Goal: Download file/media

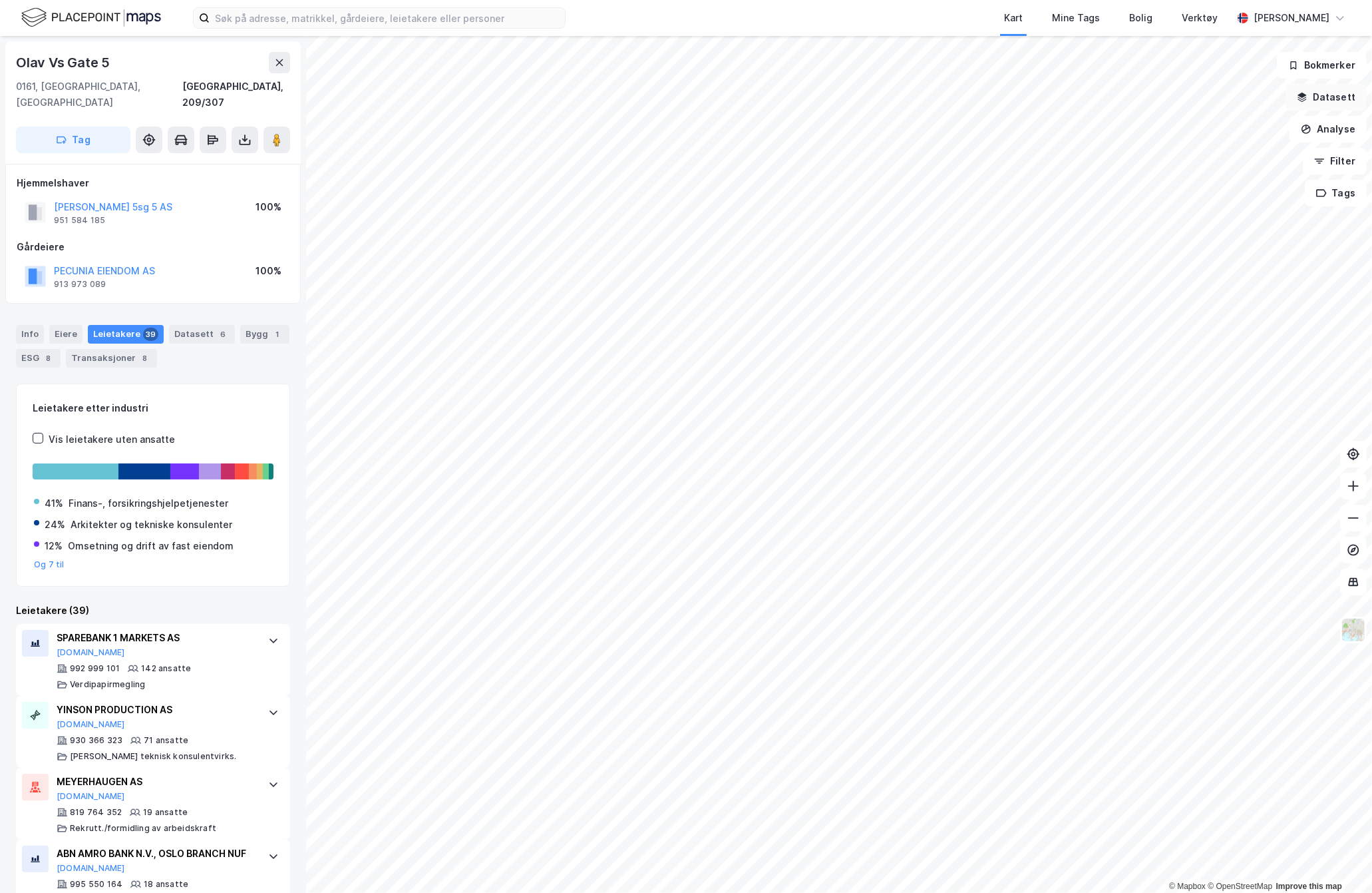
click at [1333, 91] on button "Datasett" at bounding box center [1326, 97] width 81 height 27
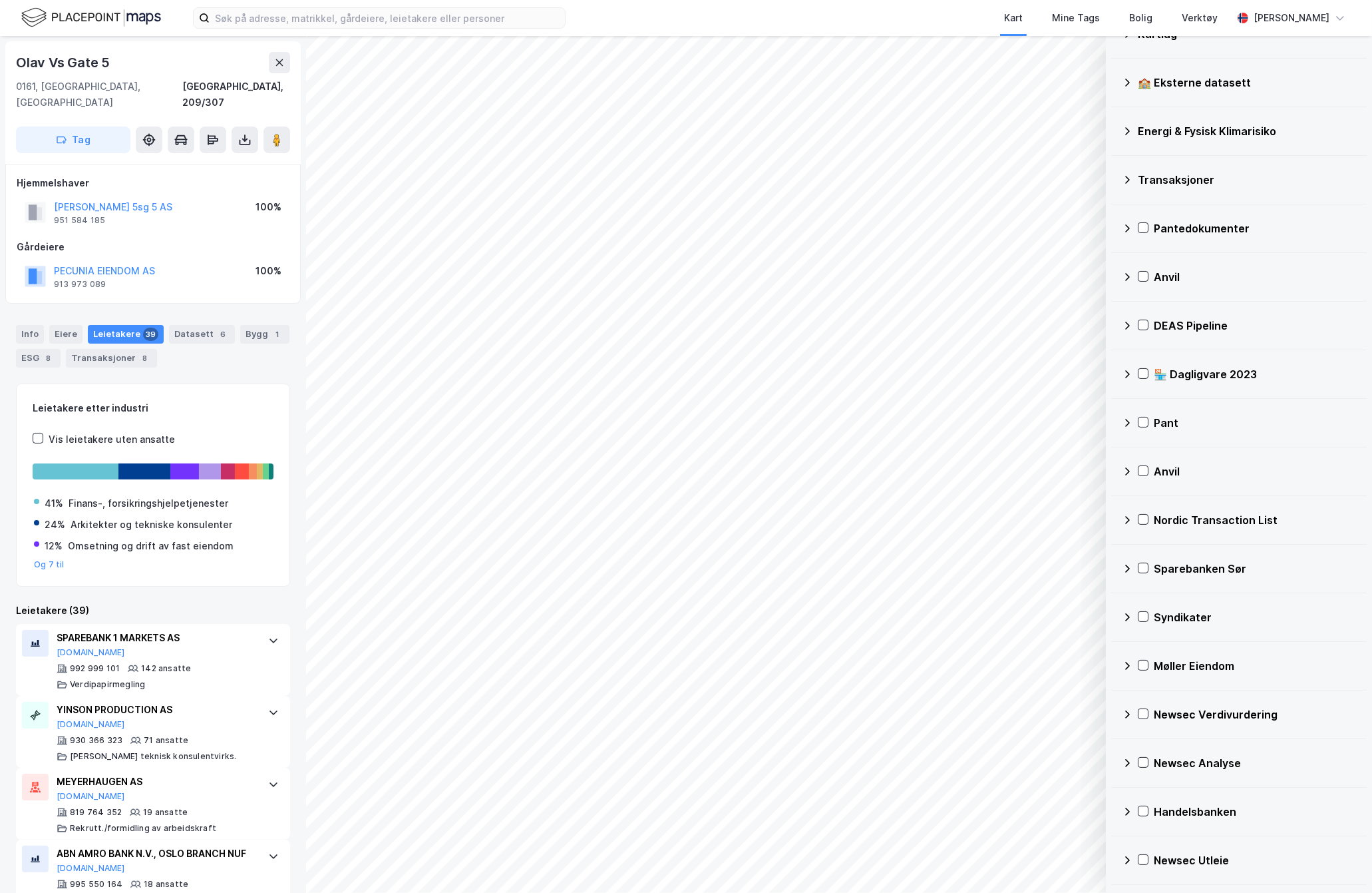
scroll to position [192, 0]
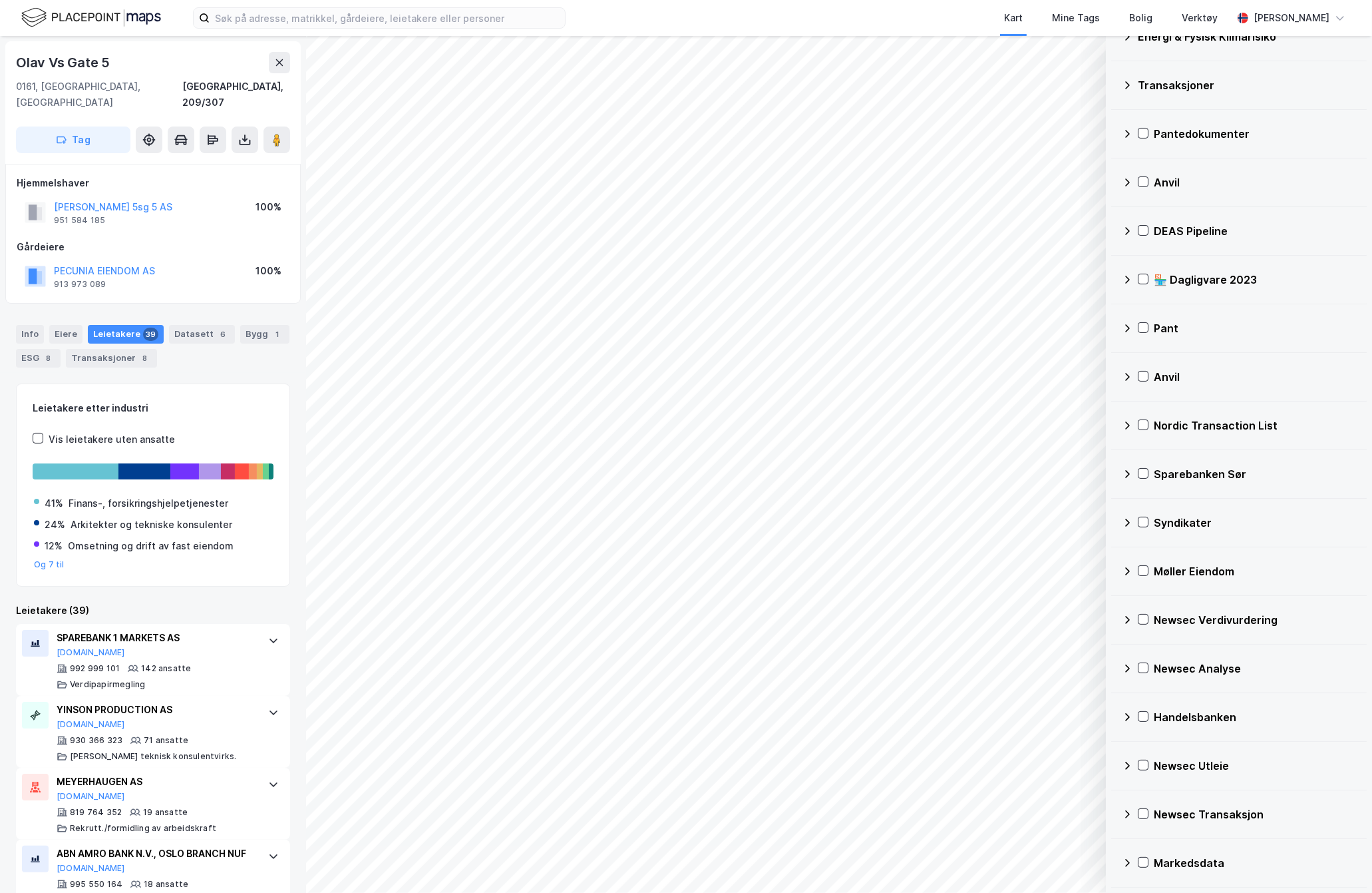
click at [1128, 864] on icon at bounding box center [1128, 863] width 5 height 8
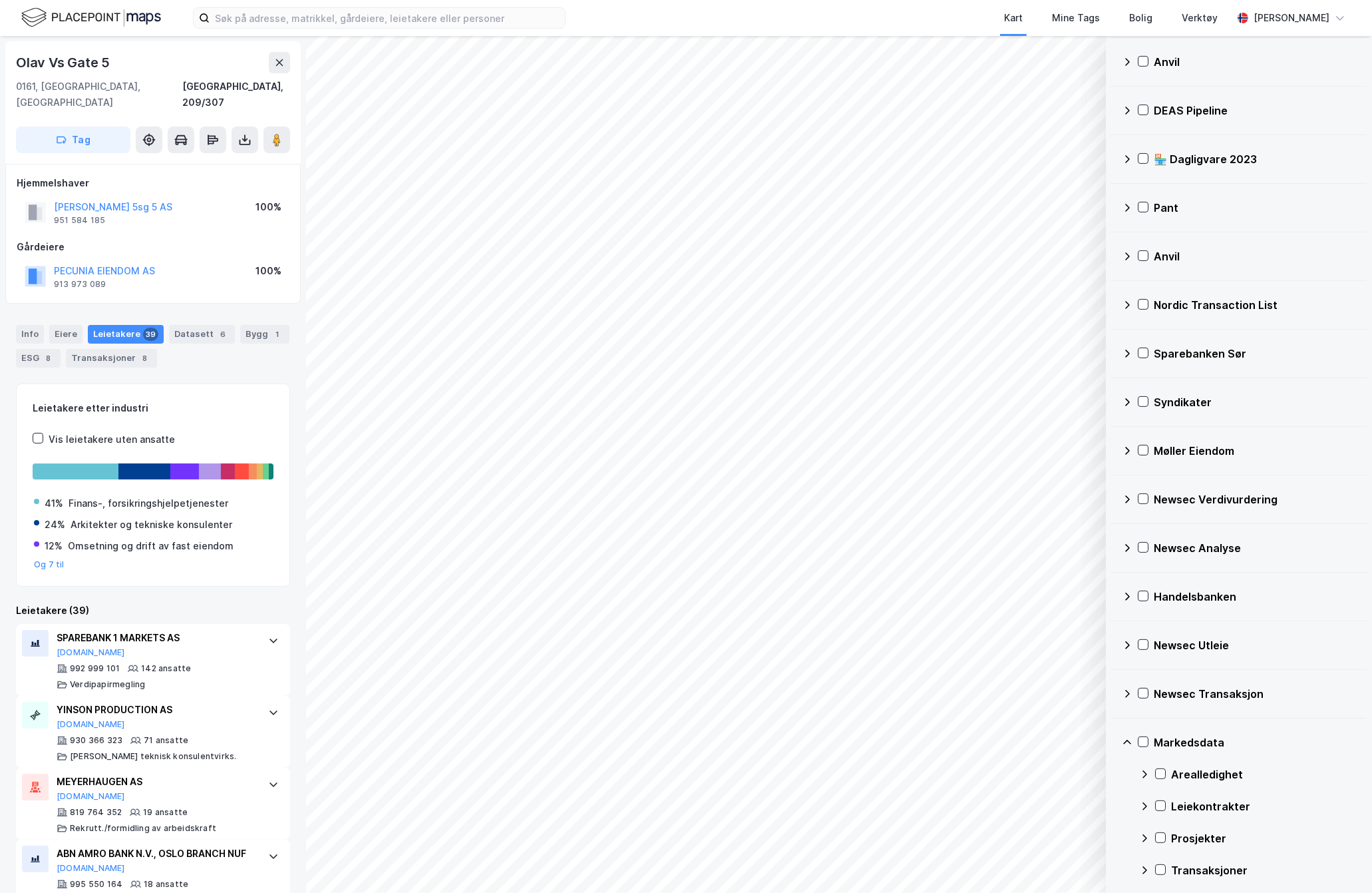
scroll to position [320, 0]
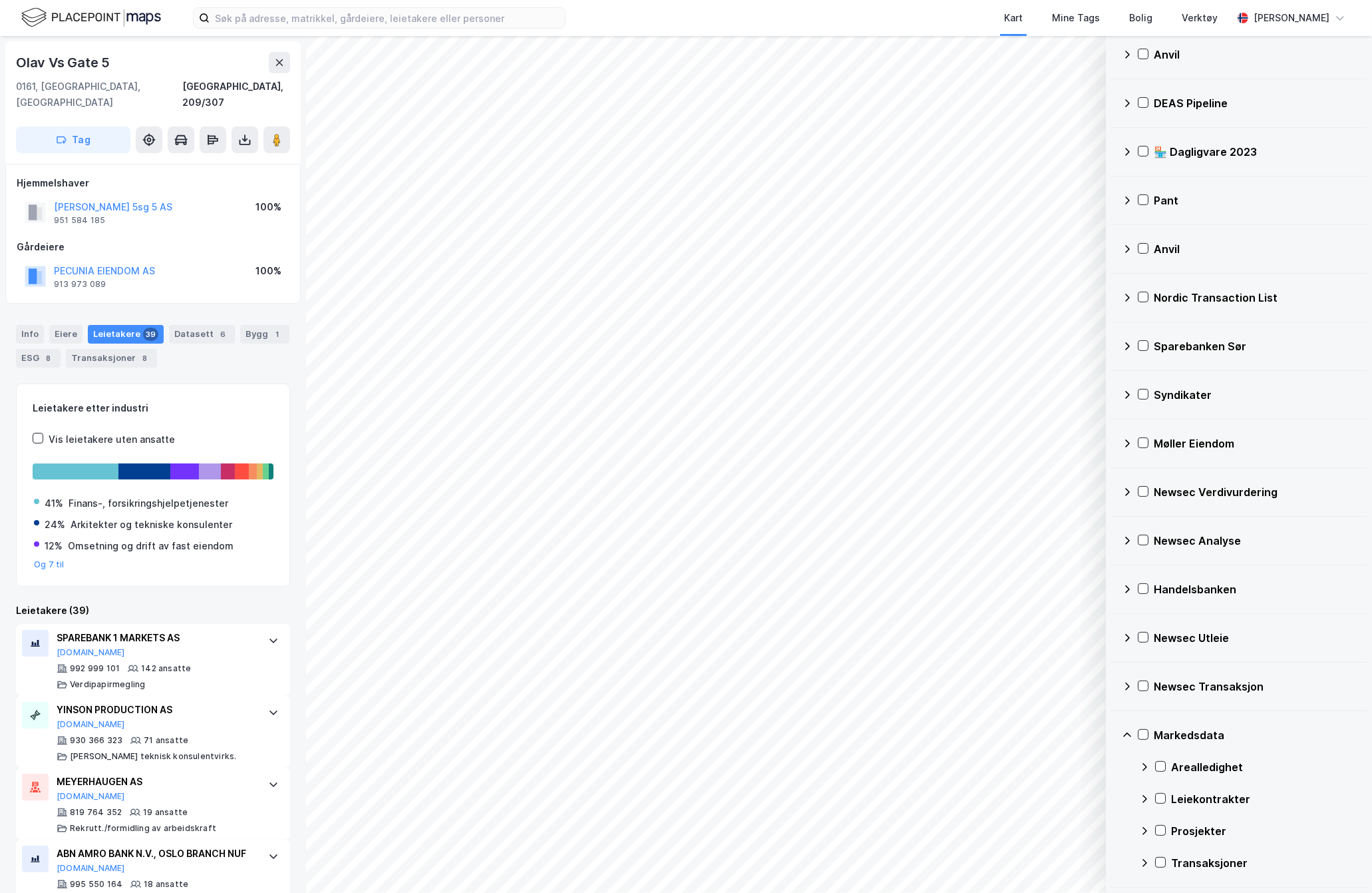
click at [1152, 858] on div "Transaksjoner" at bounding box center [1247, 863] width 217 height 32
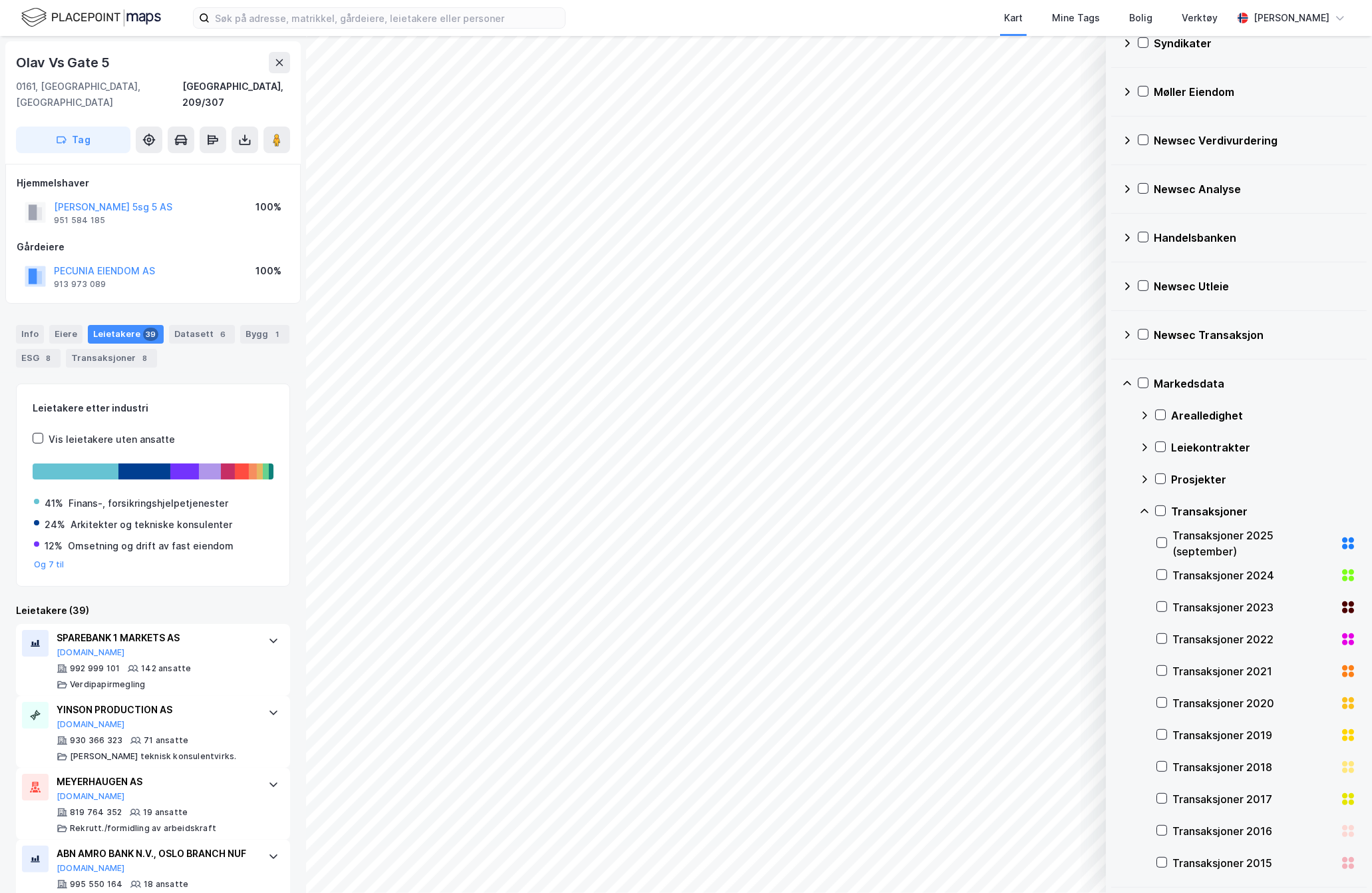
click at [1227, 542] on div "Transaksjoner 2025 (september)" at bounding box center [1254, 543] width 162 height 32
click at [1165, 575] on icon at bounding box center [1162, 574] width 9 height 9
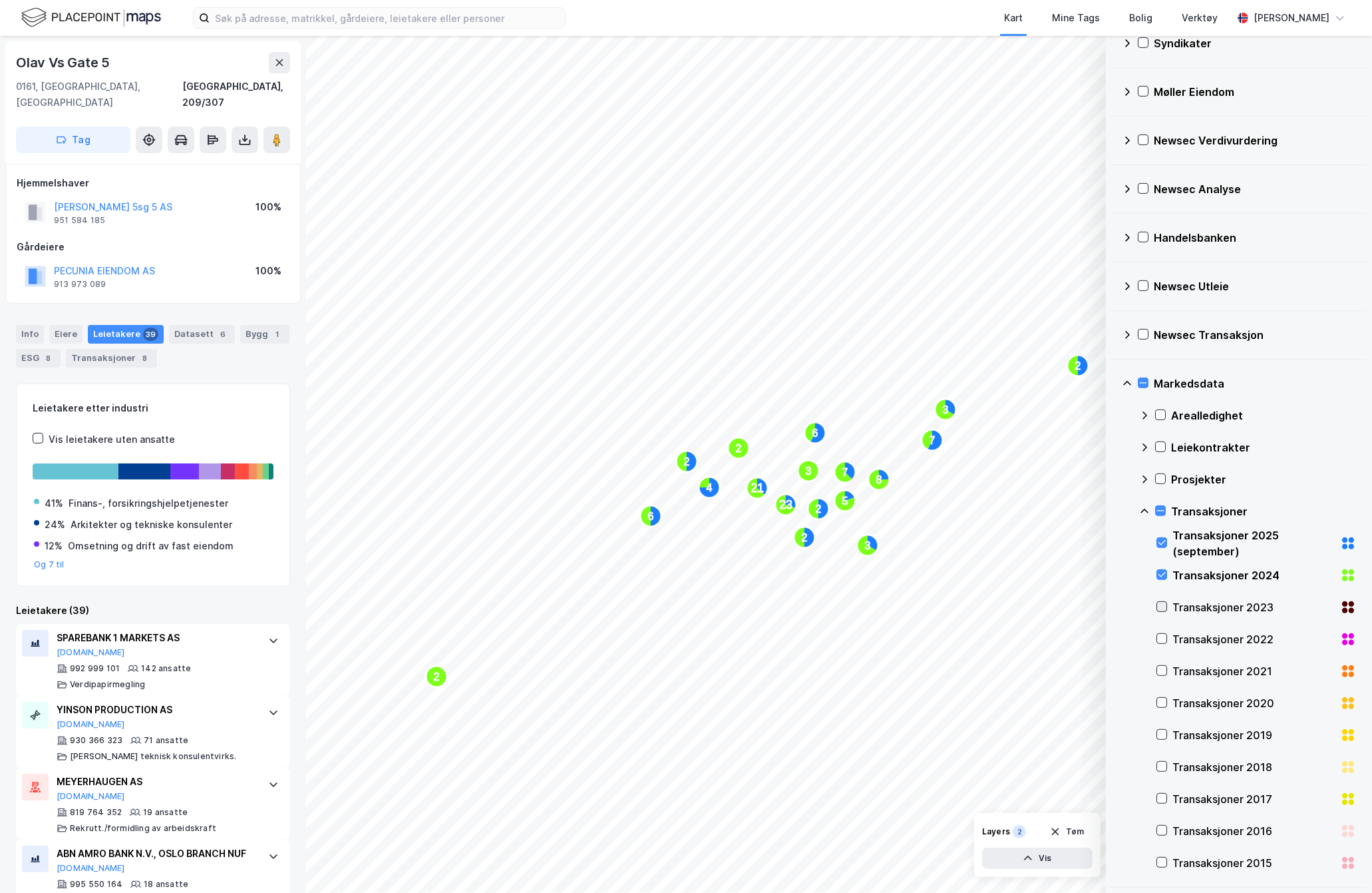
click at [1165, 607] on icon at bounding box center [1162, 607] width 9 height 9
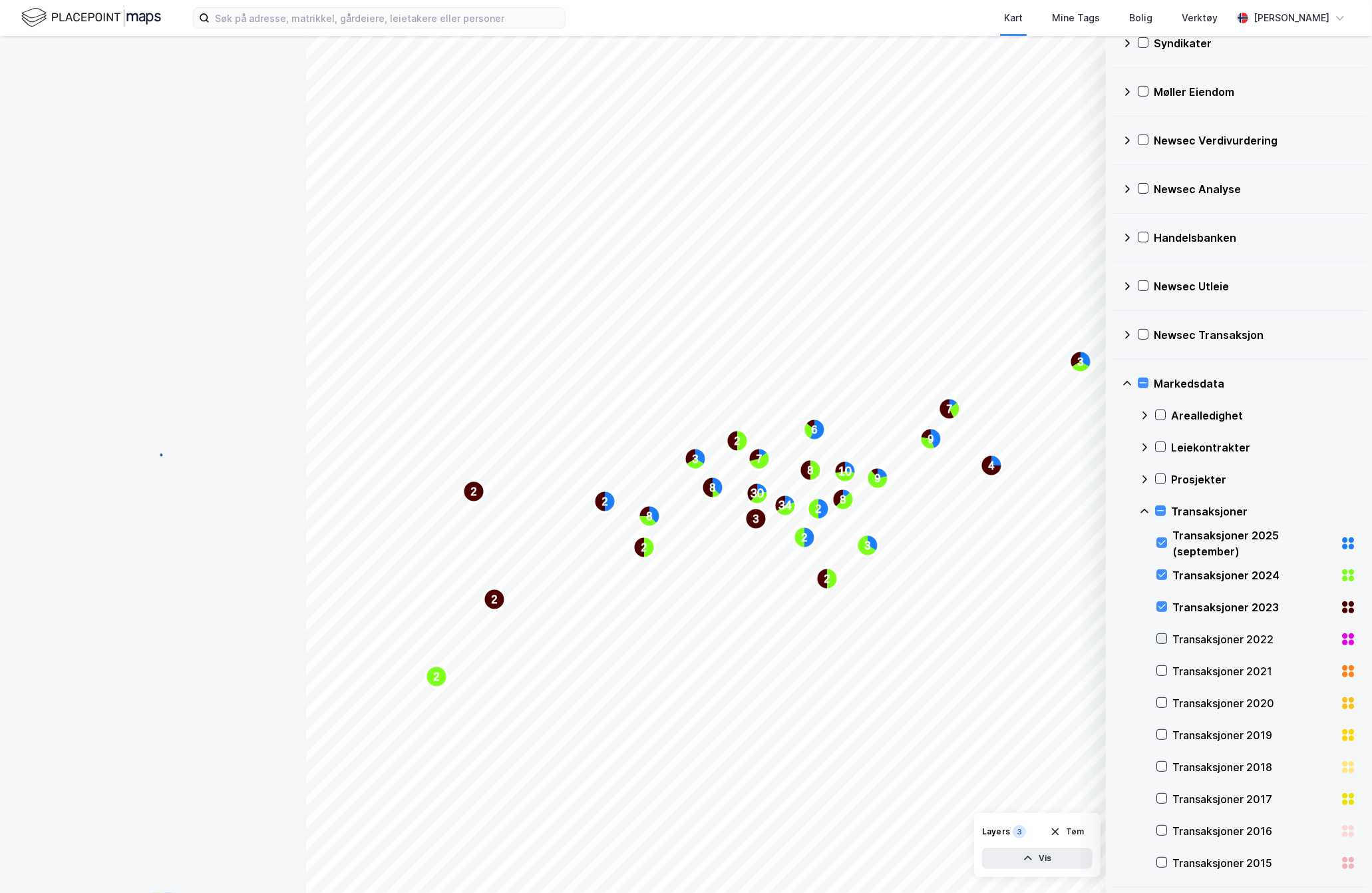
click at [1162, 637] on icon at bounding box center [1162, 638] width 9 height 9
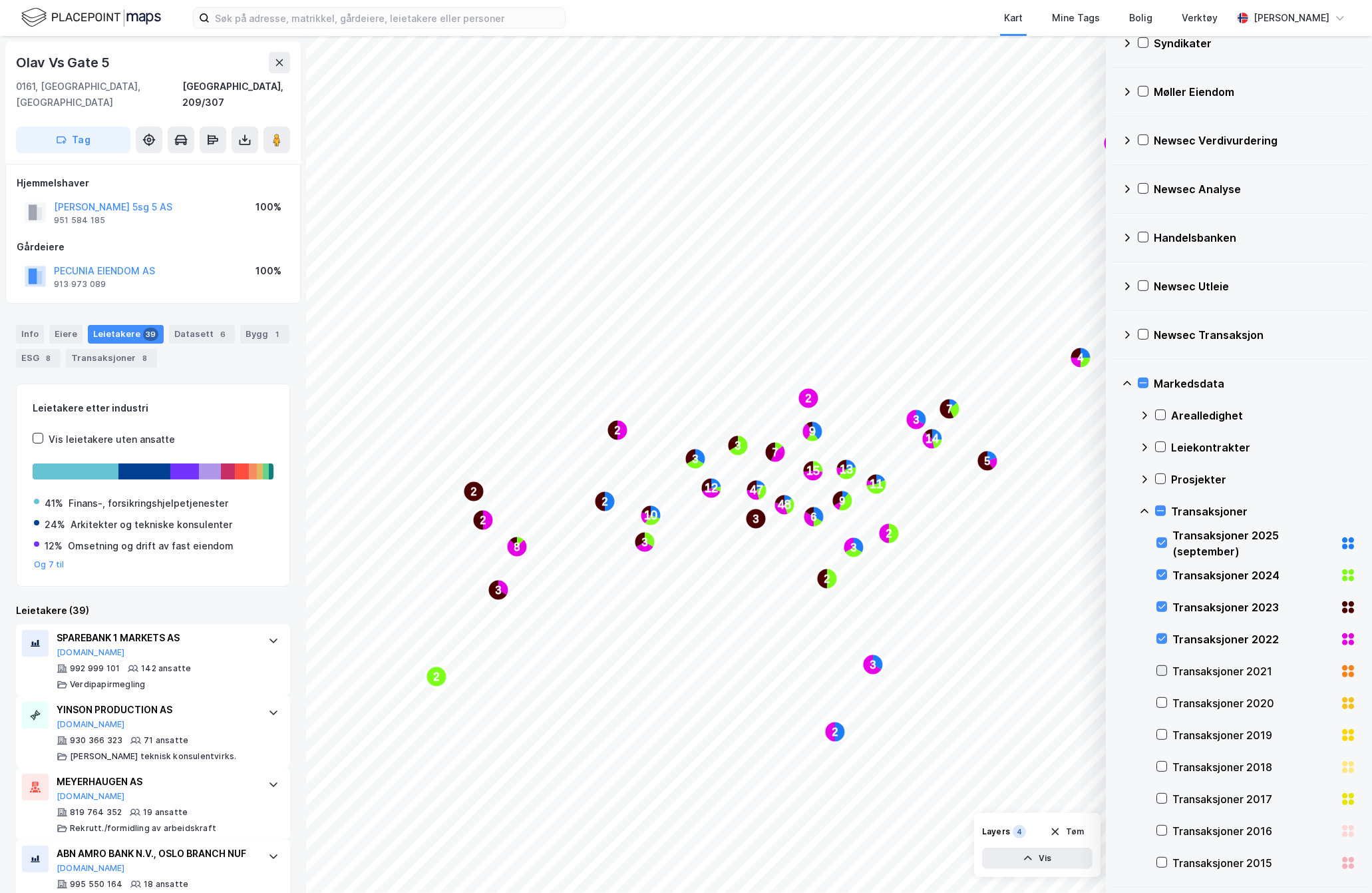
click at [1162, 668] on icon at bounding box center [1162, 671] width 9 height 9
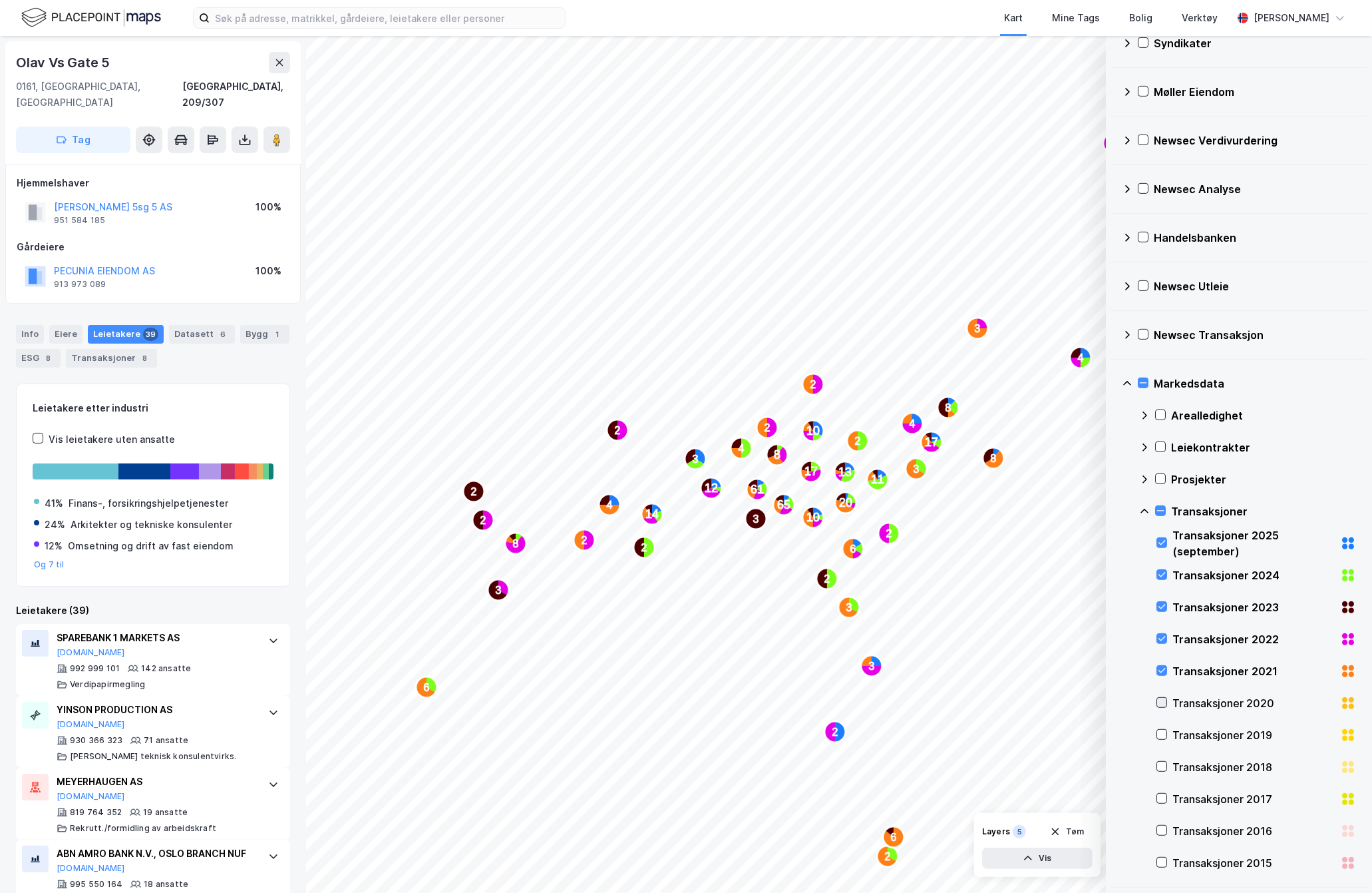
click at [1164, 705] on icon at bounding box center [1162, 703] width 9 height 9
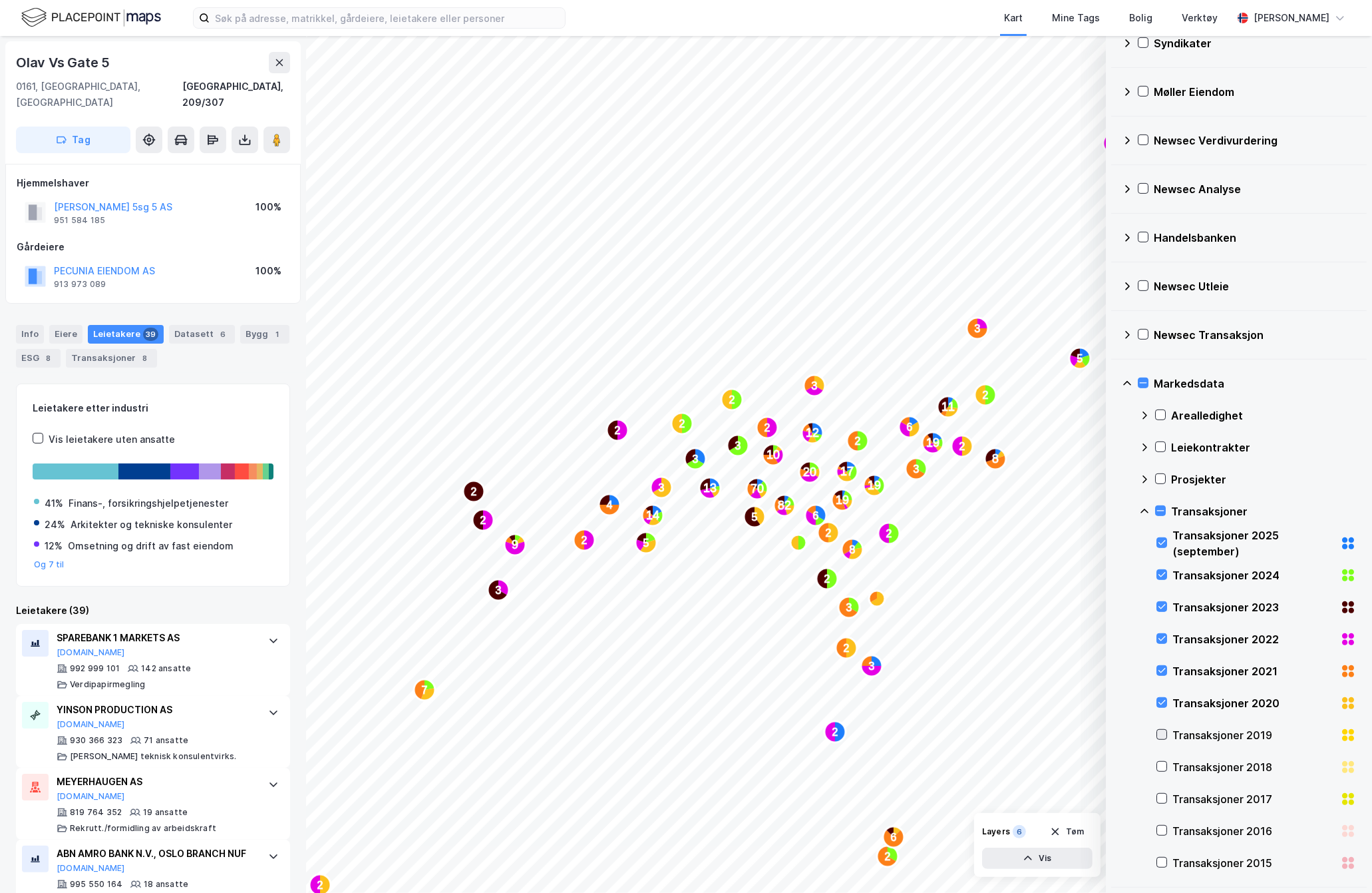
click at [1161, 736] on icon at bounding box center [1161, 734] width 7 height 5
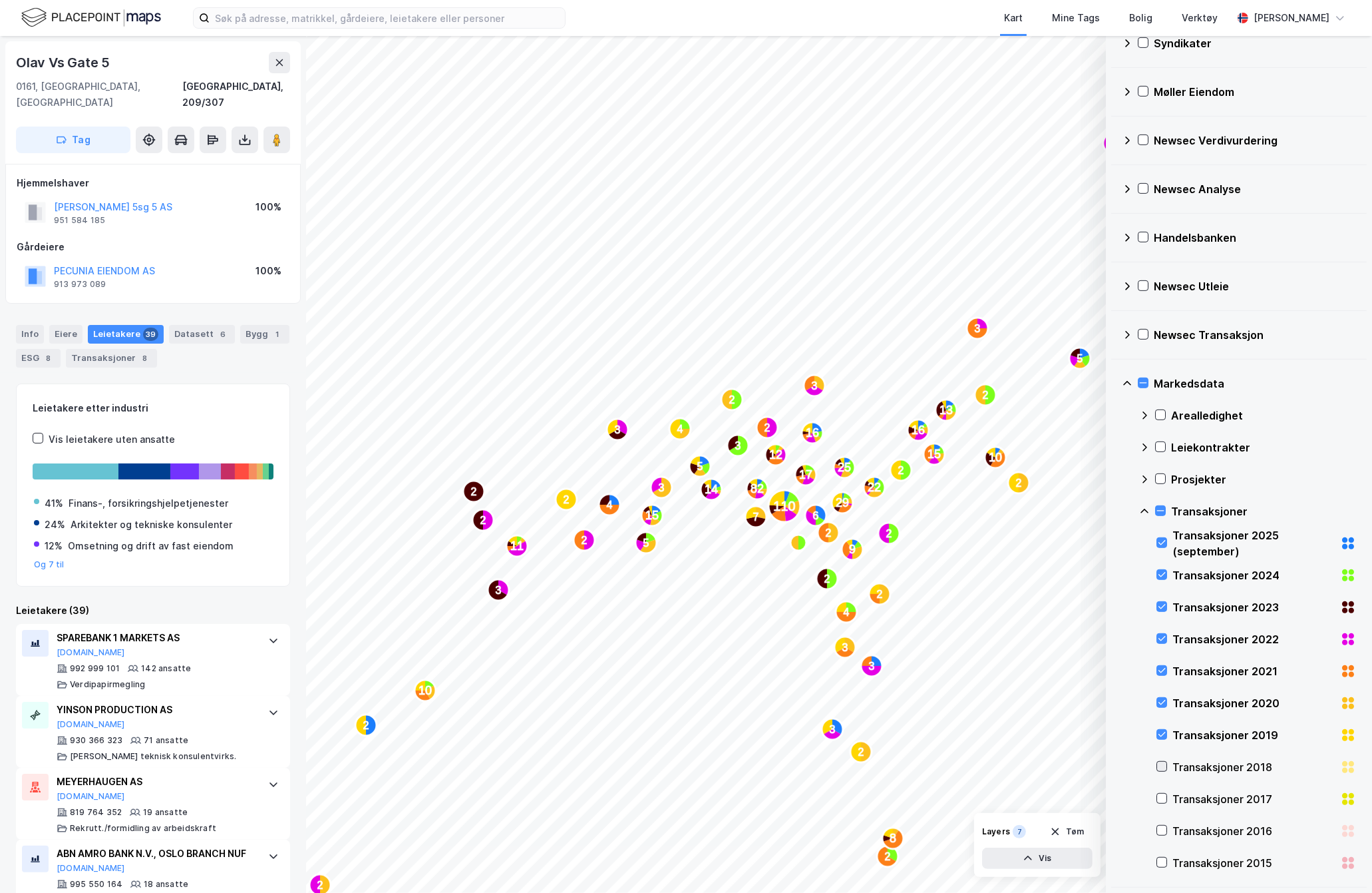
click at [1167, 766] on icon at bounding box center [1162, 767] width 9 height 9
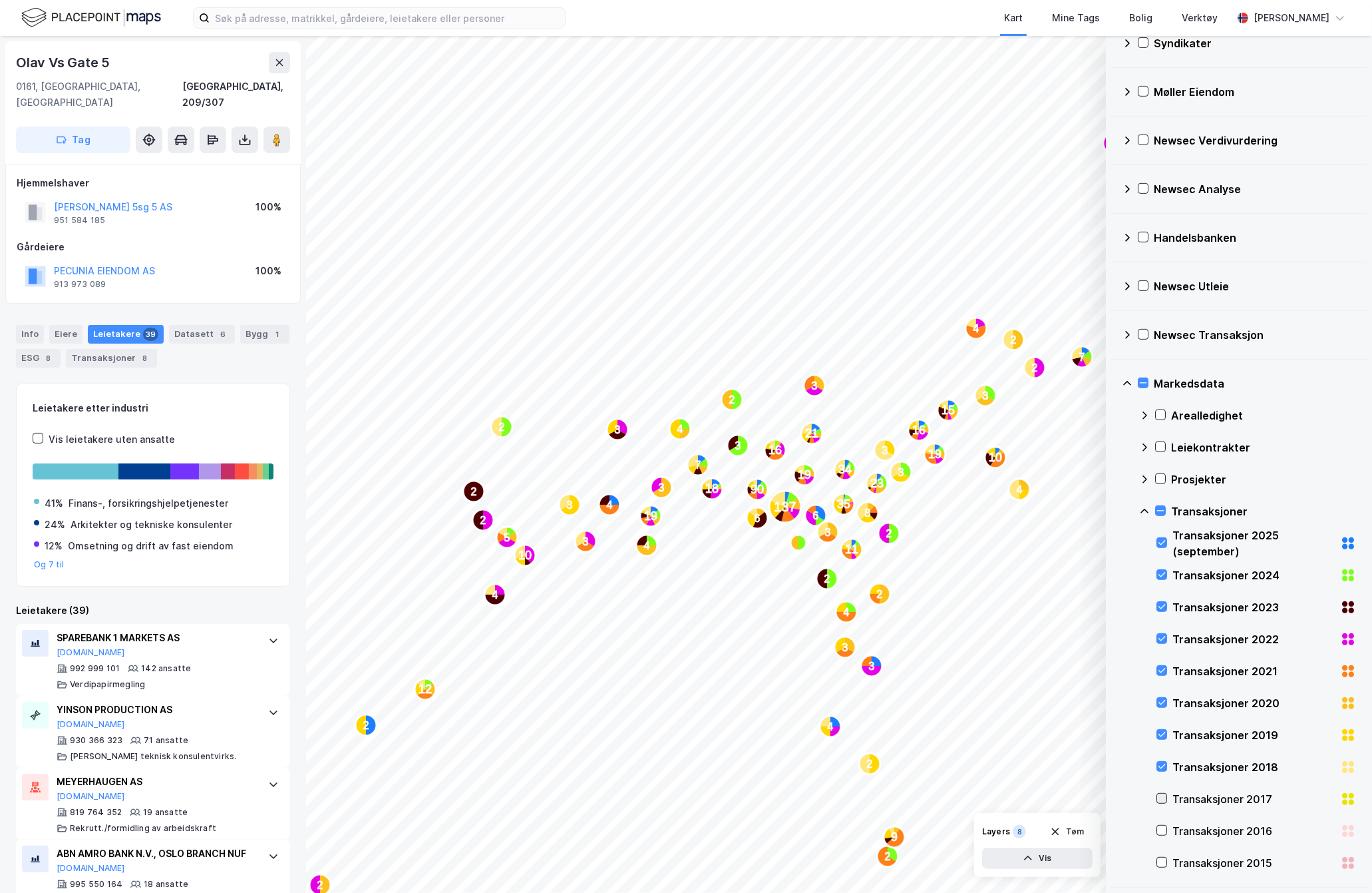
click at [1162, 798] on icon at bounding box center [1162, 798] width 9 height 9
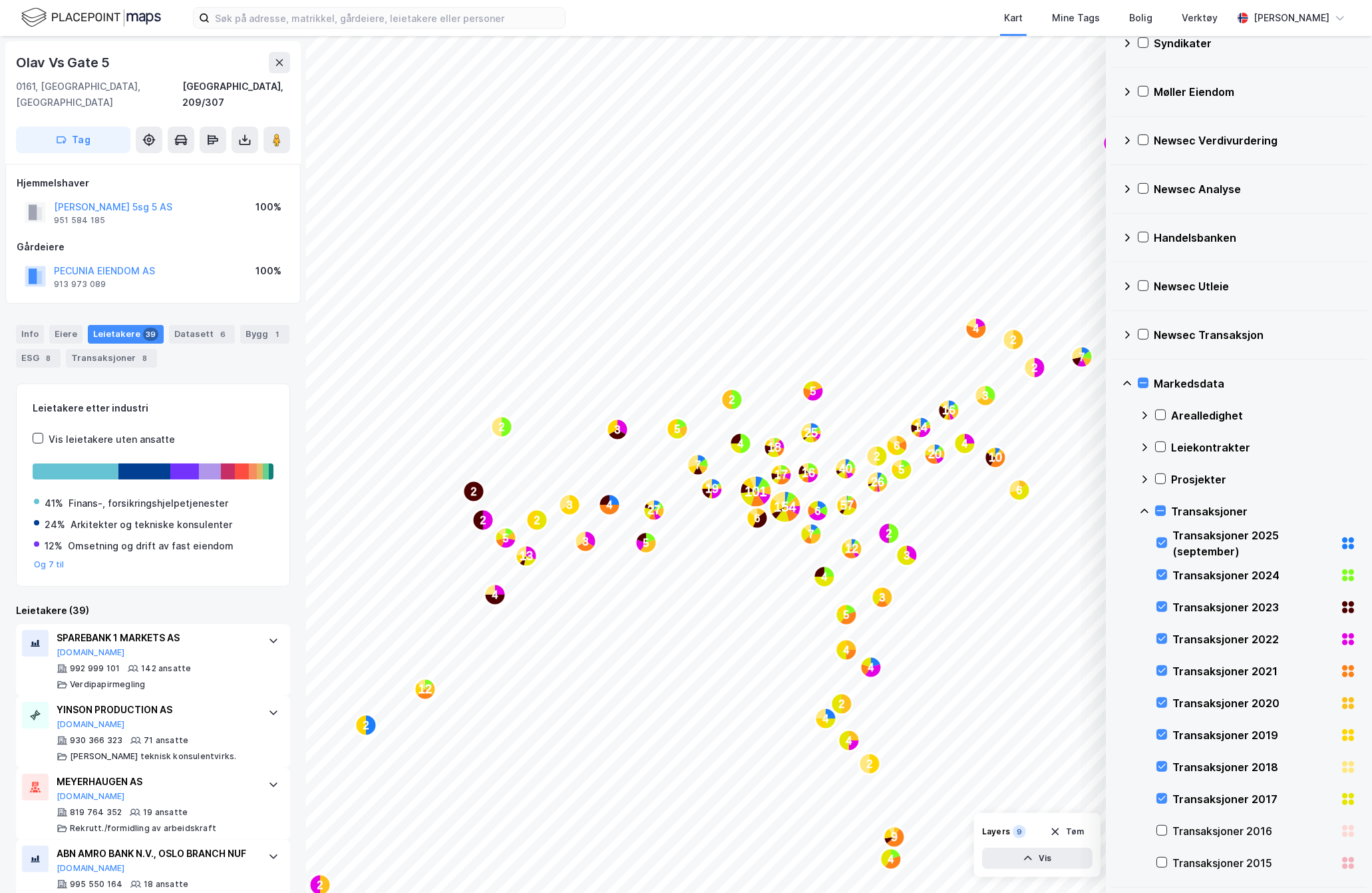
click at [1169, 832] on div "Transaksjoner 2016" at bounding box center [1256, 831] width 199 height 32
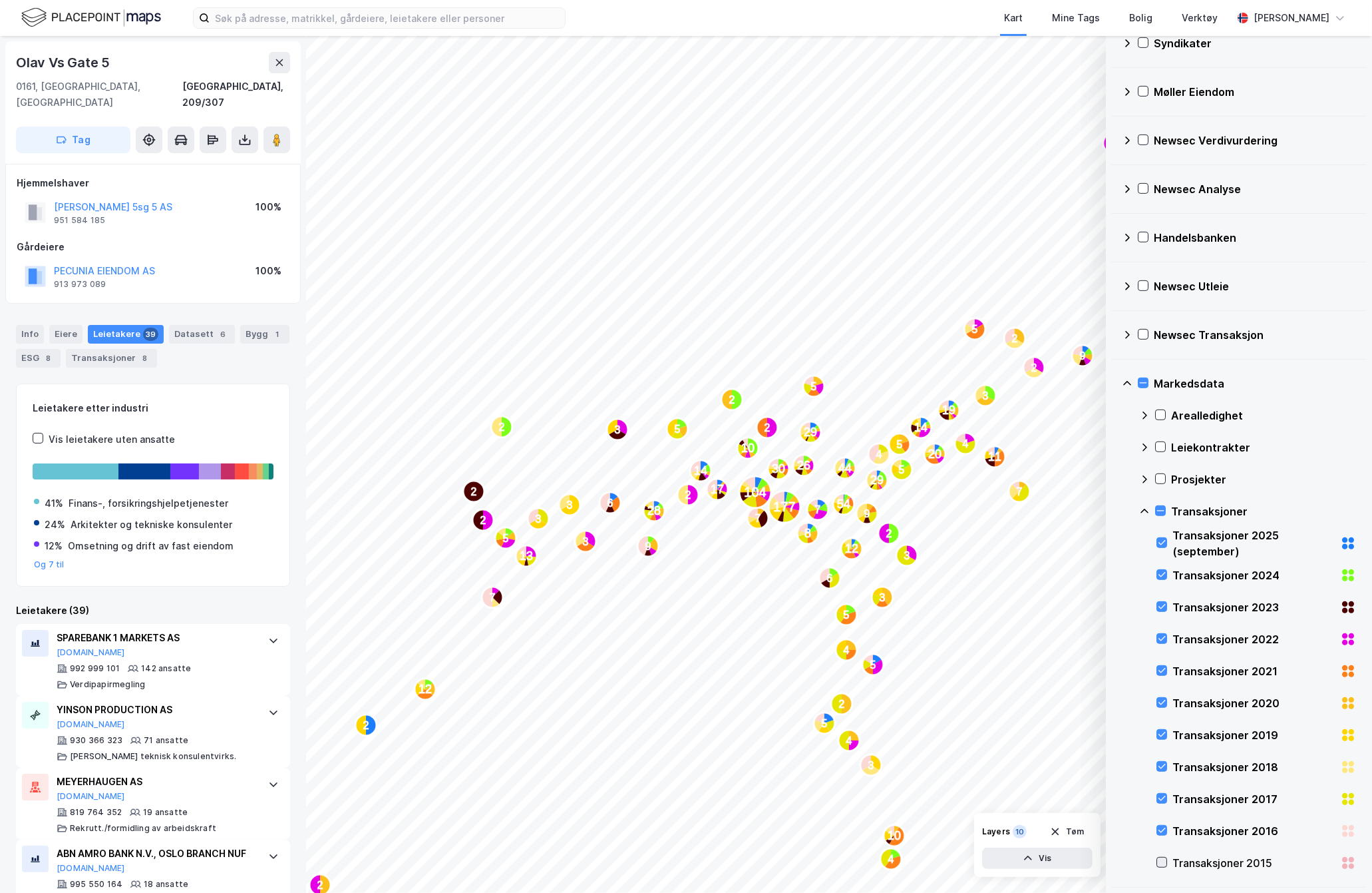
click at [1167, 861] on div at bounding box center [1162, 862] width 11 height 11
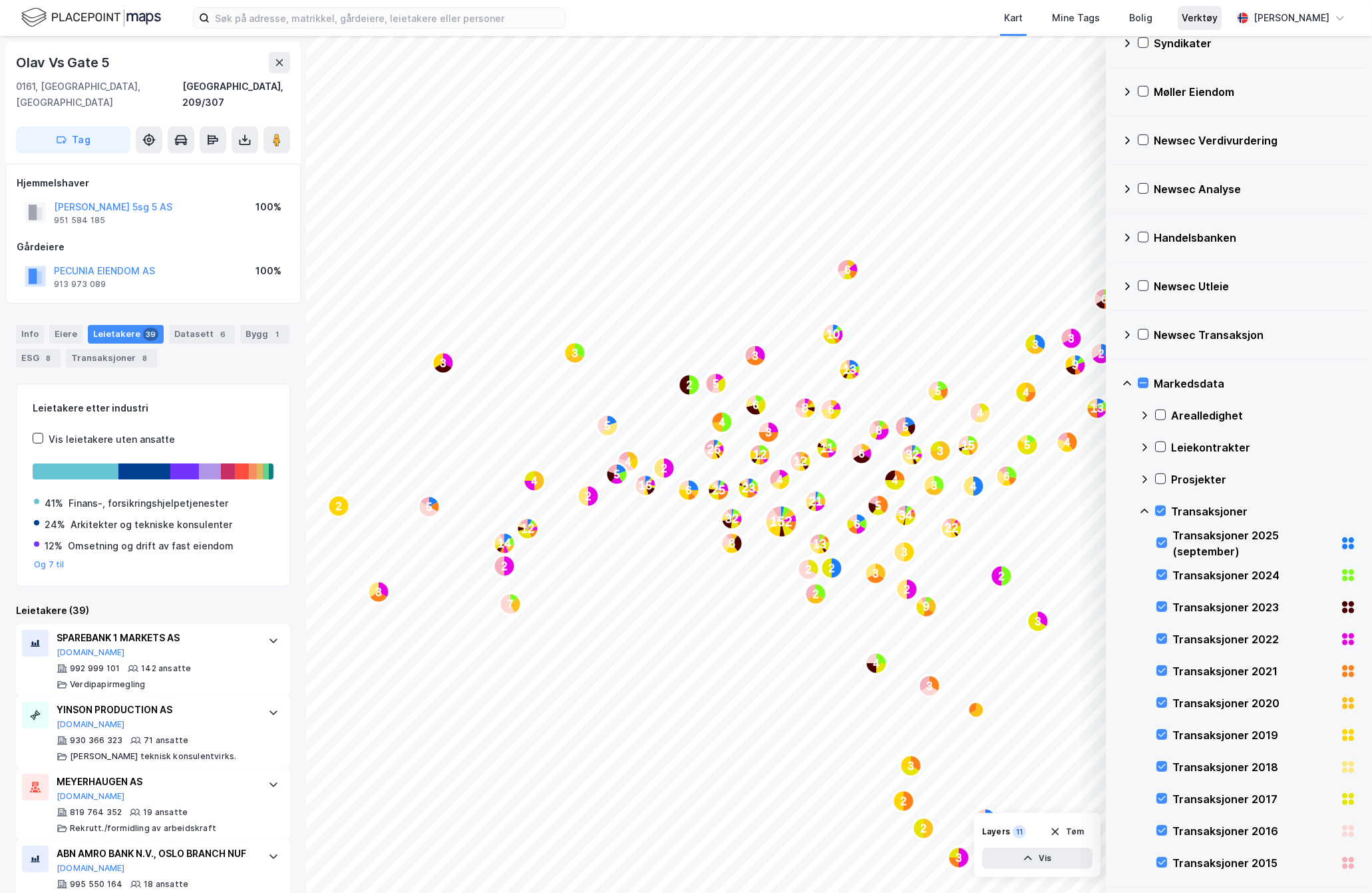
click at [1218, 20] on div "Verktøy" at bounding box center [1200, 18] width 36 height 16
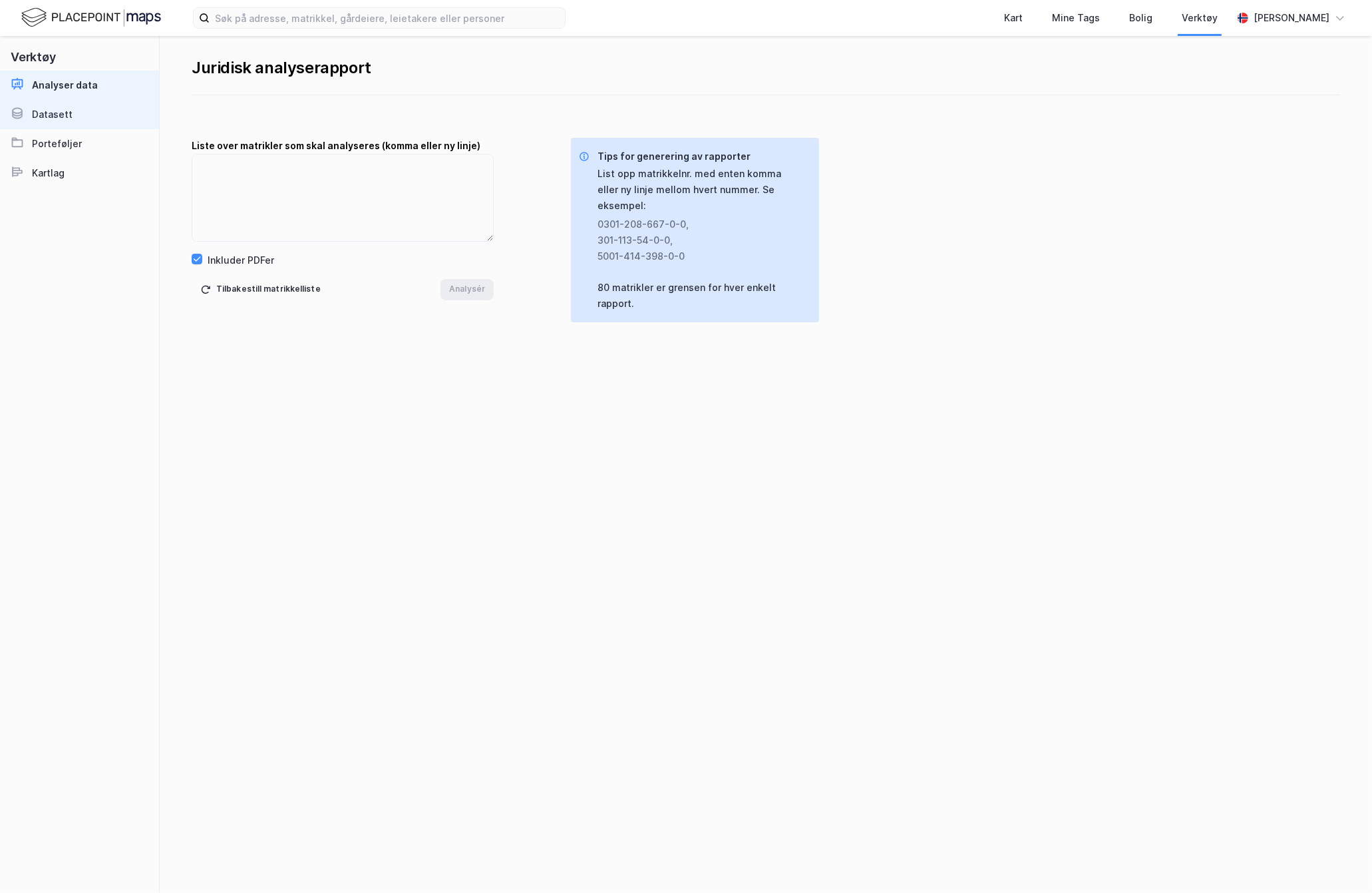
click at [35, 109] on div "Datasett" at bounding box center [52, 114] width 40 height 16
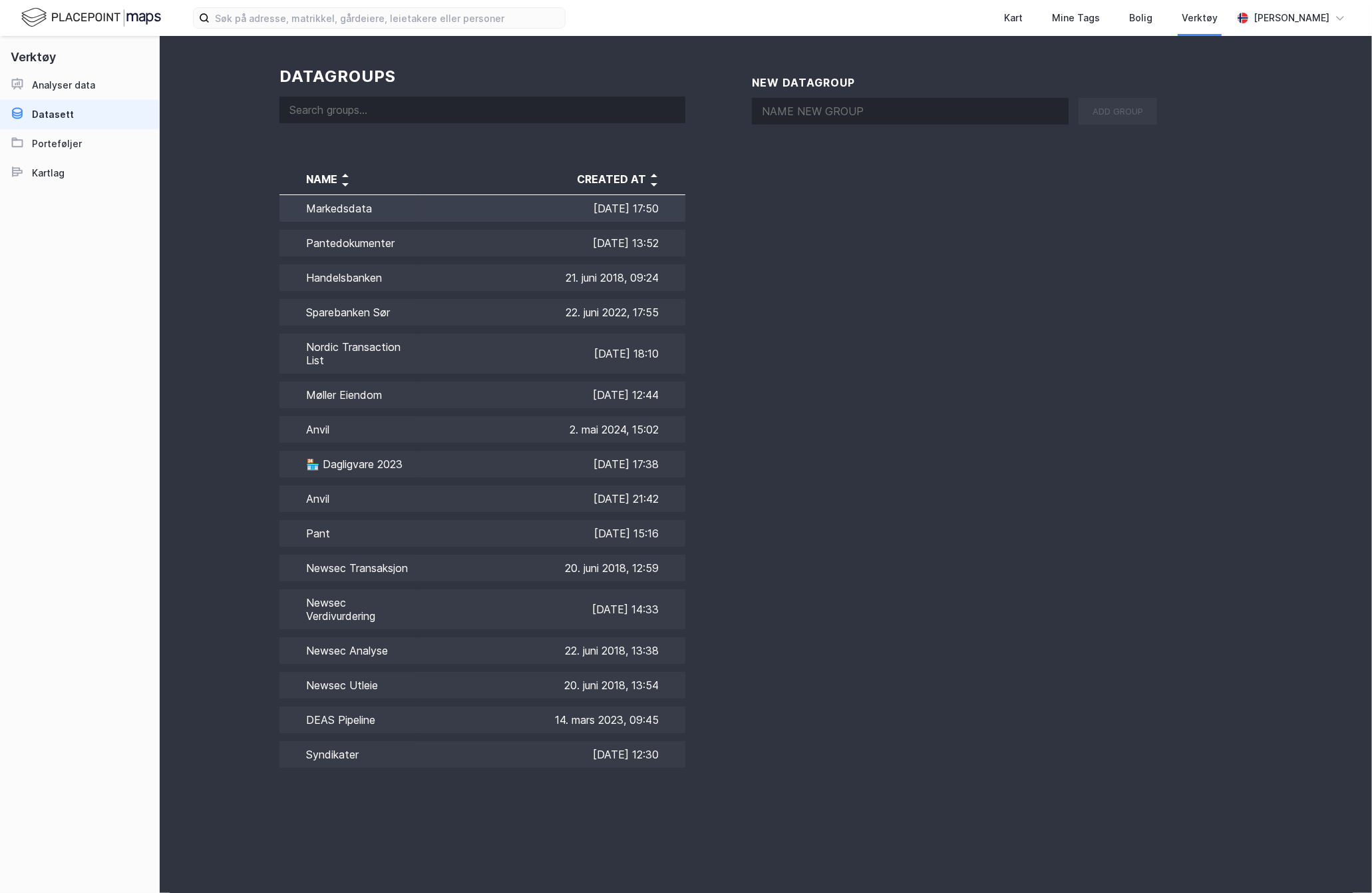
click at [423, 215] on td "18. jan. 1970, 17:50" at bounding box center [551, 211] width 267 height 32
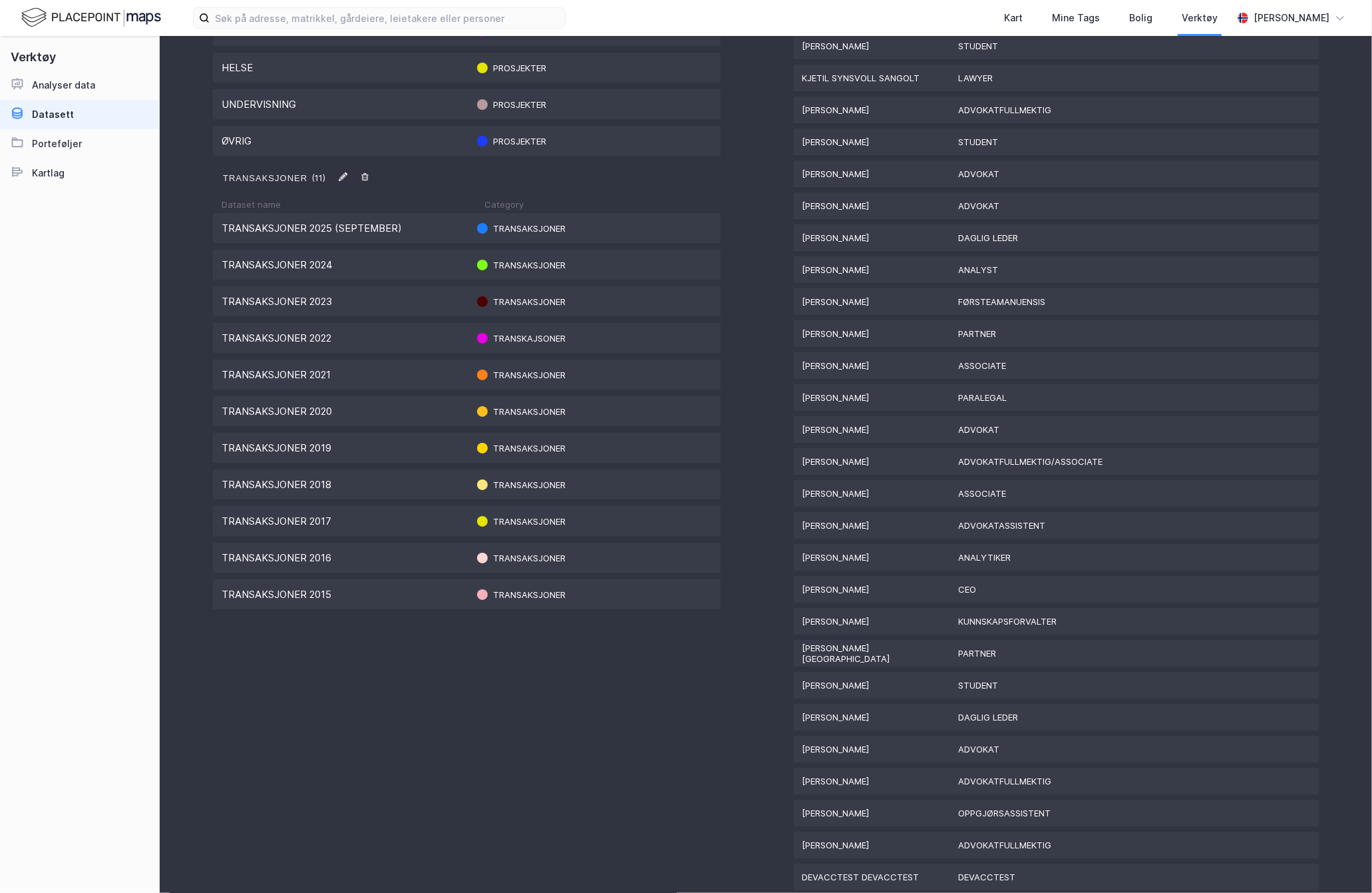
scroll to position [1260, 0]
click at [432, 228] on div "Transaksjoner 2025 (september)" at bounding box center [344, 229] width 245 height 13
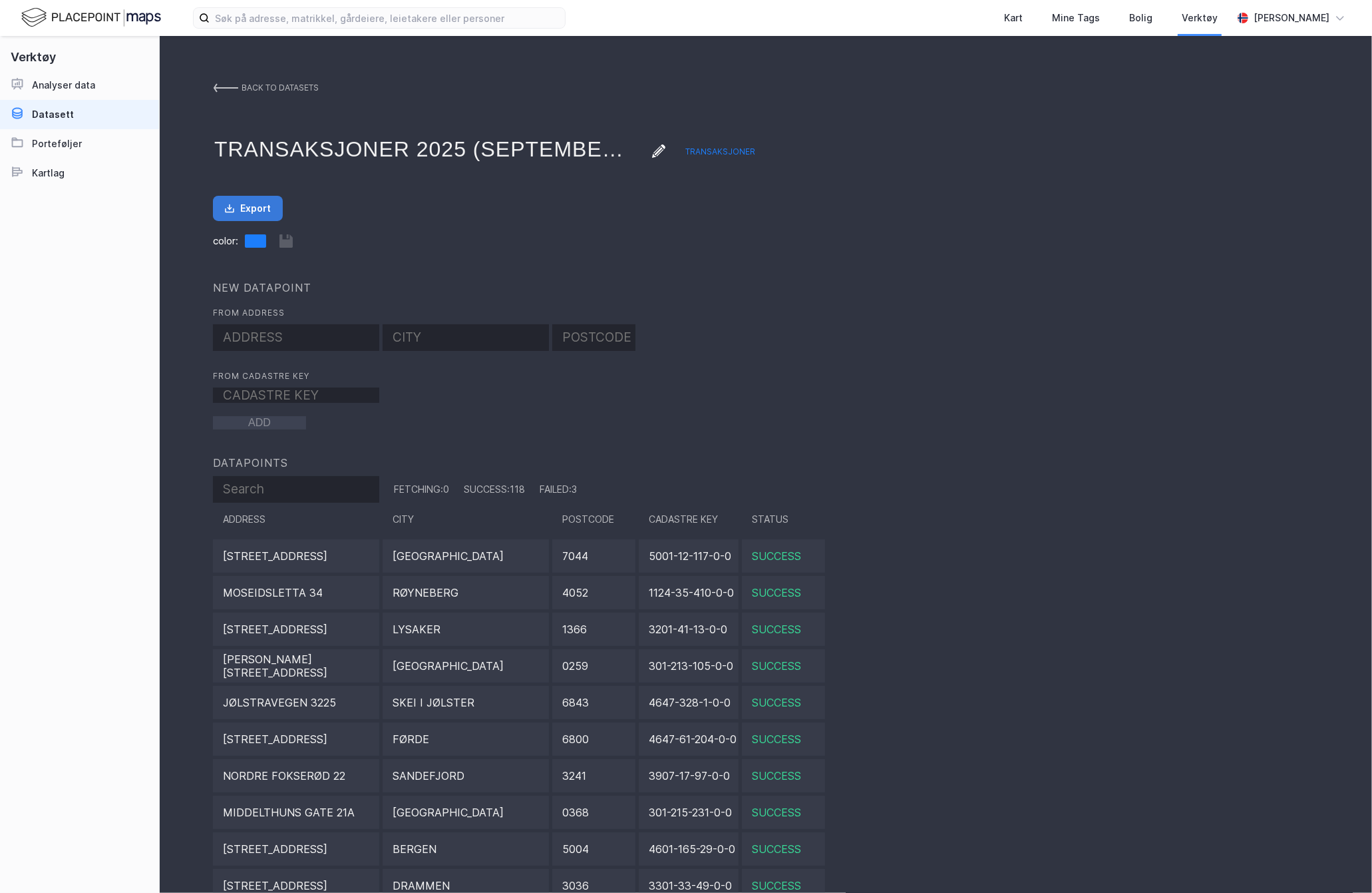
click at [239, 207] on button "Export" at bounding box center [248, 208] width 70 height 25
click at [231, 92] on img at bounding box center [226, 88] width 25 height 11
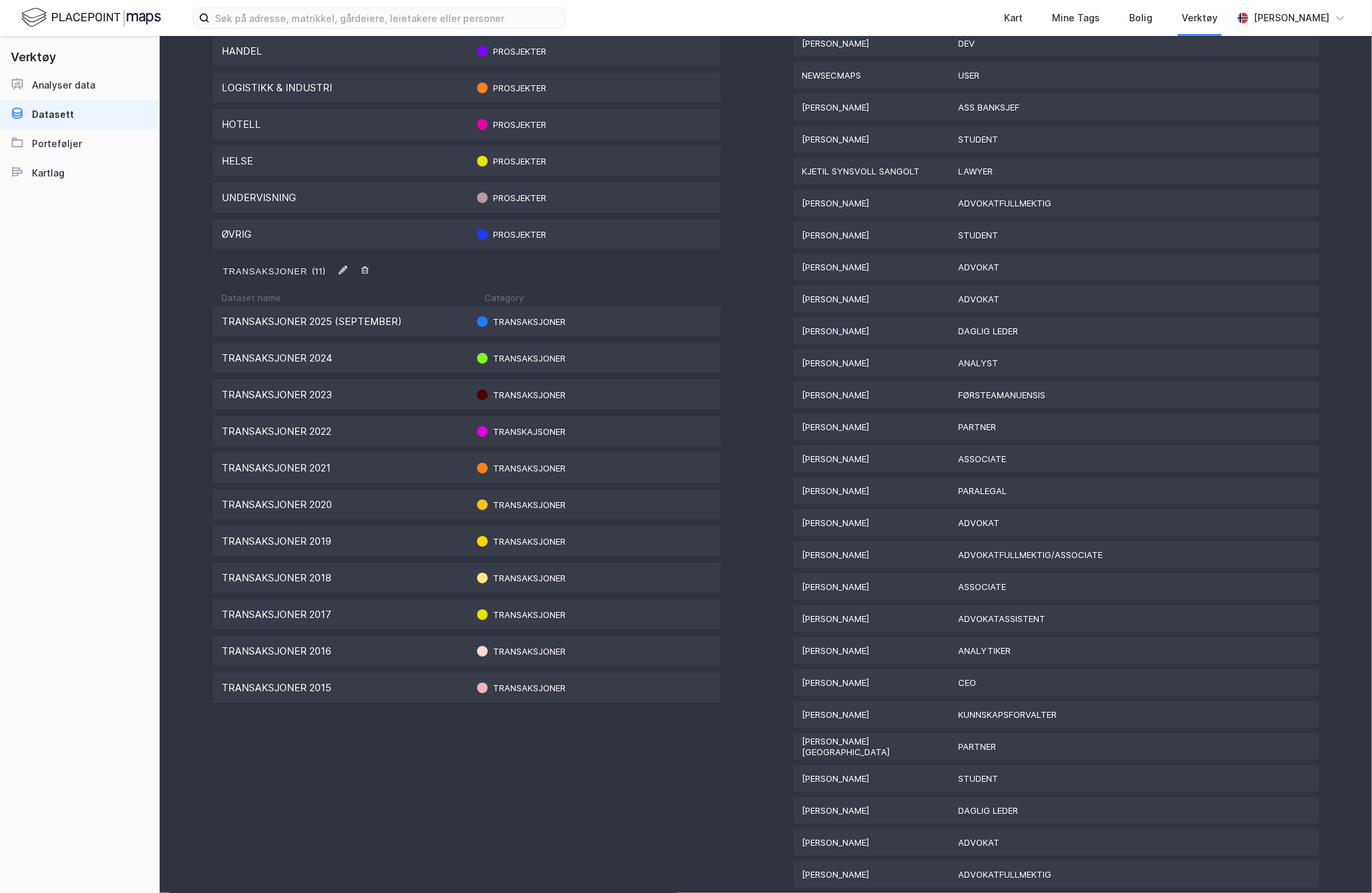
scroll to position [1209, 0]
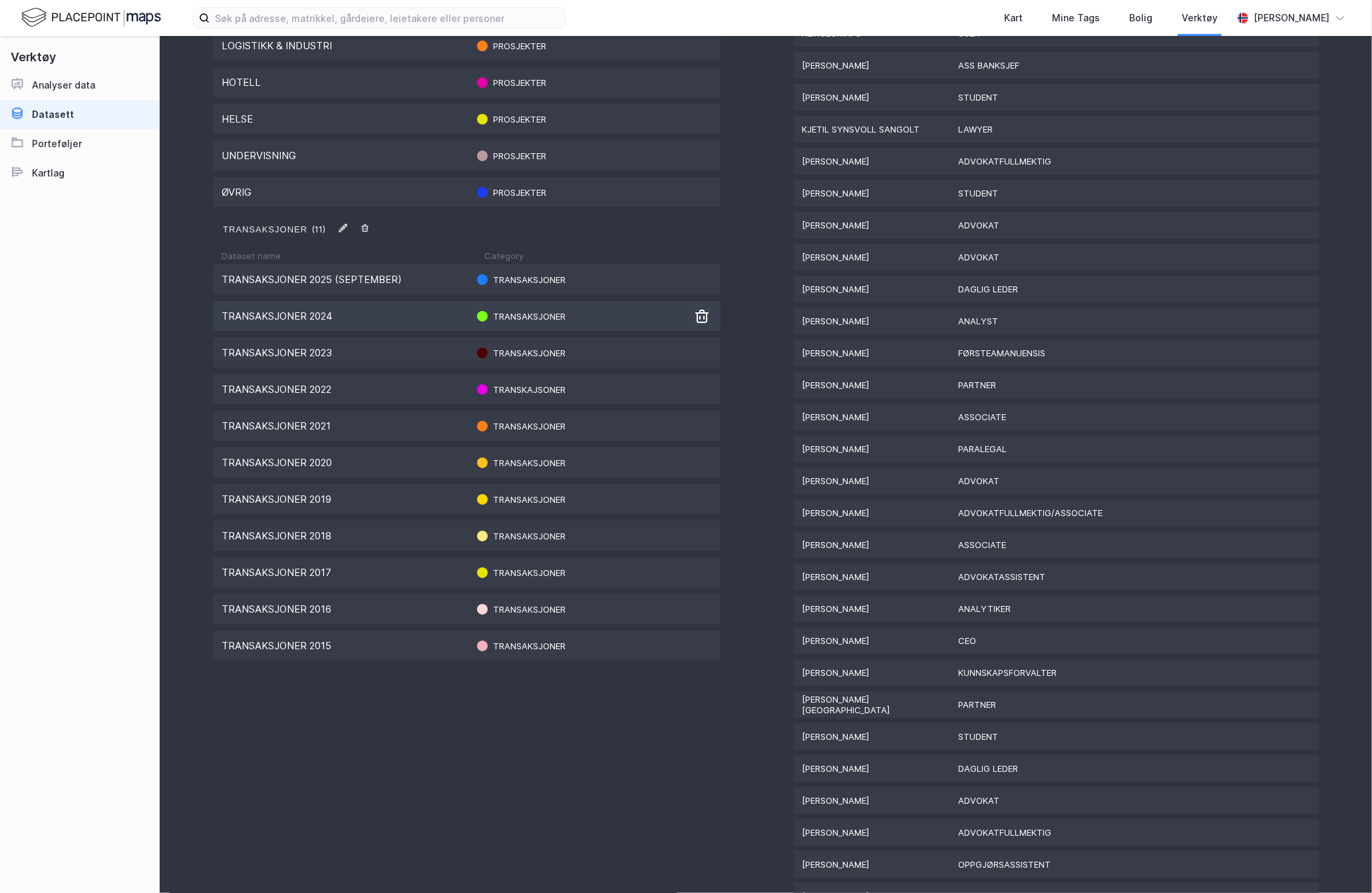
click at [420, 316] on div "Transaksjoner 2024" at bounding box center [344, 316] width 245 height 13
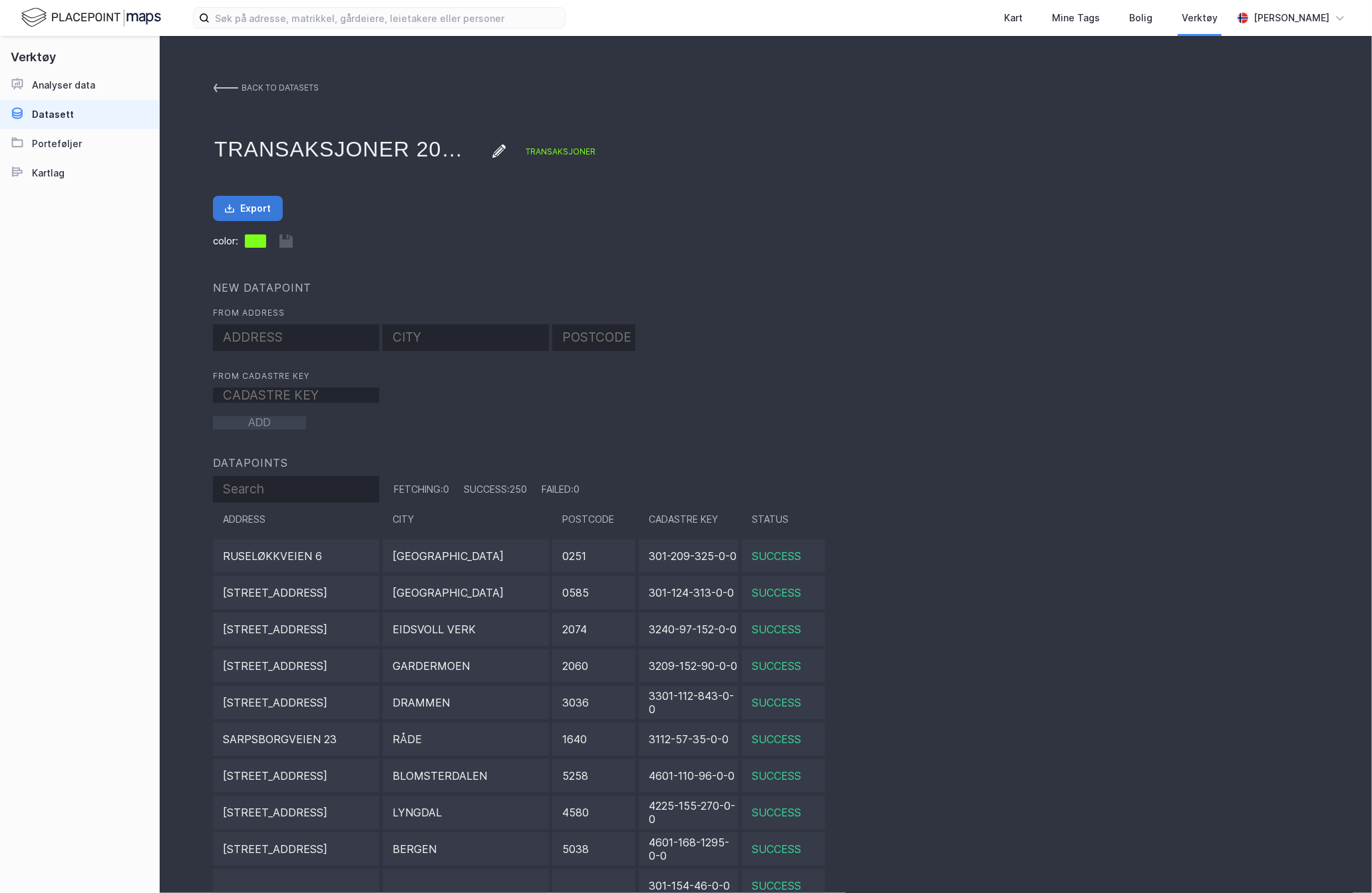
click at [263, 207] on button "Export" at bounding box center [248, 208] width 70 height 25
click at [233, 89] on img at bounding box center [226, 88] width 25 height 11
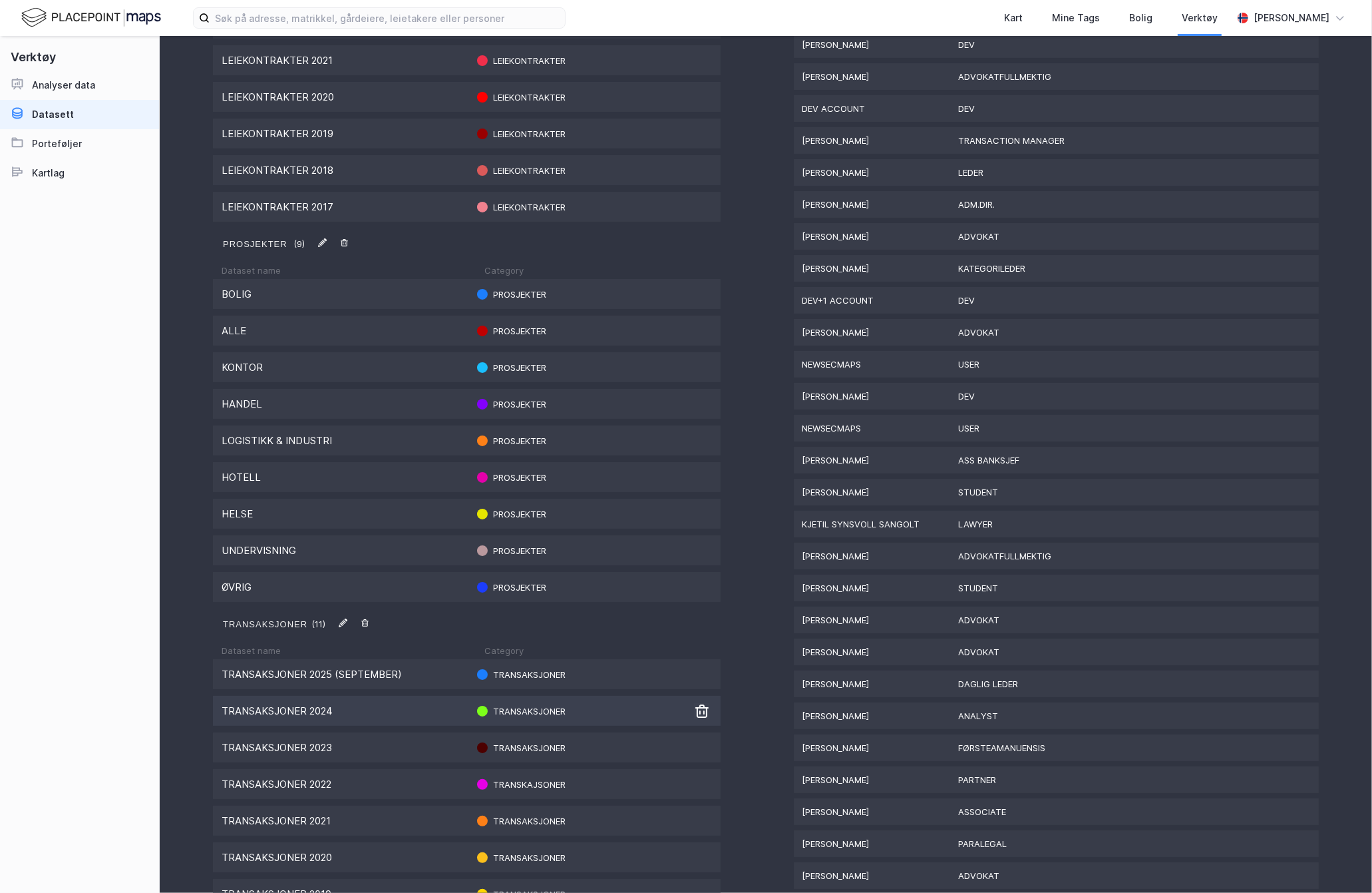
scroll to position [930, 0]
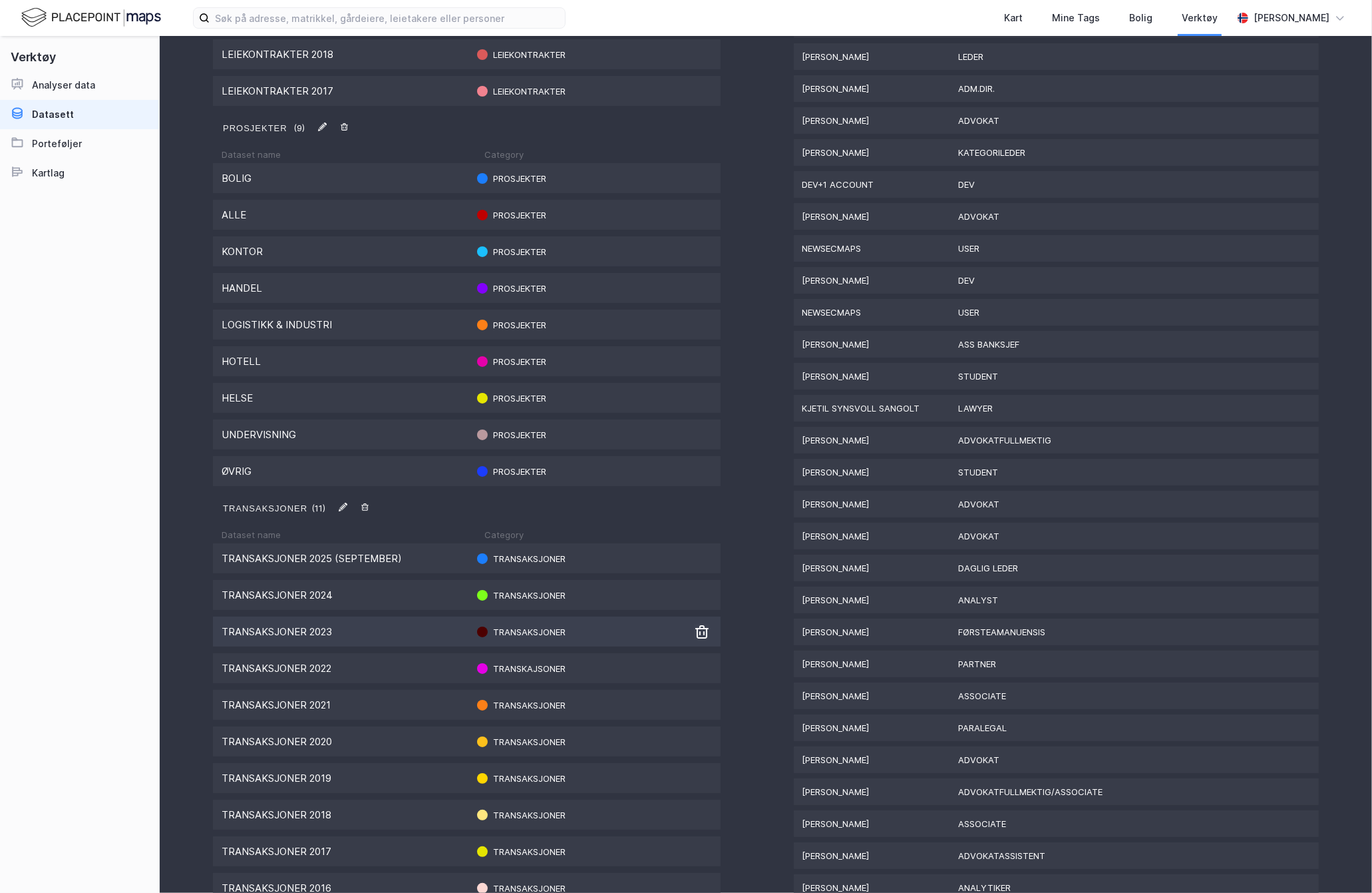
click at [403, 630] on div "Transaksjoner 2023" at bounding box center [344, 632] width 245 height 13
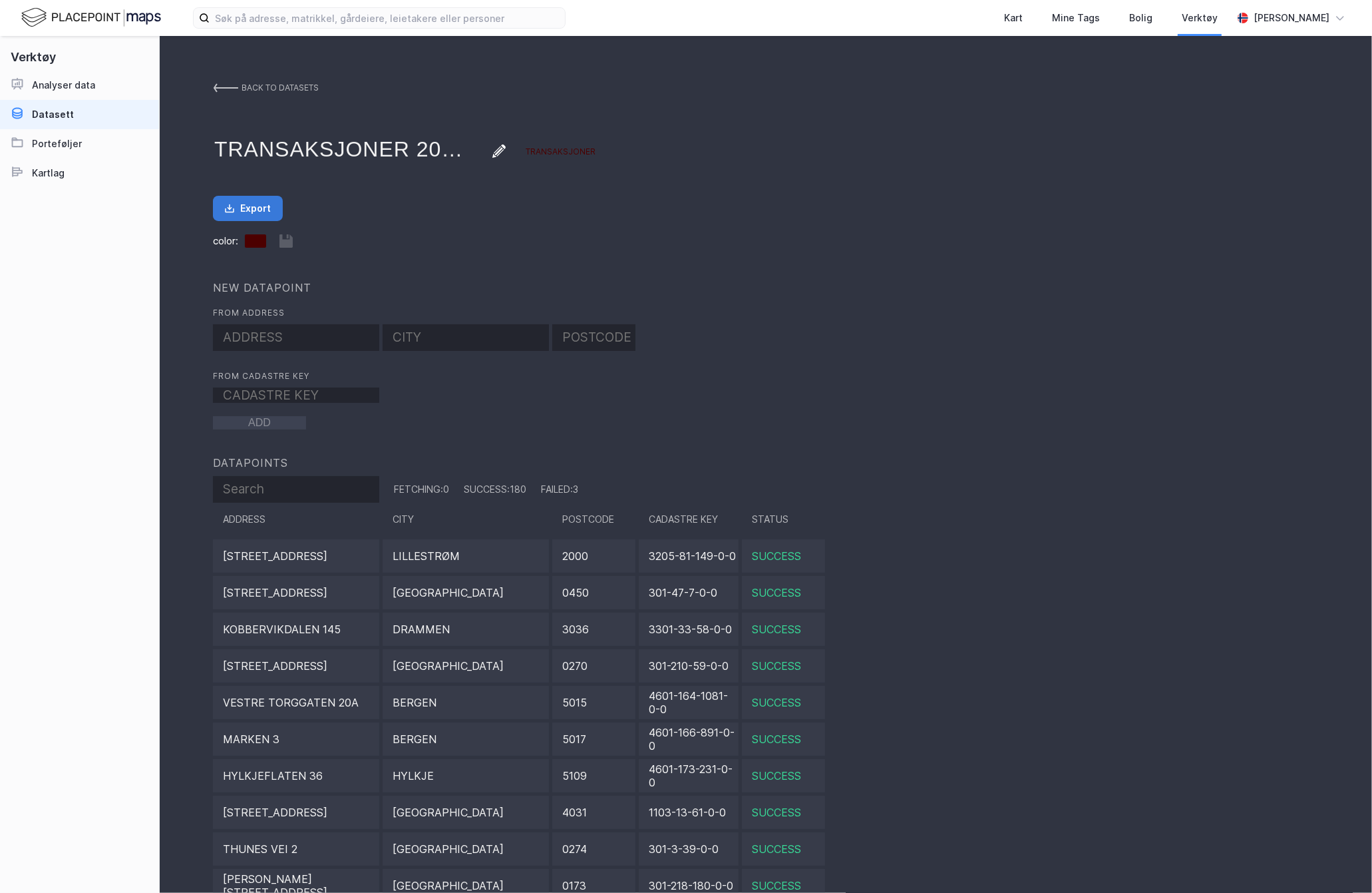
click at [227, 205] on icon "button" at bounding box center [229, 208] width 11 height 11
click at [224, 83] on img at bounding box center [226, 88] width 25 height 11
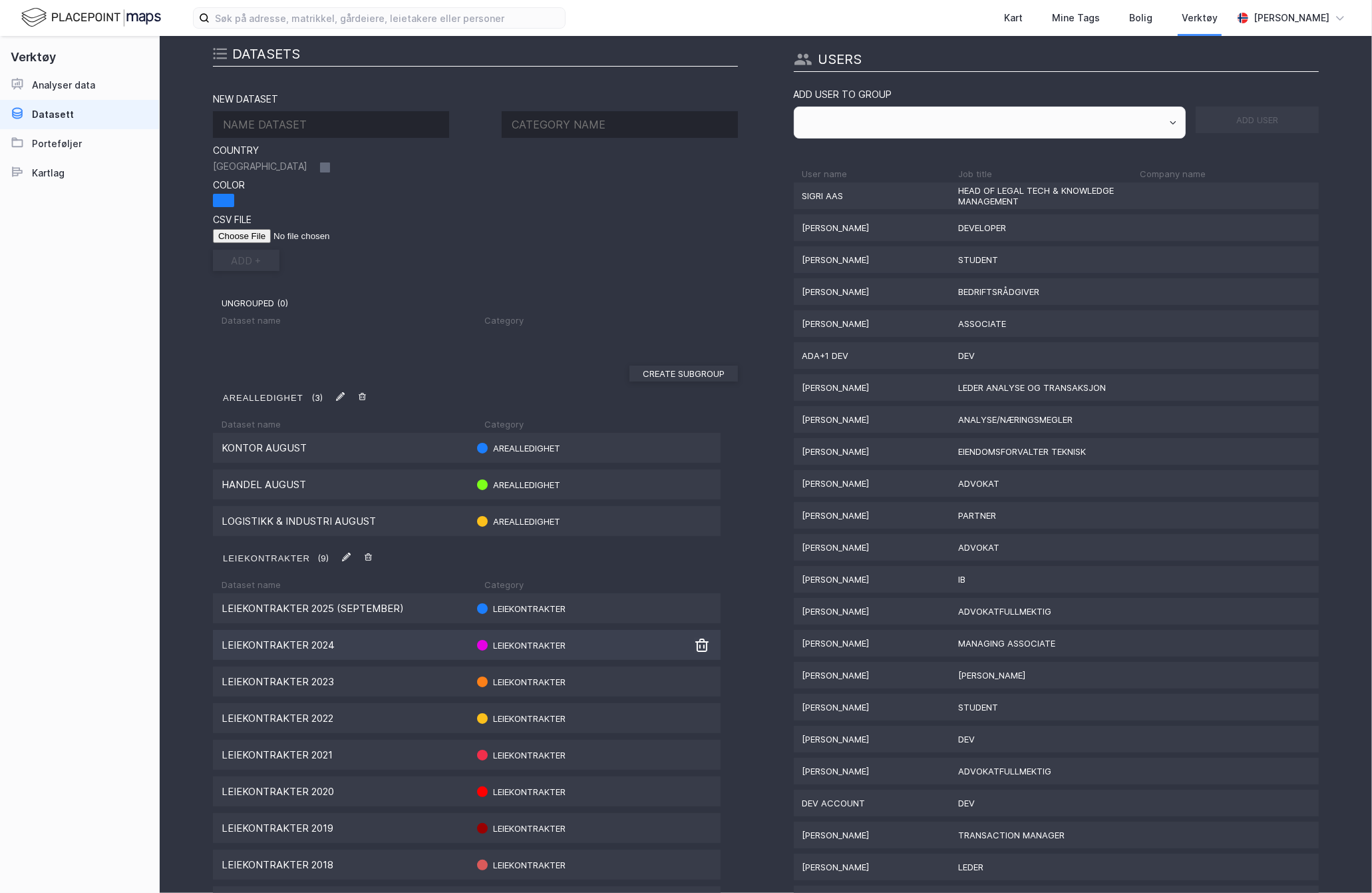
scroll to position [125, 0]
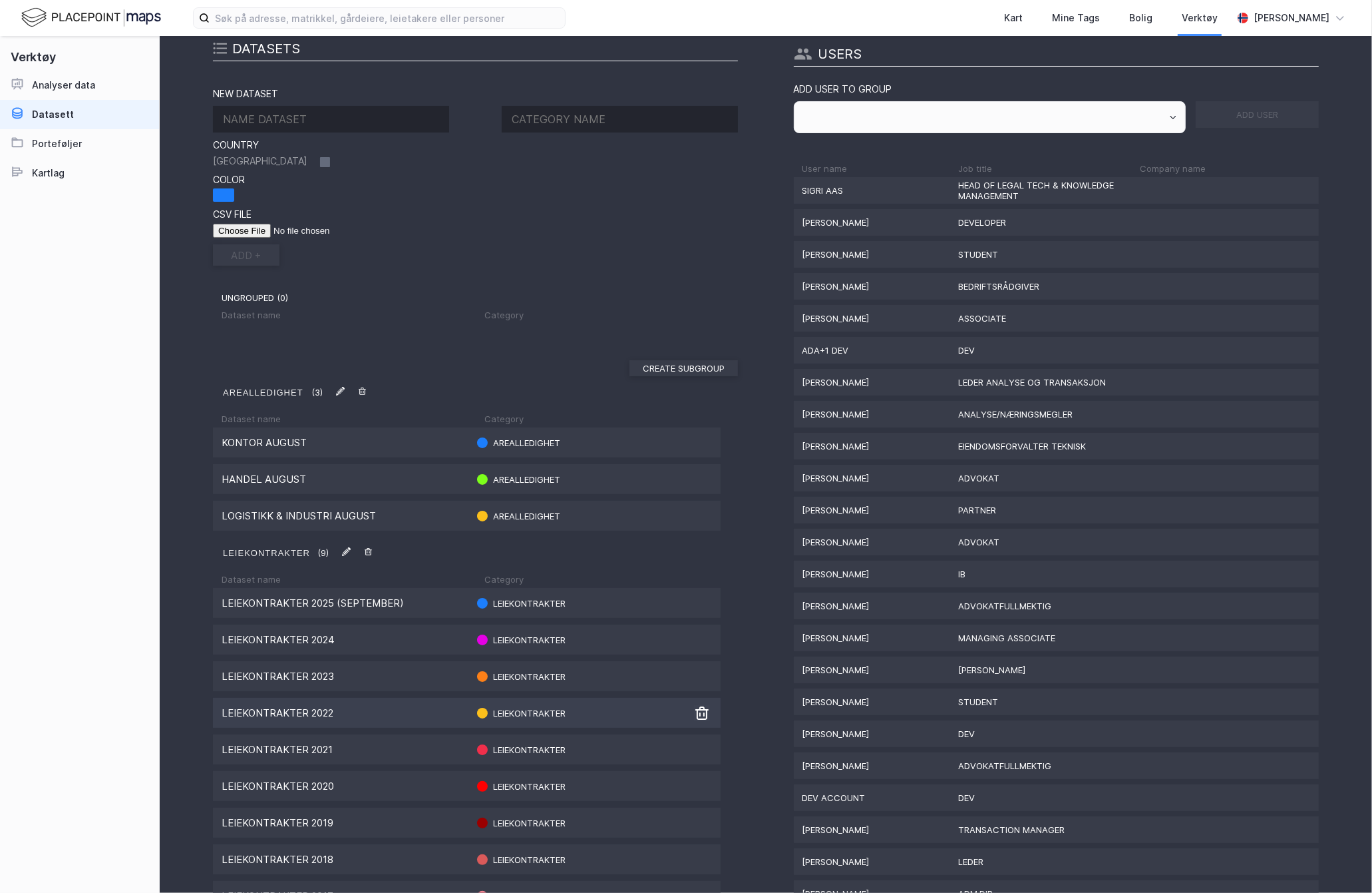
click at [343, 712] on div "Leiekontrakter 2022" at bounding box center [344, 712] width 245 height 13
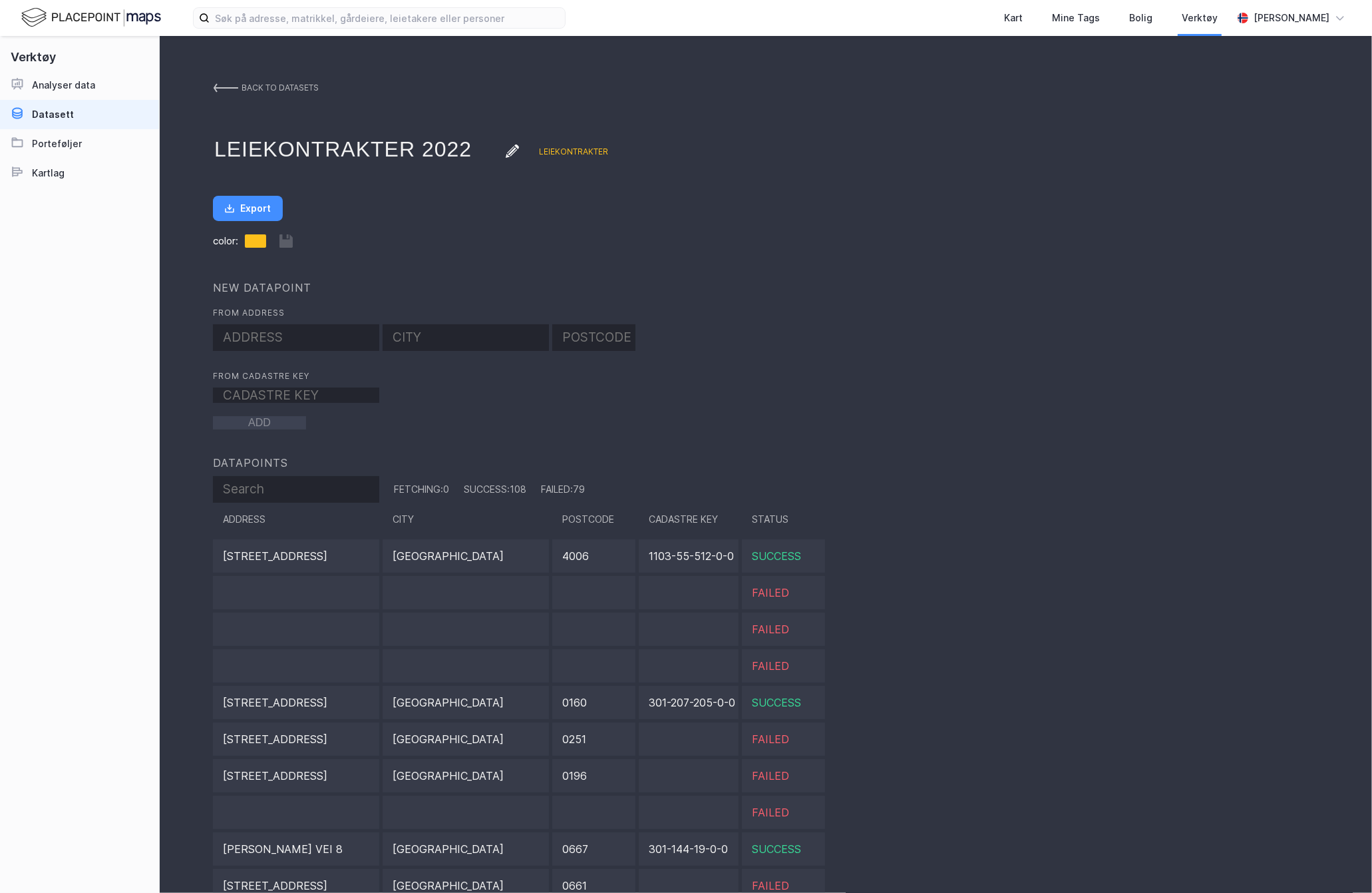
click at [263, 207] on button "Export" at bounding box center [248, 208] width 70 height 25
click at [220, 85] on img at bounding box center [226, 88] width 25 height 11
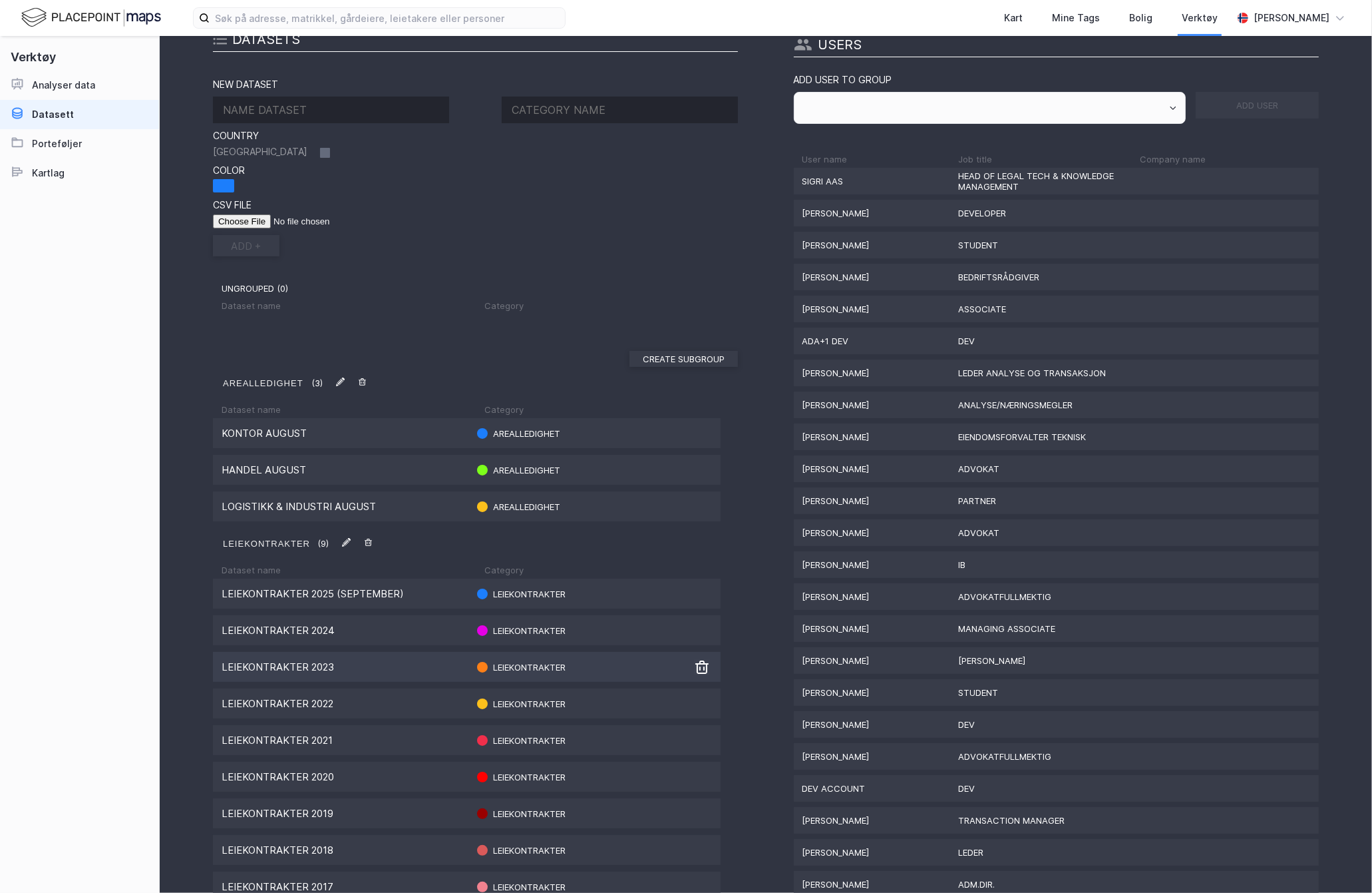
scroll to position [137, 0]
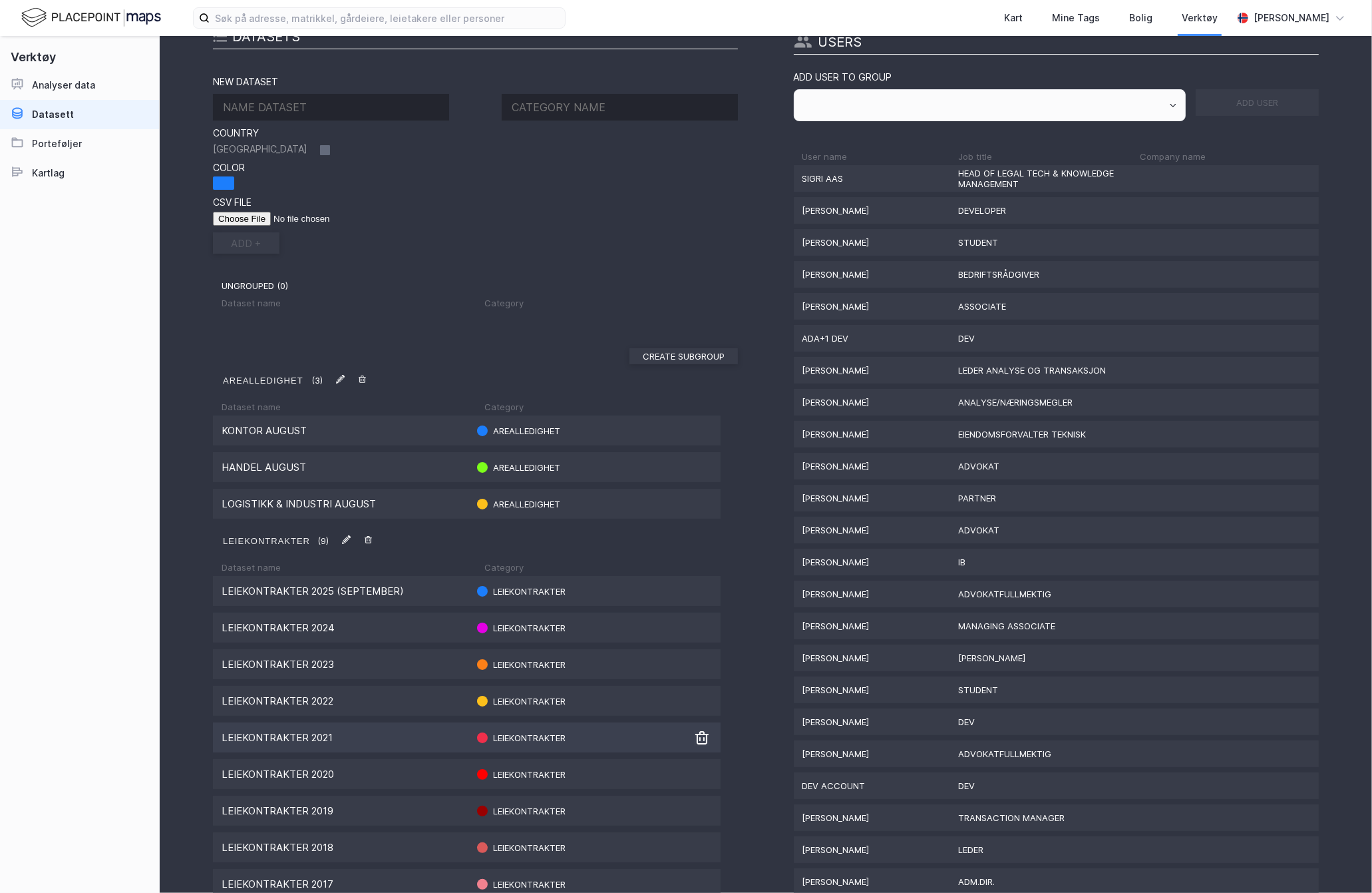
click at [363, 731] on div "Leiekontrakter 2021" at bounding box center [344, 738] width 245 height 13
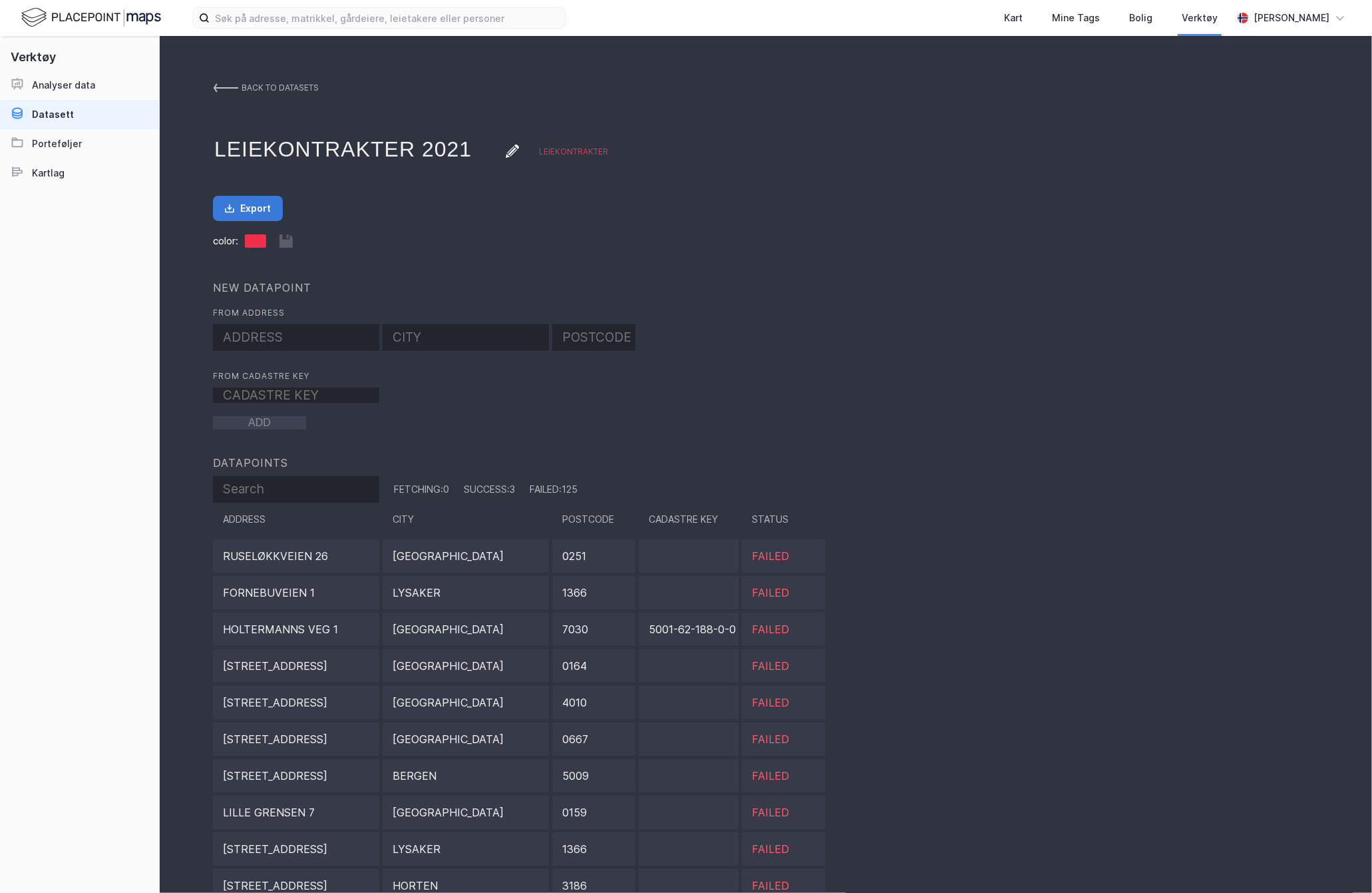
click at [261, 204] on button "Export" at bounding box center [248, 208] width 70 height 25
click at [230, 84] on img at bounding box center [226, 88] width 25 height 11
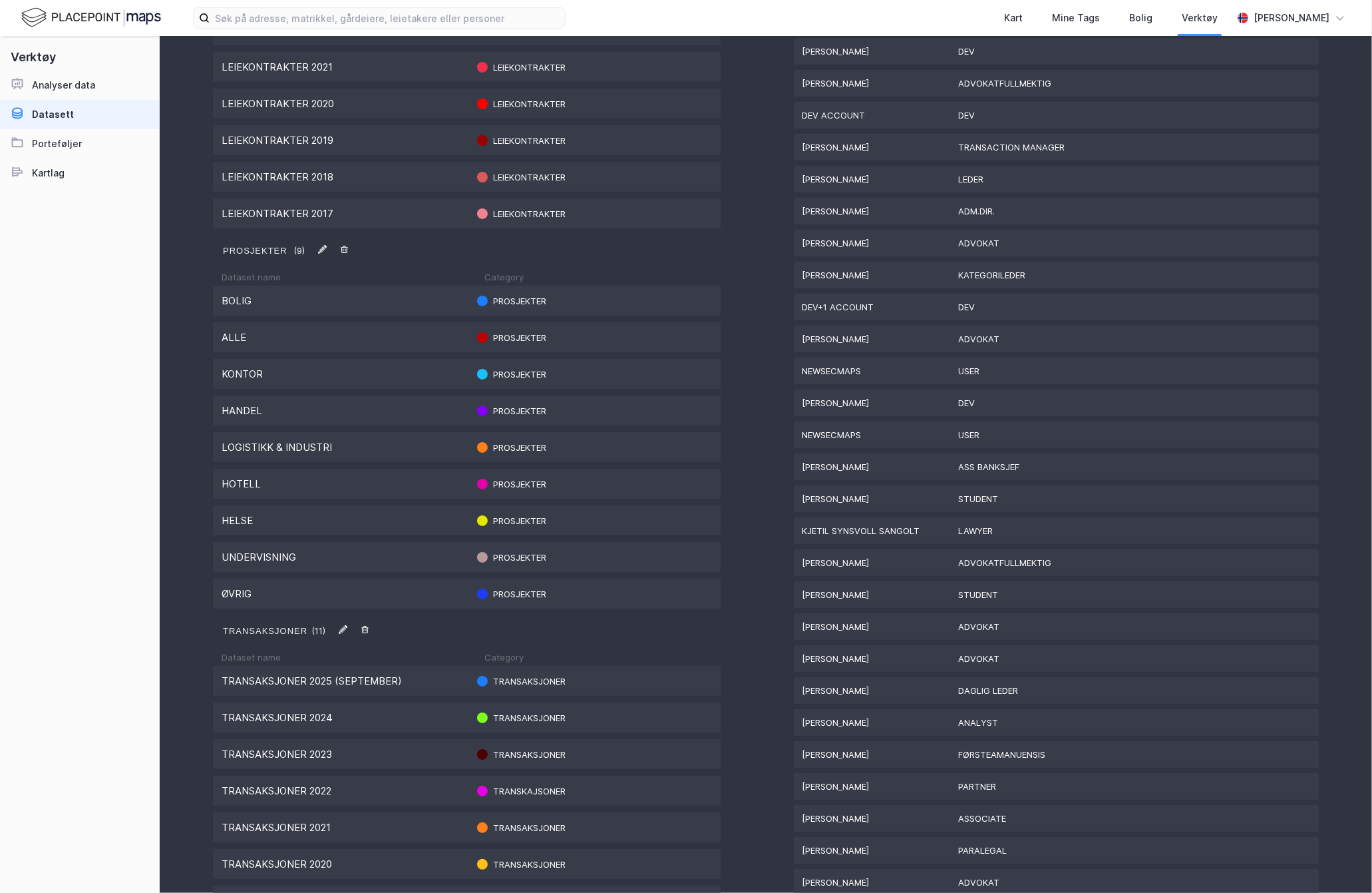
scroll to position [1127, 0]
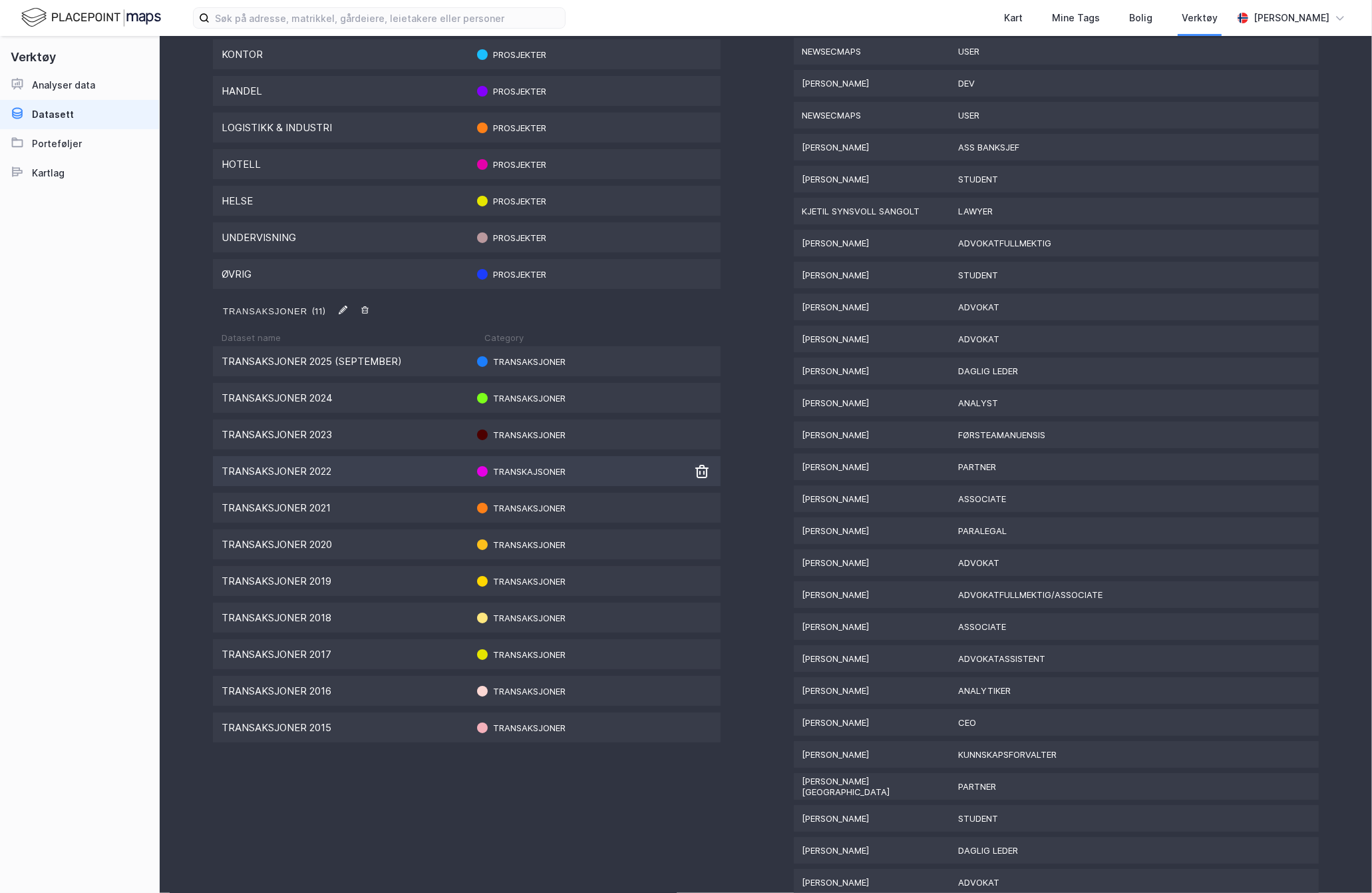
click at [401, 471] on div "Transaksjoner 2022" at bounding box center [344, 471] width 245 height 13
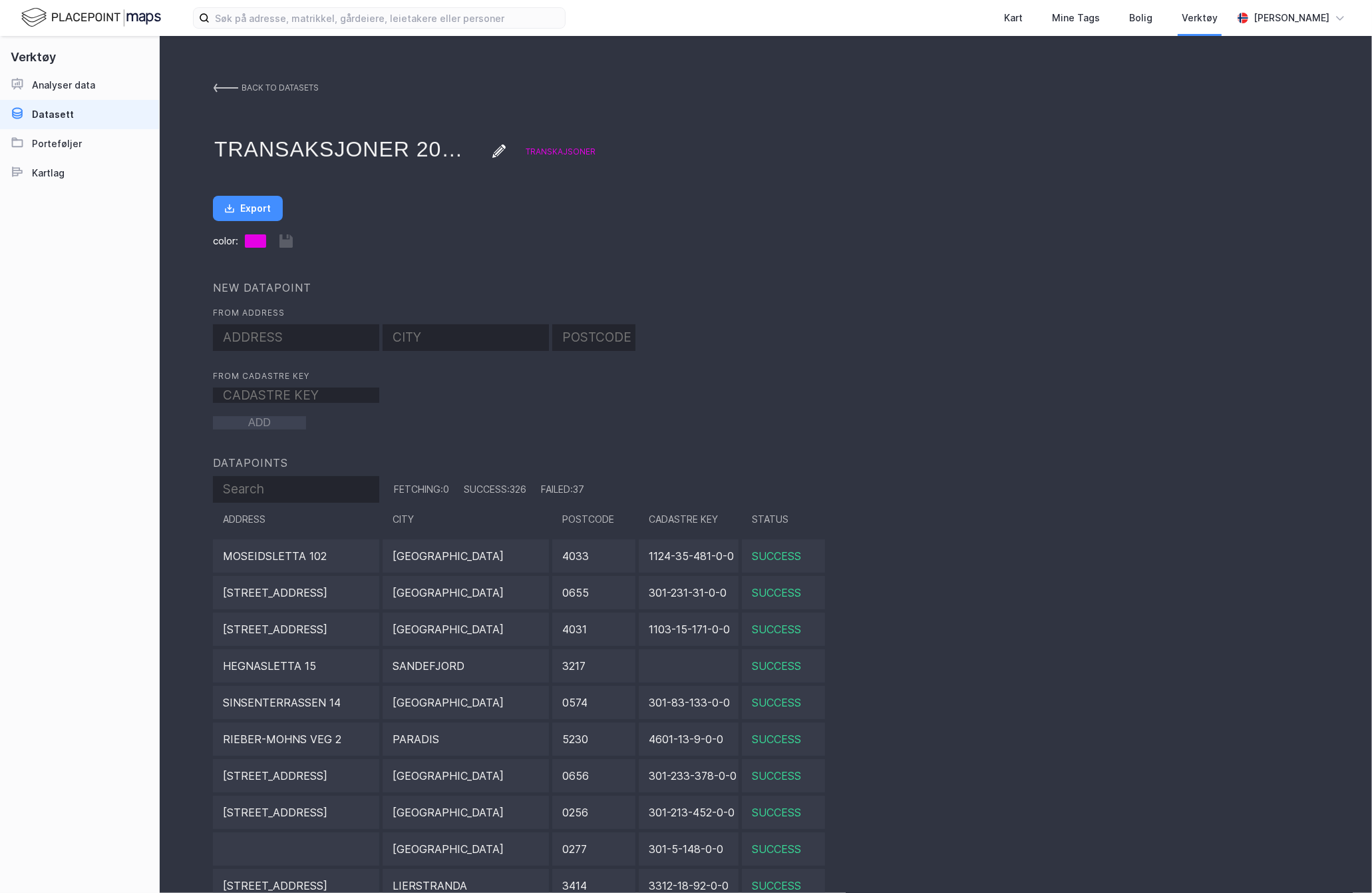
click at [244, 200] on button "Export" at bounding box center [248, 208] width 70 height 25
click at [225, 80] on link "back to datasets" at bounding box center [266, 88] width 106 height 24
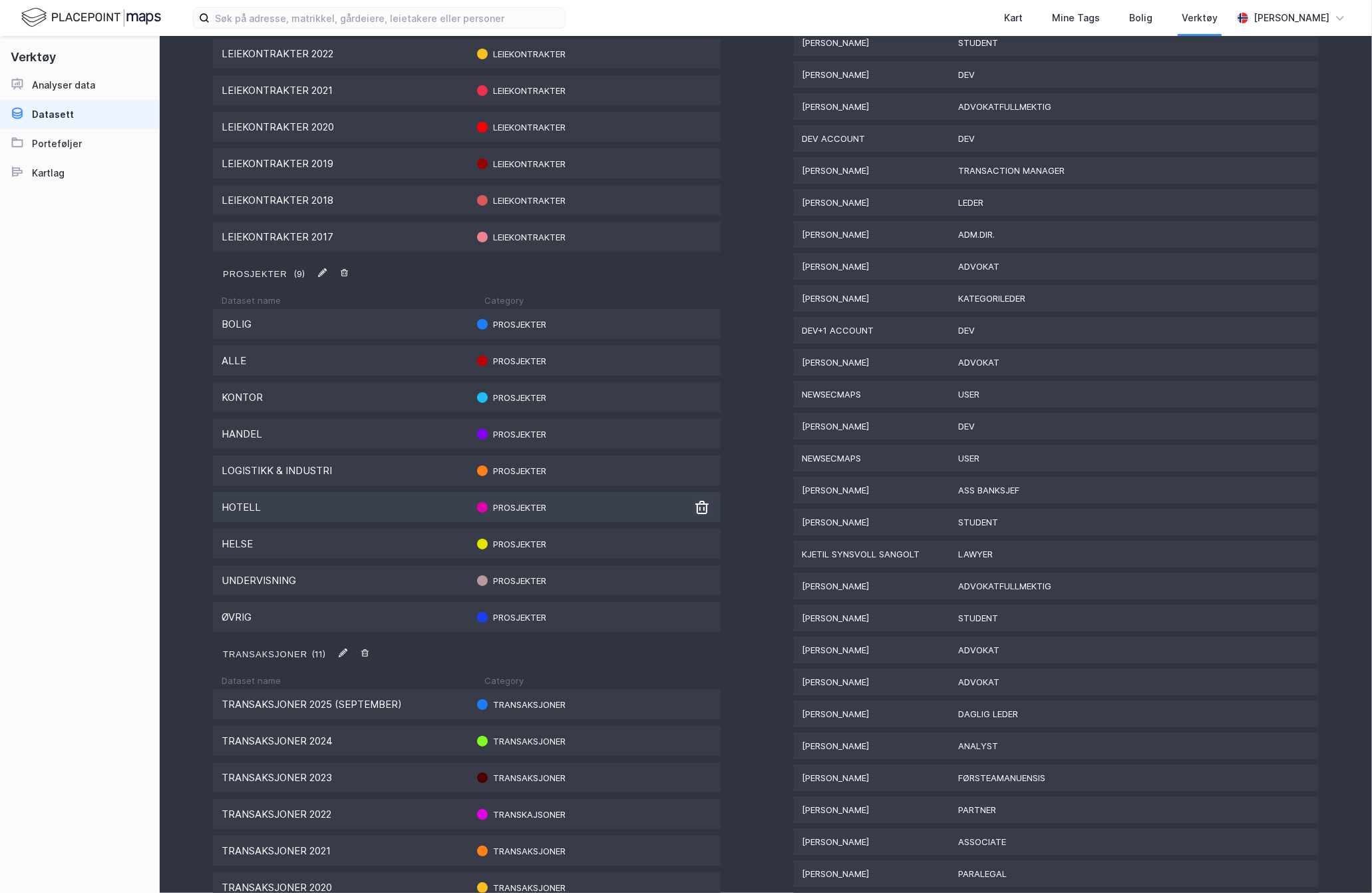
scroll to position [1088, 0]
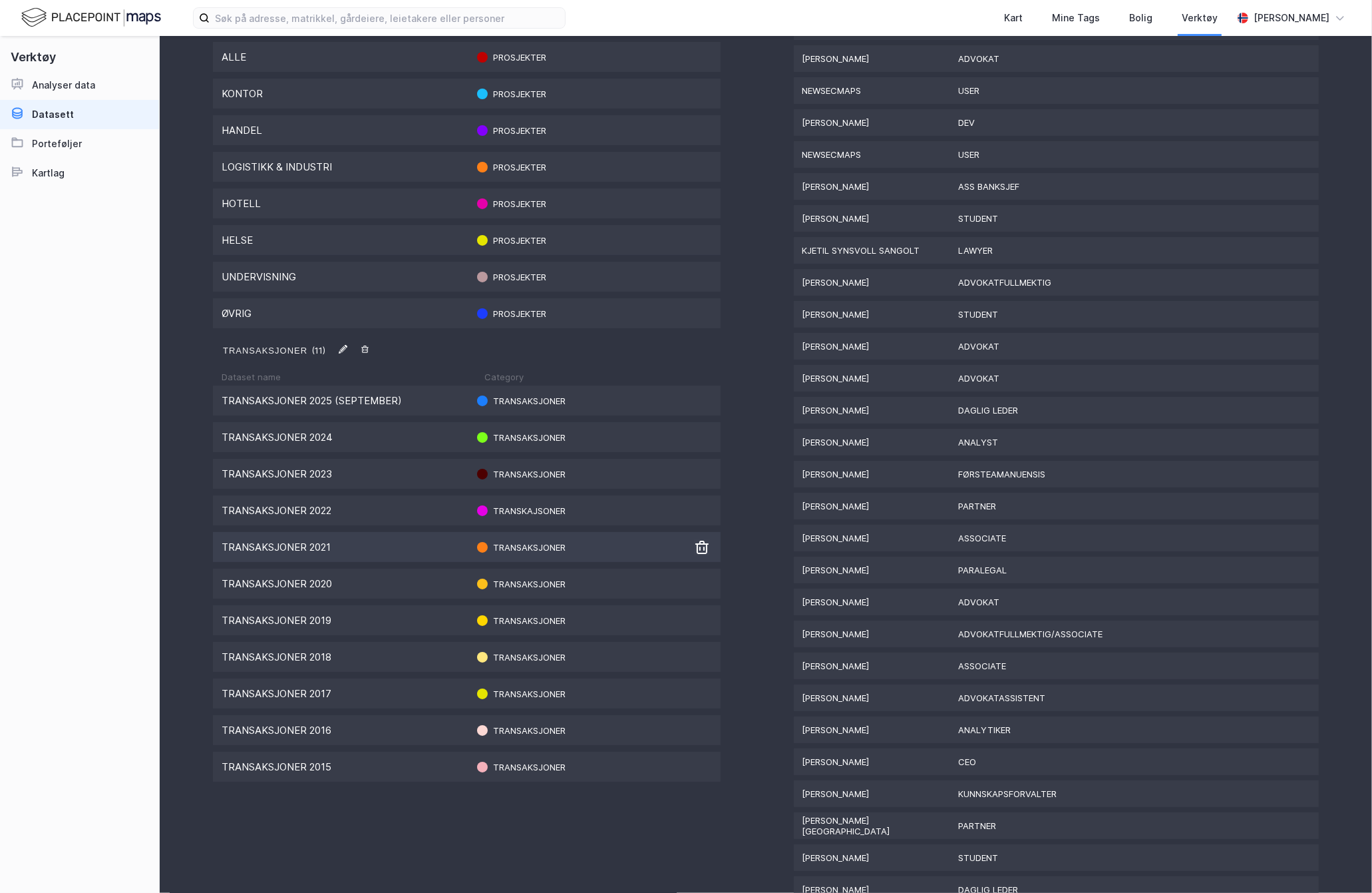
click at [380, 553] on div "Transaksjoner 2021 Transaksjoner" at bounding box center [467, 547] width 508 height 30
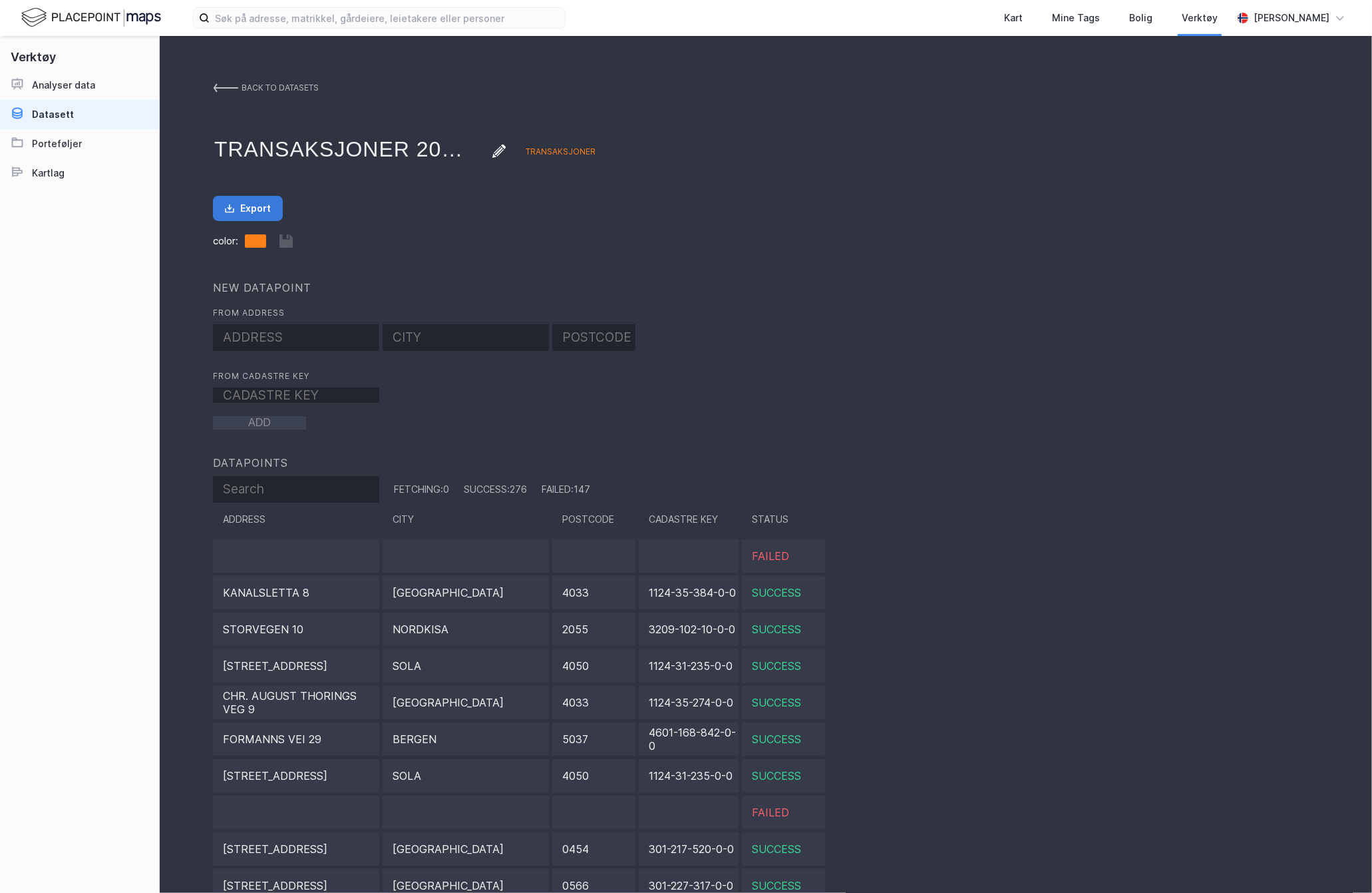
click at [237, 204] on button "Export" at bounding box center [248, 208] width 70 height 25
click at [226, 87] on img at bounding box center [226, 88] width 25 height 11
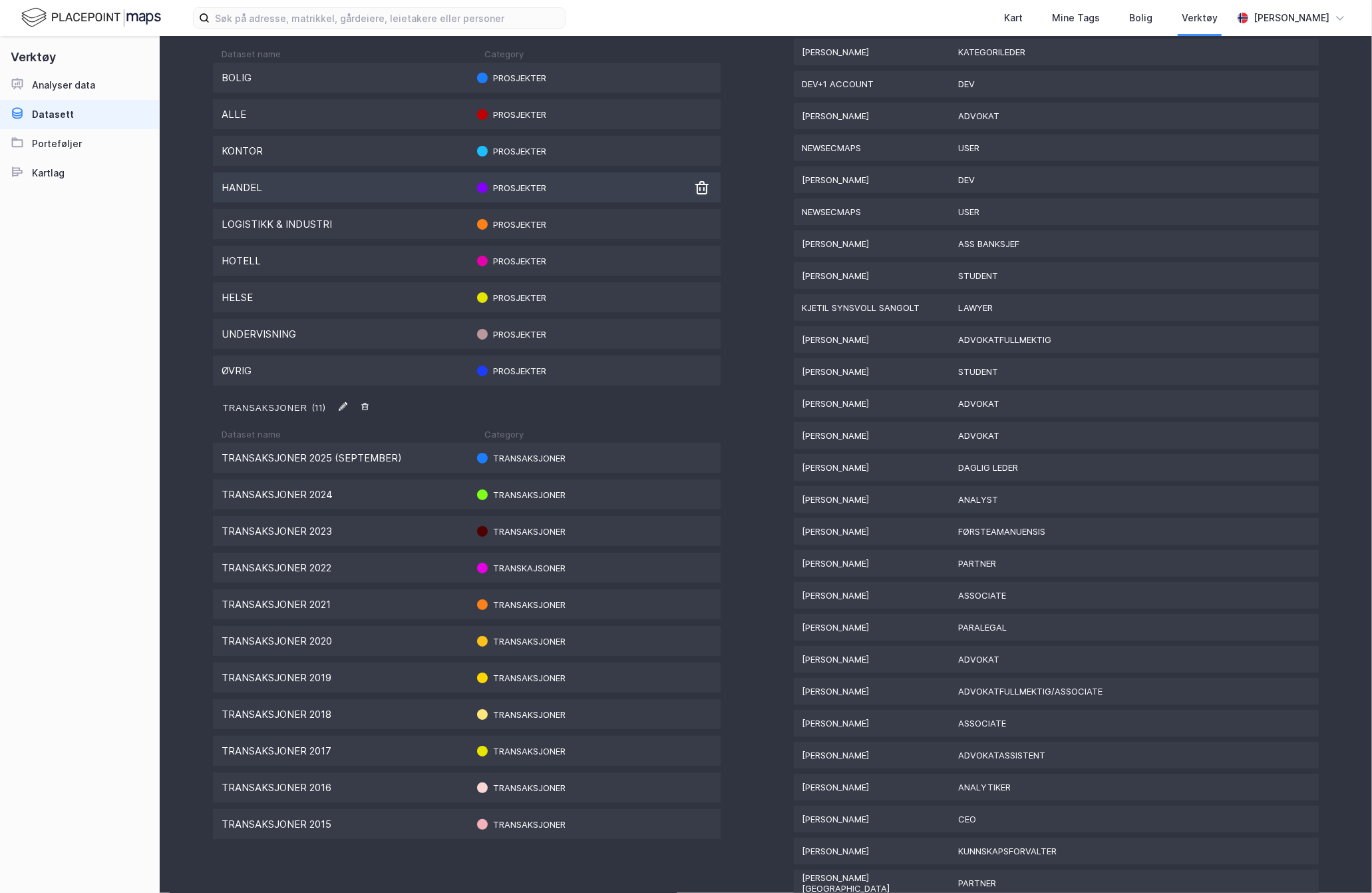
scroll to position [1064, 0]
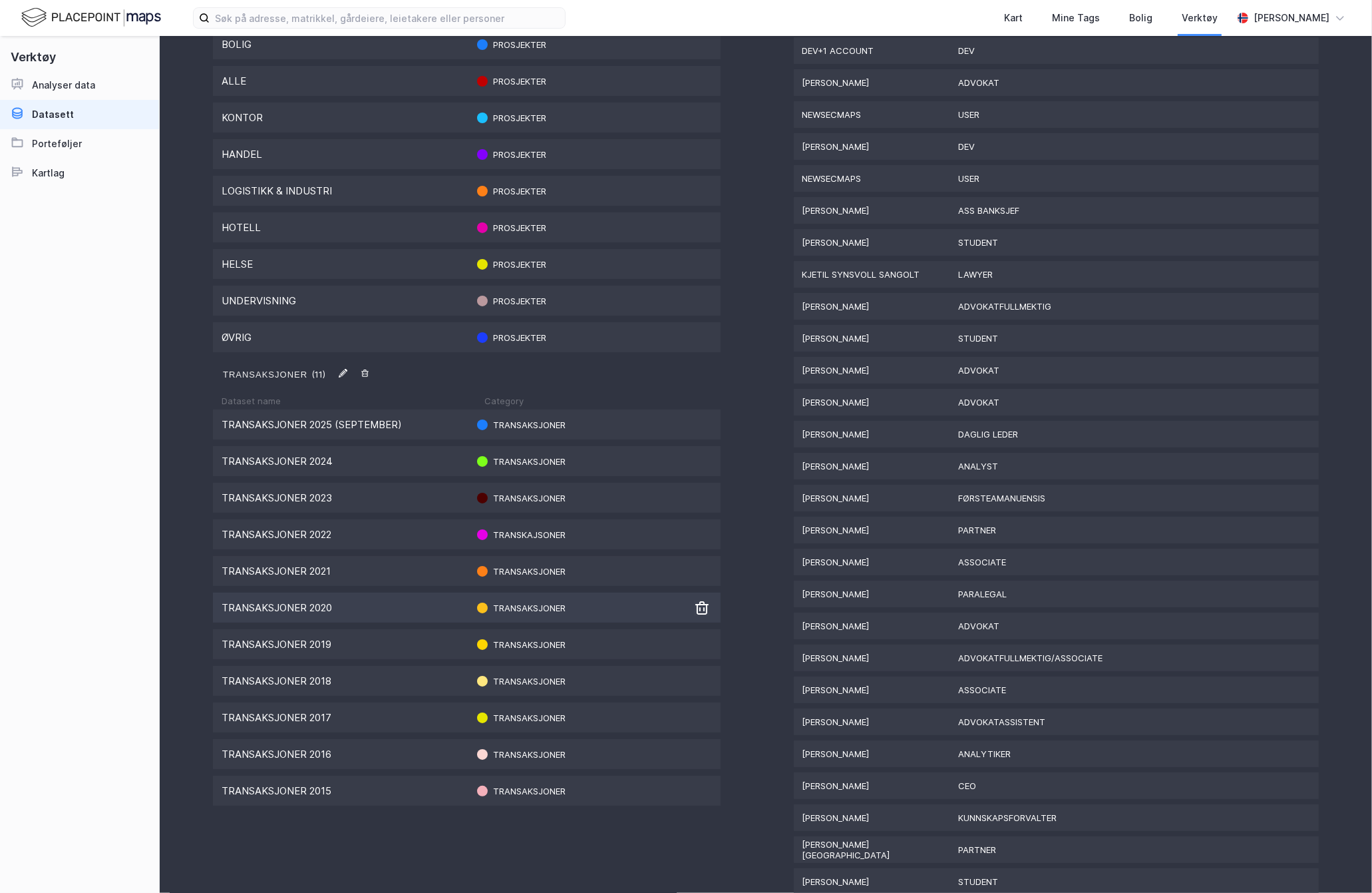
click at [386, 607] on div "Transaksjoner 2020" at bounding box center [344, 607] width 245 height 13
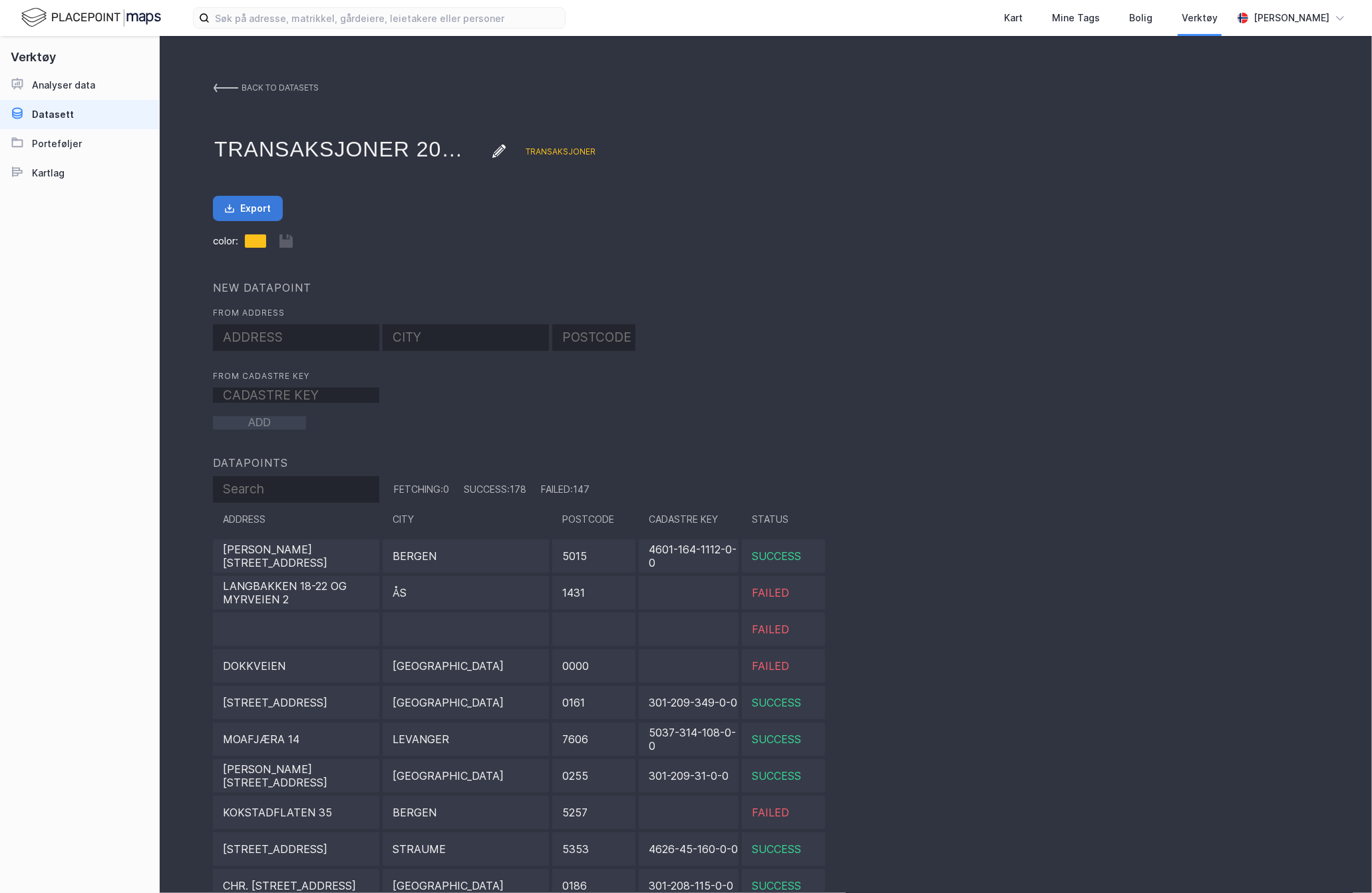
click at [255, 207] on button "Export" at bounding box center [248, 208] width 70 height 25
click at [225, 78] on link "back to datasets" at bounding box center [266, 88] width 106 height 24
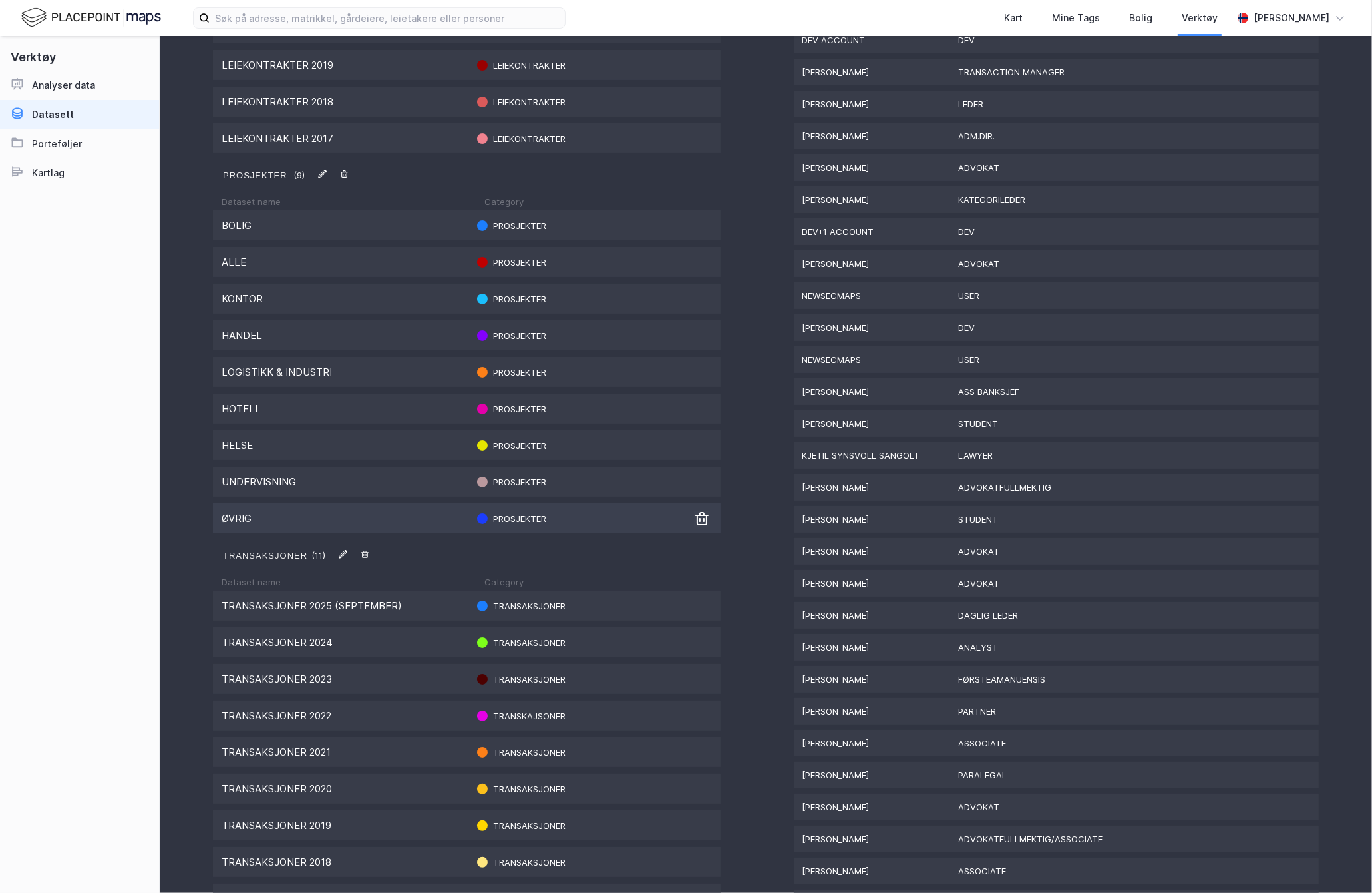
scroll to position [1204, 0]
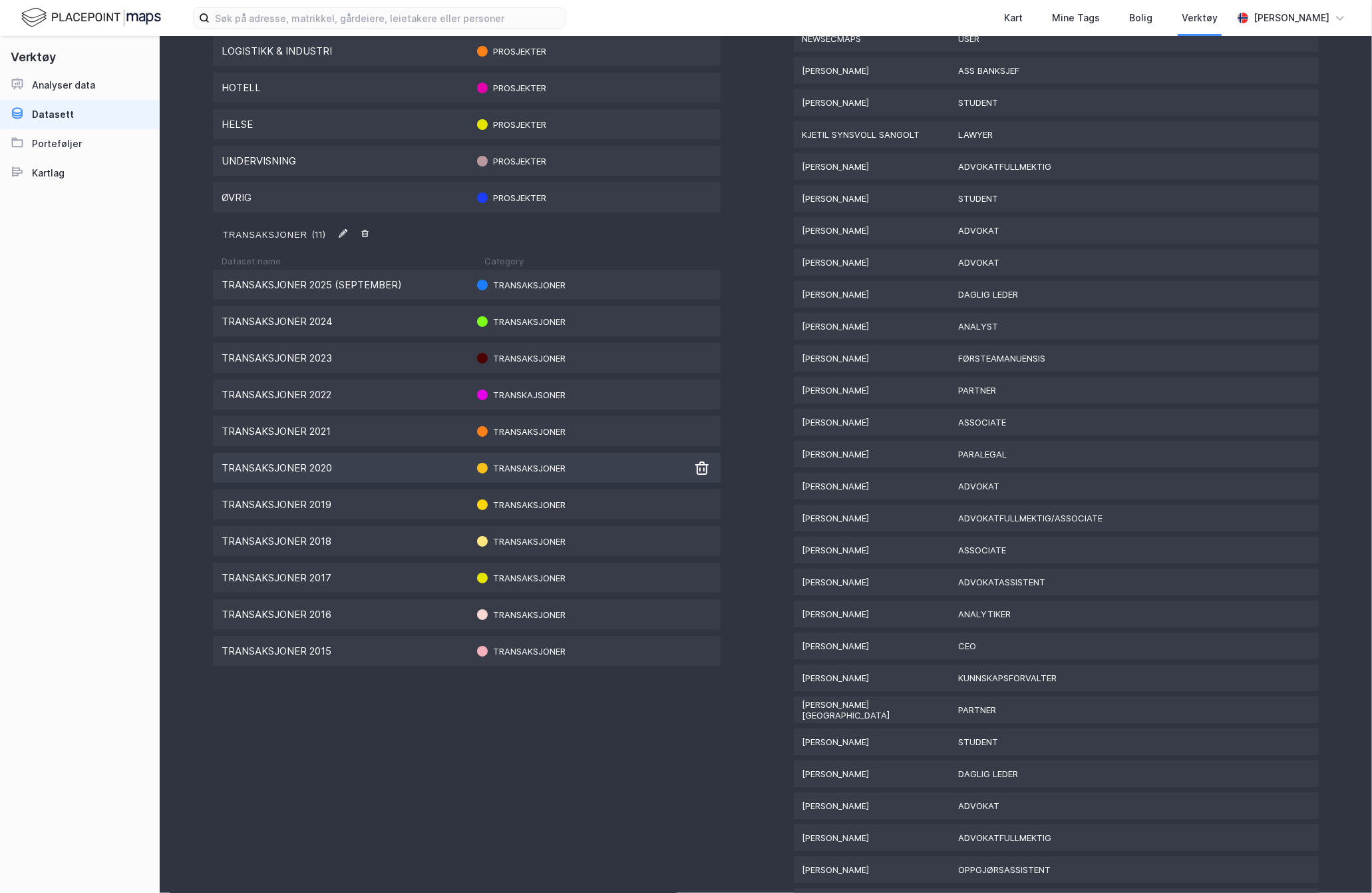
click at [373, 461] on div "Transaksjoner 2020" at bounding box center [344, 468] width 245 height 13
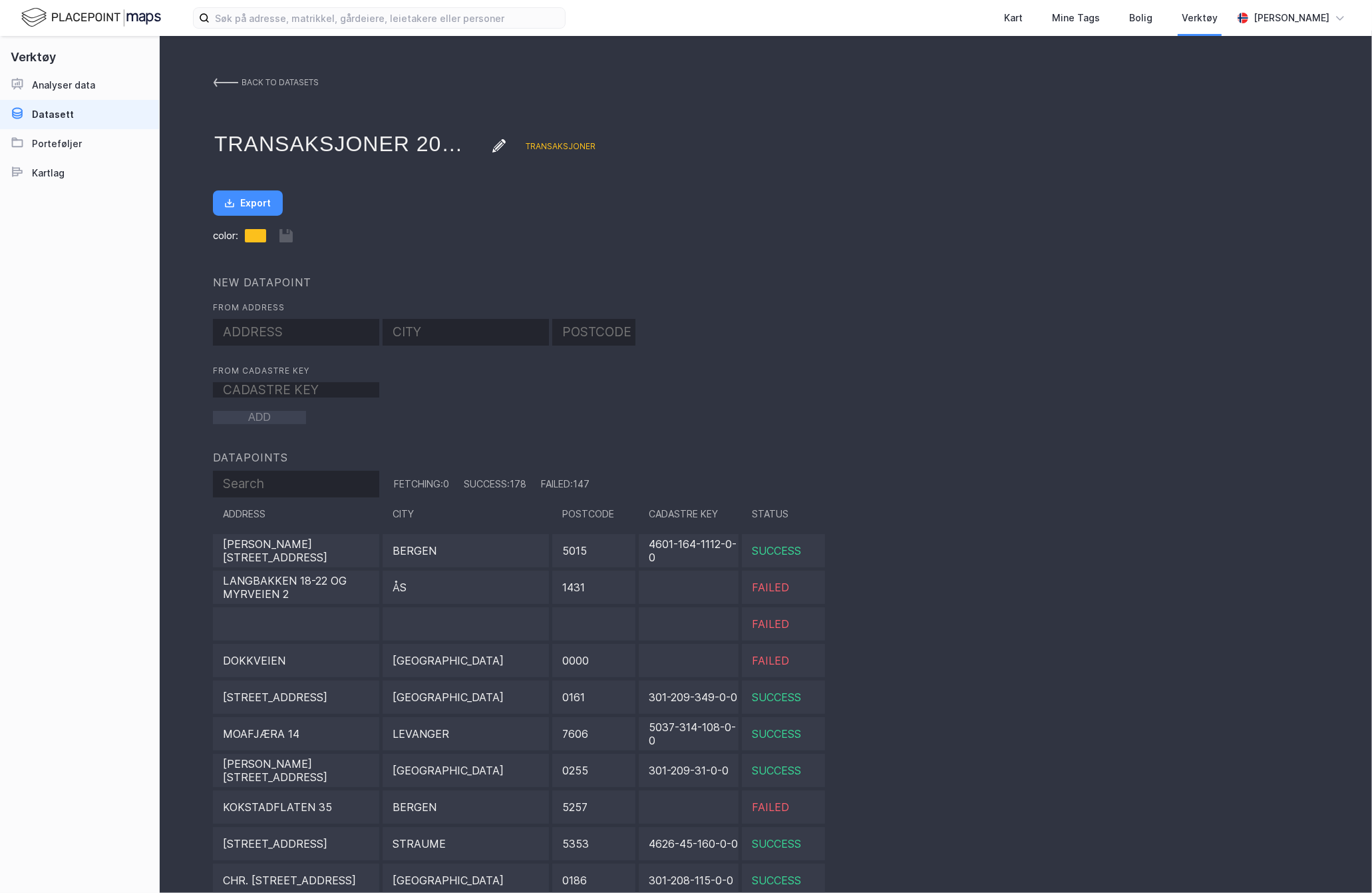
scroll to position [2, 0]
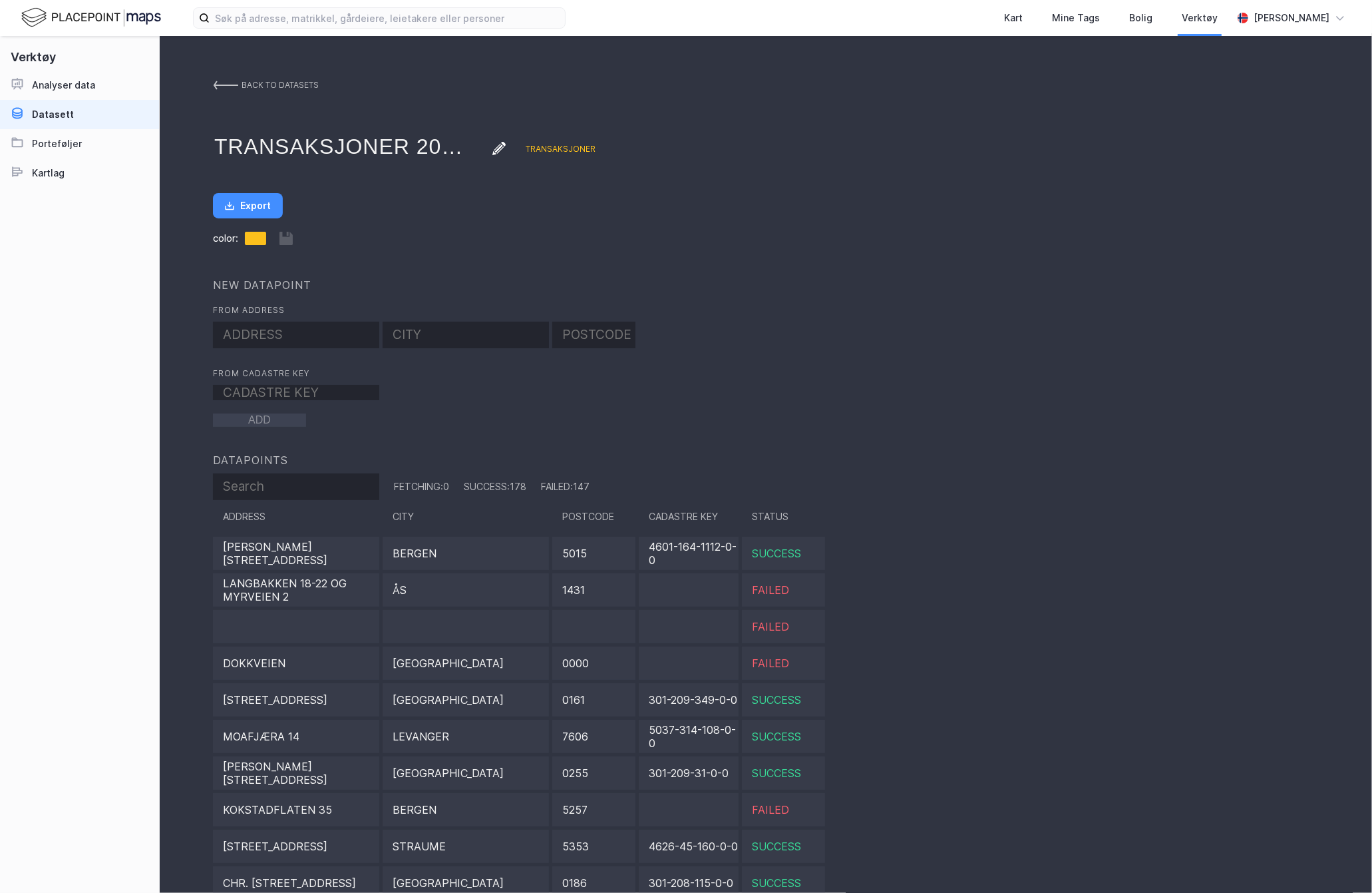
click at [217, 92] on link "back to datasets" at bounding box center [266, 85] width 106 height 24
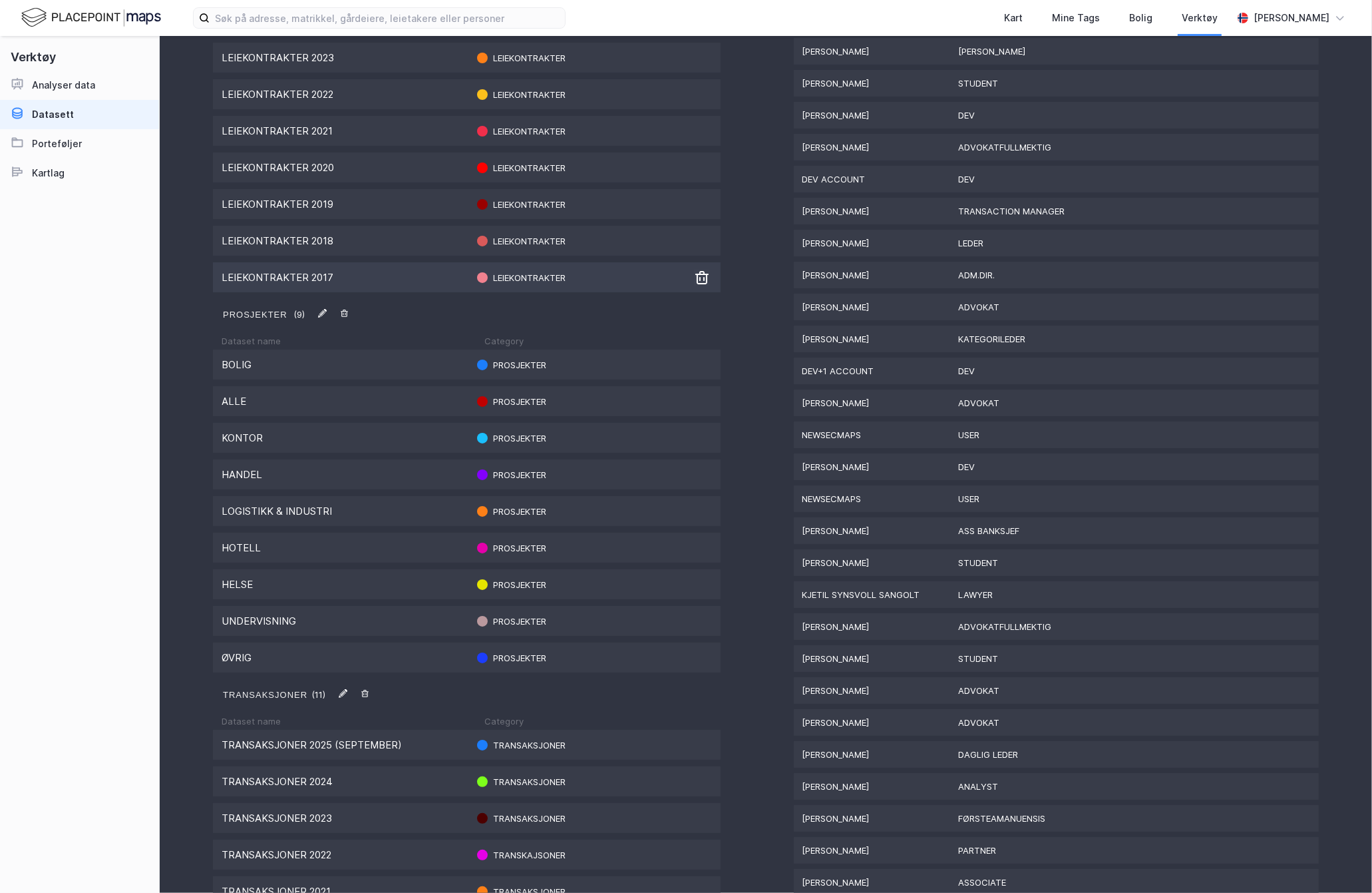
scroll to position [1241, 0]
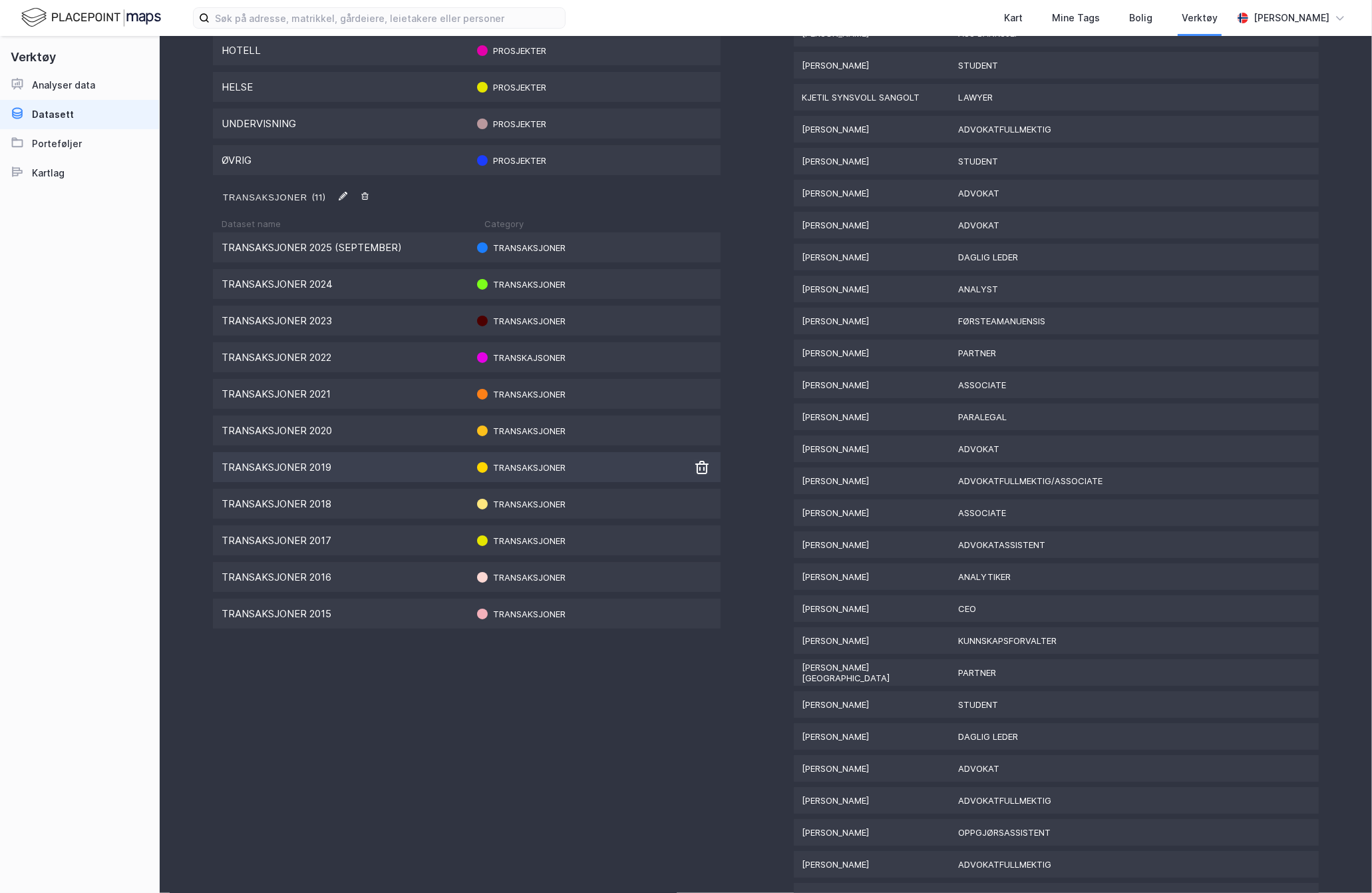
click at [354, 471] on div "Transaksjoner 2019 Transaksjoner" at bounding box center [467, 467] width 508 height 30
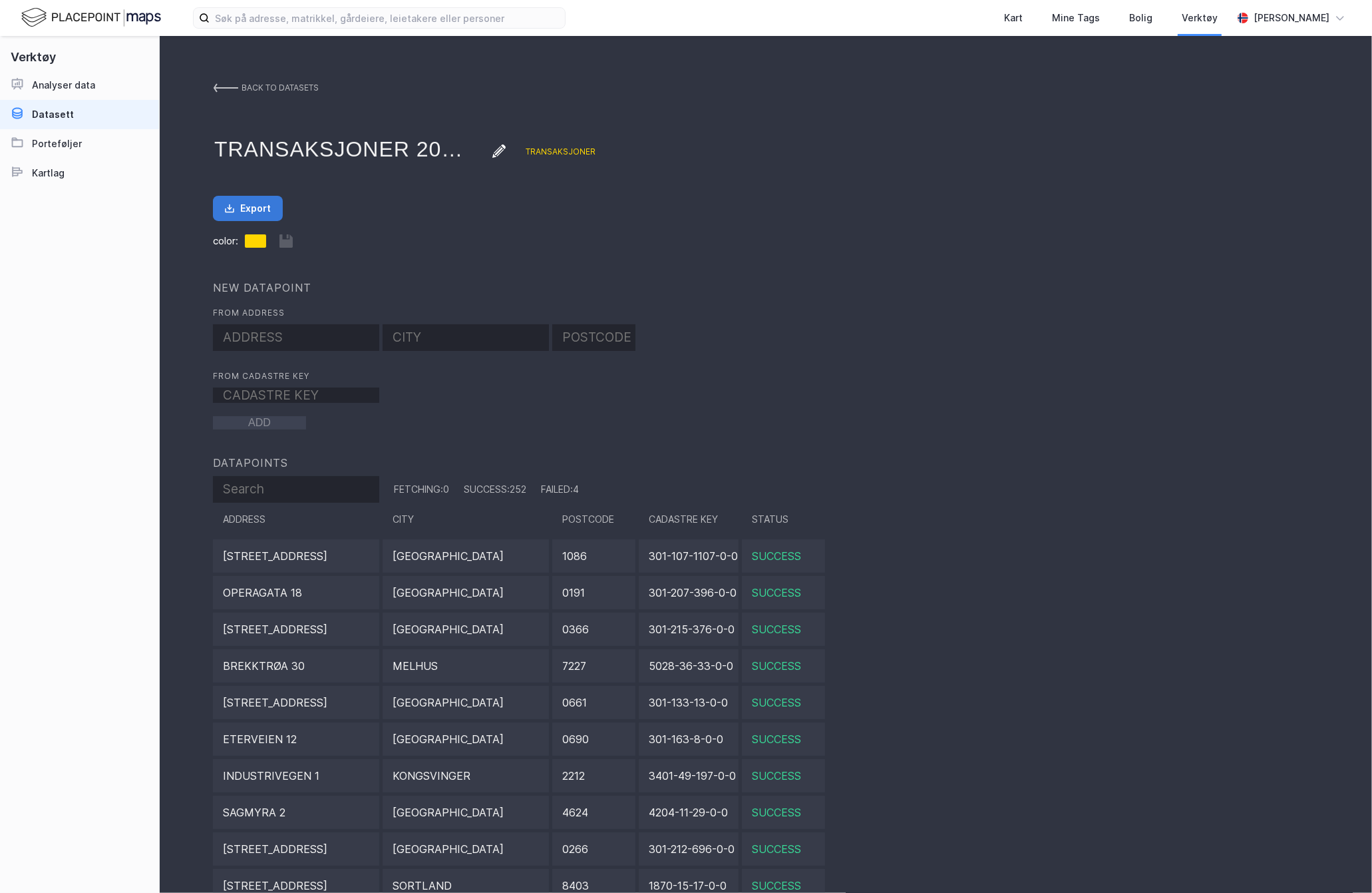
click at [267, 203] on button "Export" at bounding box center [248, 208] width 70 height 25
click at [233, 88] on img at bounding box center [226, 88] width 25 height 11
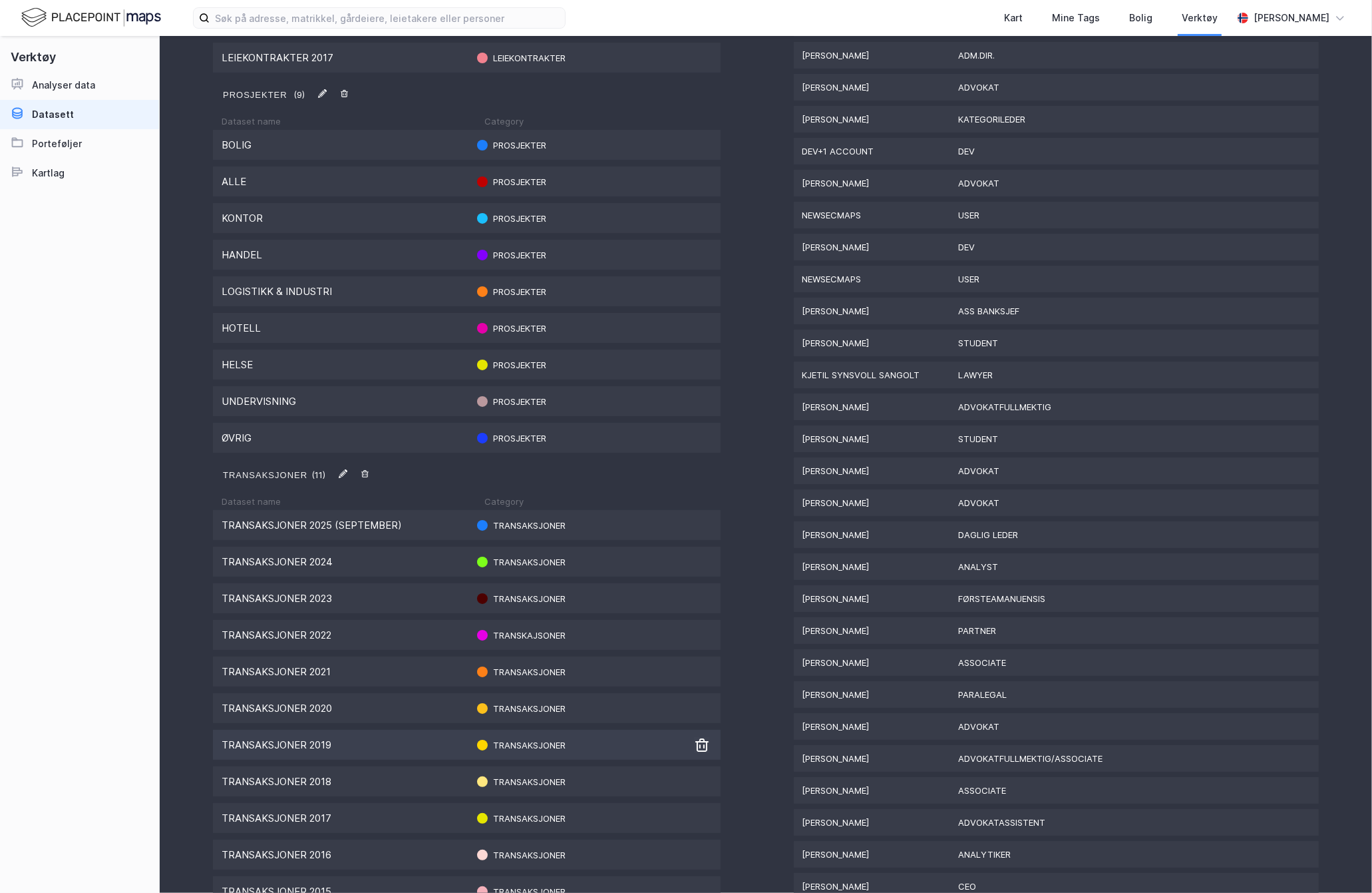
scroll to position [966, 0]
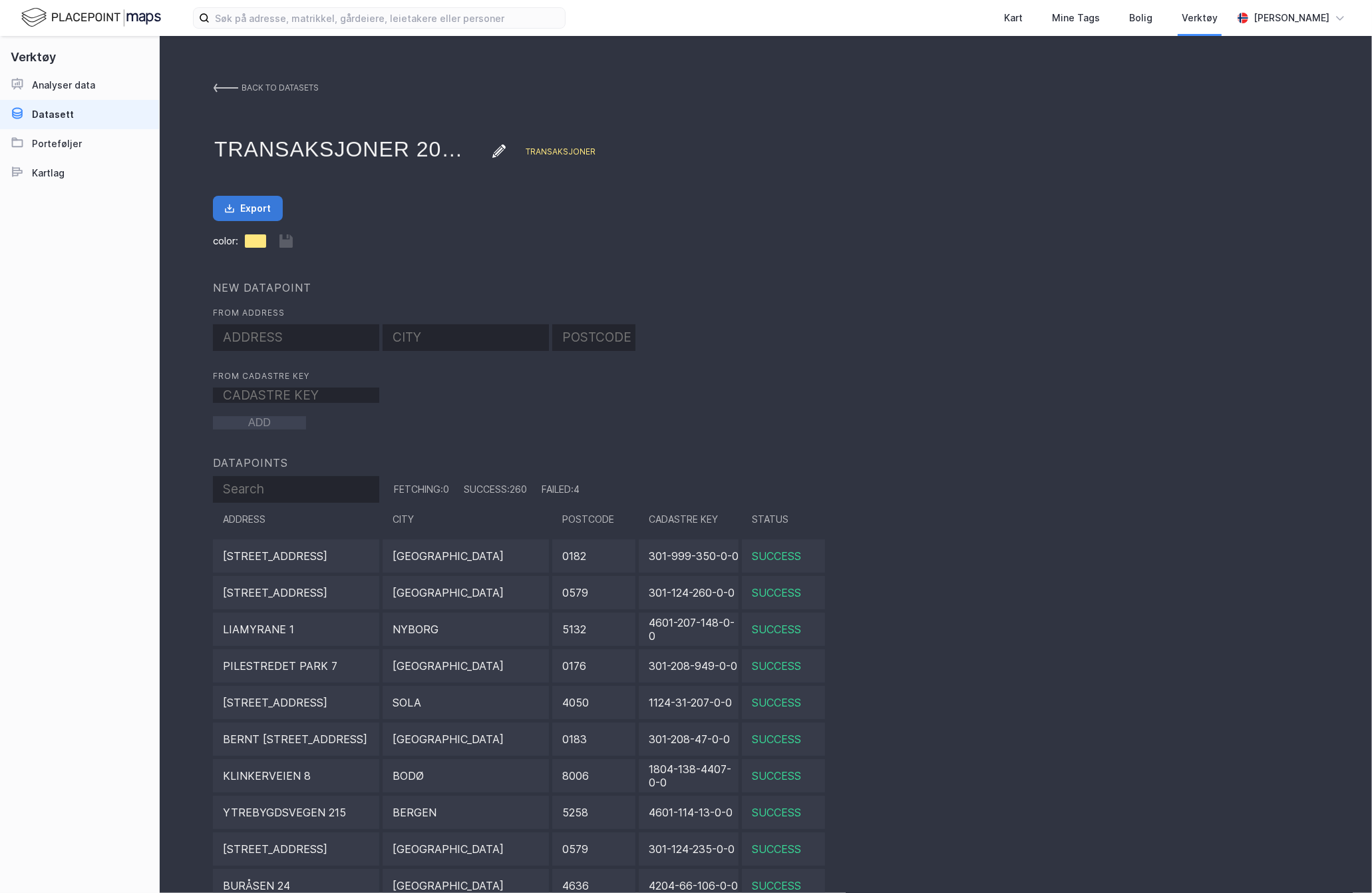
click at [264, 215] on button "Export" at bounding box center [248, 208] width 70 height 25
click at [234, 83] on img at bounding box center [226, 88] width 25 height 11
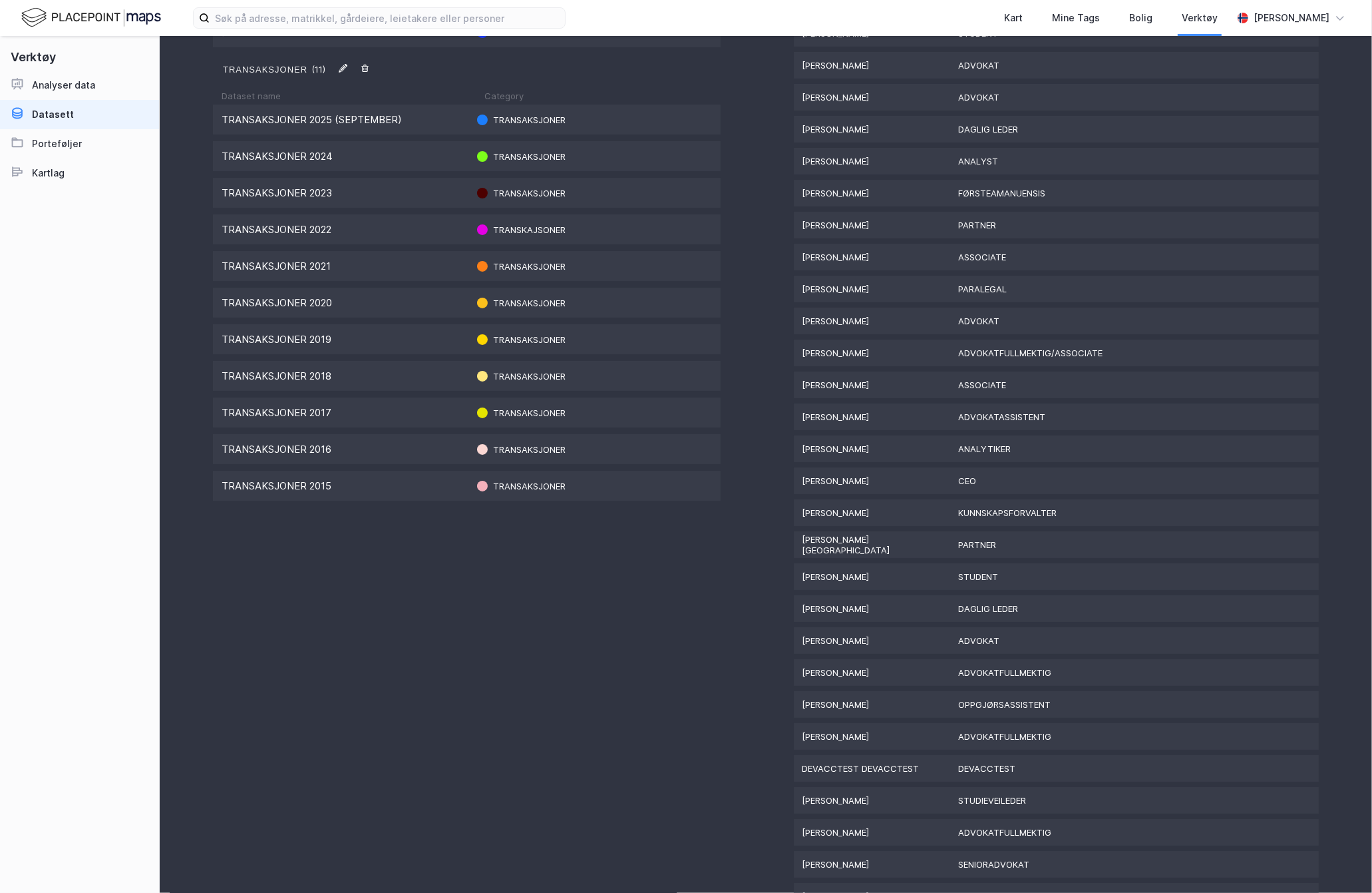
scroll to position [1383, 0]
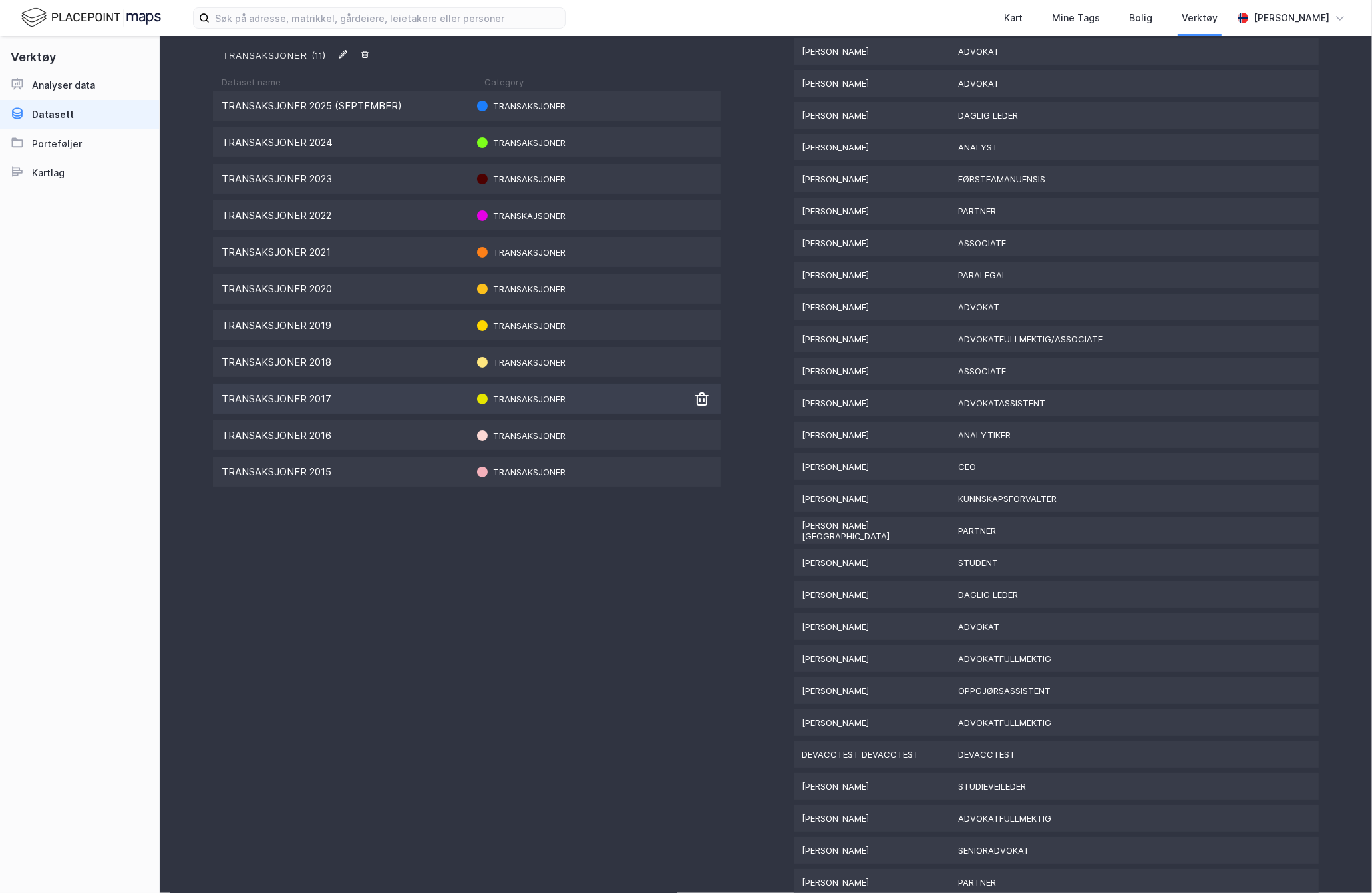
click at [382, 402] on div "Transaksjoner 2017 Transaksjoner" at bounding box center [467, 398] width 508 height 30
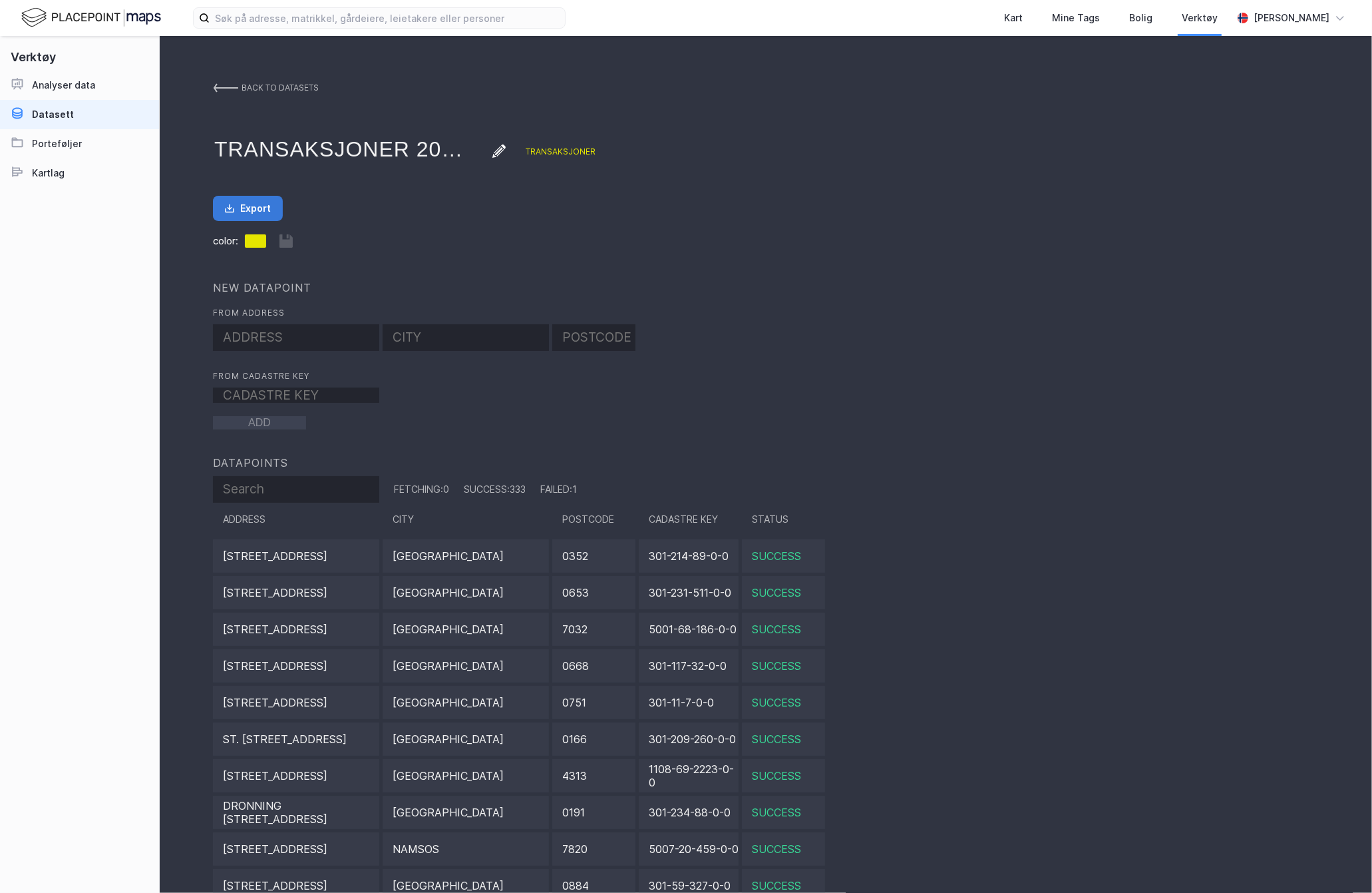
click at [258, 199] on button "Export" at bounding box center [248, 208] width 70 height 25
click at [231, 79] on link "back to datasets" at bounding box center [266, 88] width 106 height 24
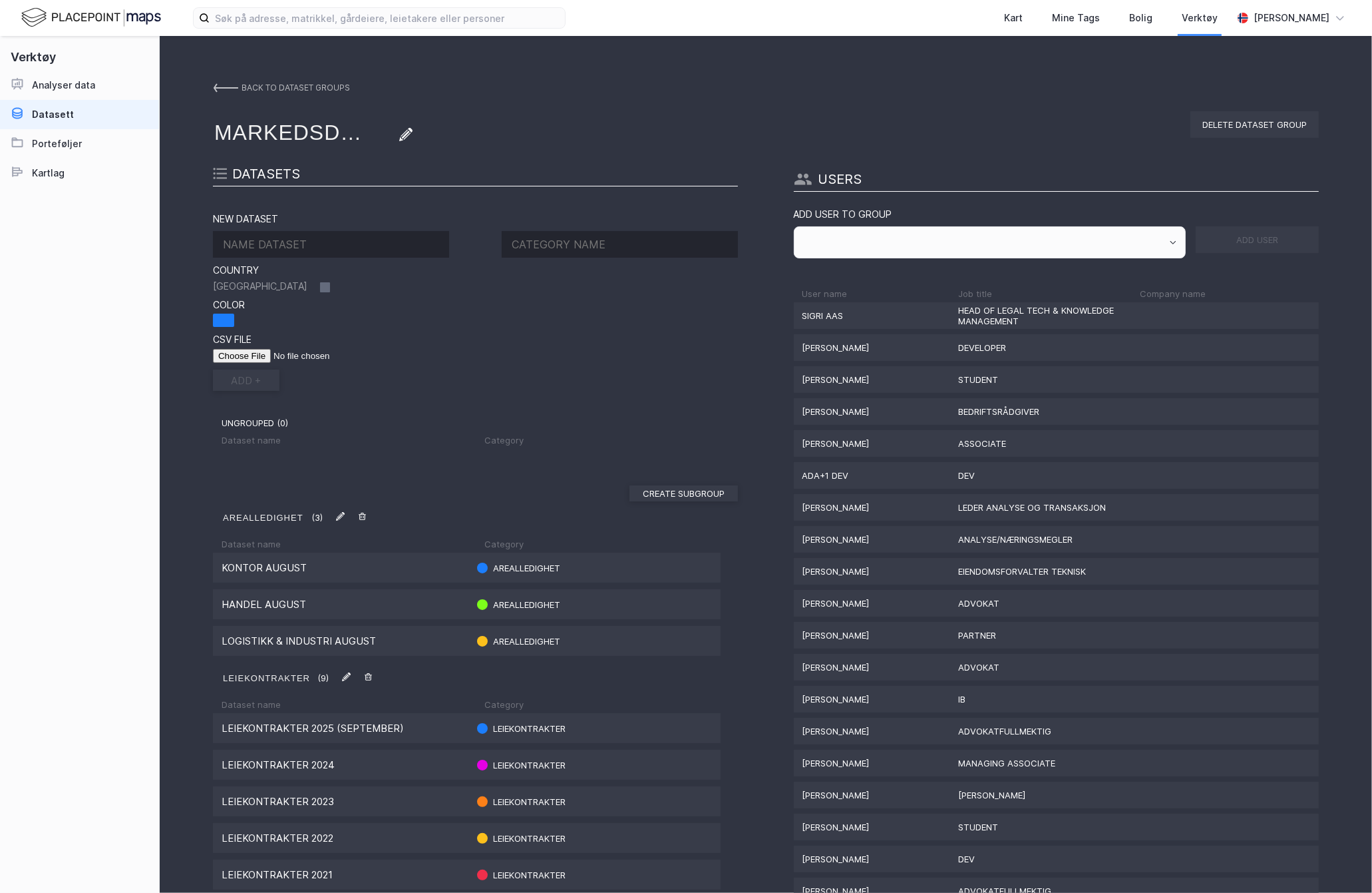
scroll to position [1183, 0]
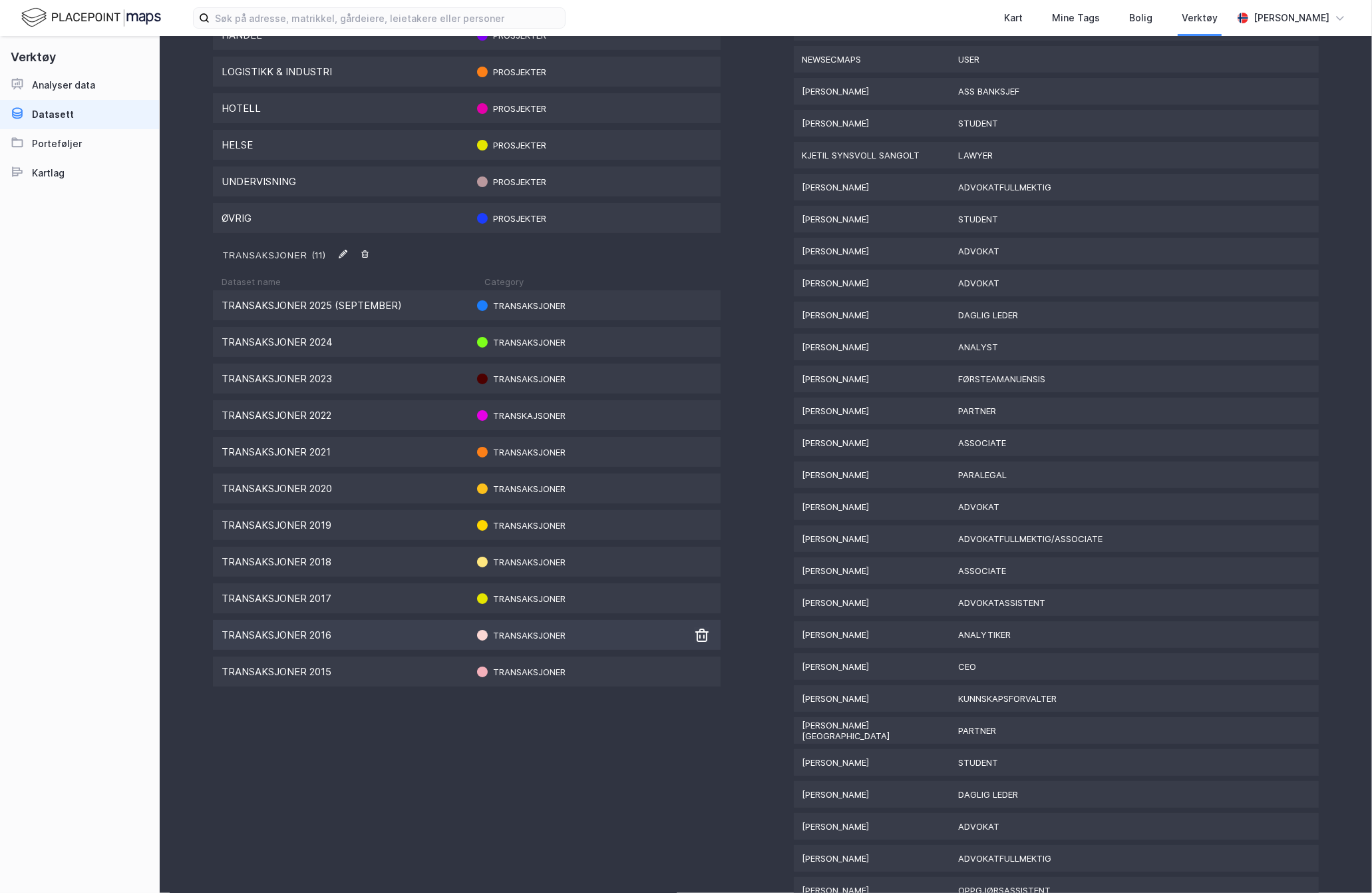
click at [407, 633] on div "Transaksjoner 2016" at bounding box center [344, 635] width 245 height 13
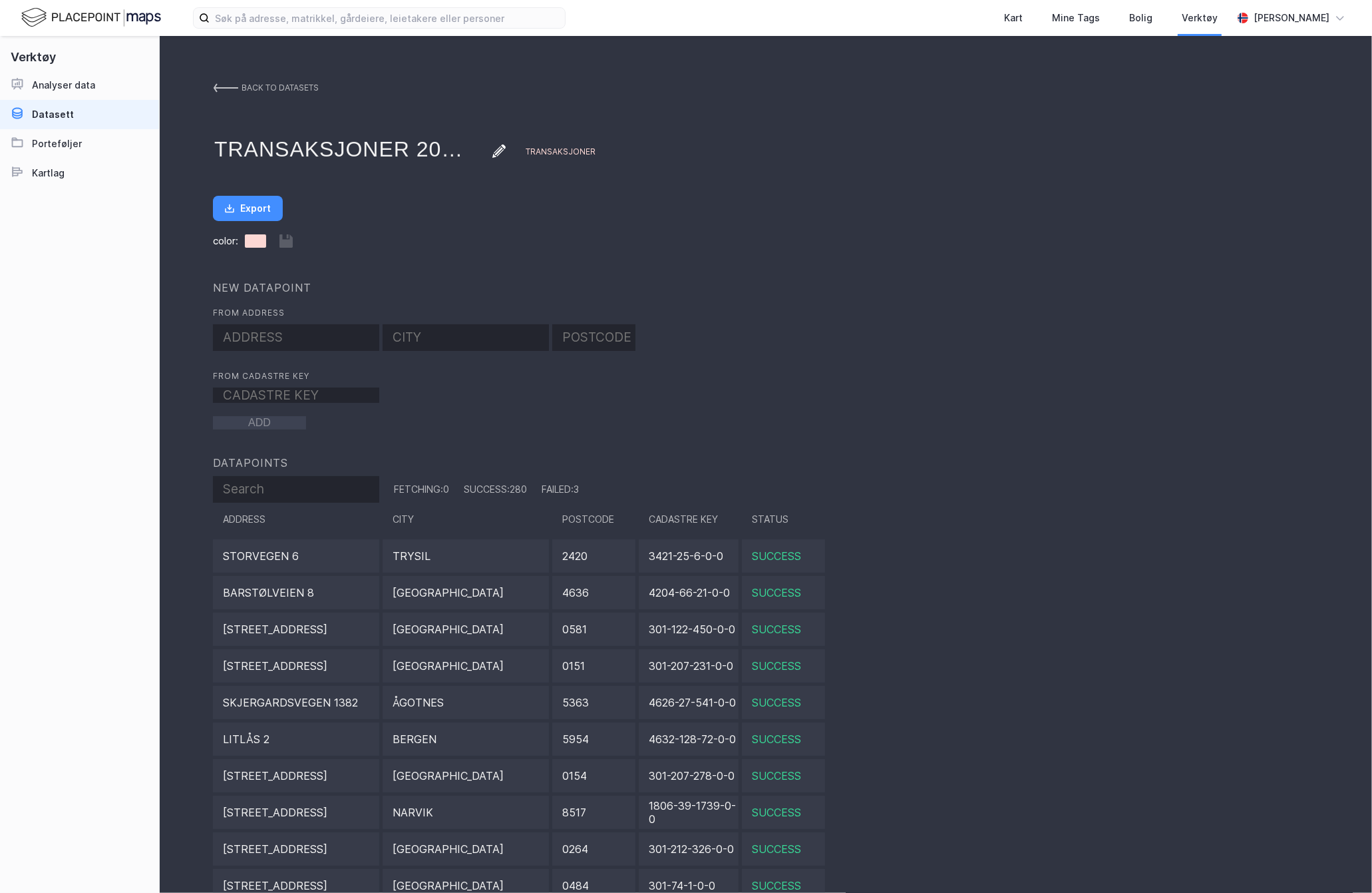
click at [254, 194] on div "back to datasets Transaksjoner 2016 Transaksjoner Export color: NEW DATAPOINT F…" at bounding box center [766, 467] width 1213 height 862
click at [255, 202] on button "Export" at bounding box center [248, 208] width 70 height 25
click at [237, 79] on link "back to datasets" at bounding box center [266, 88] width 106 height 24
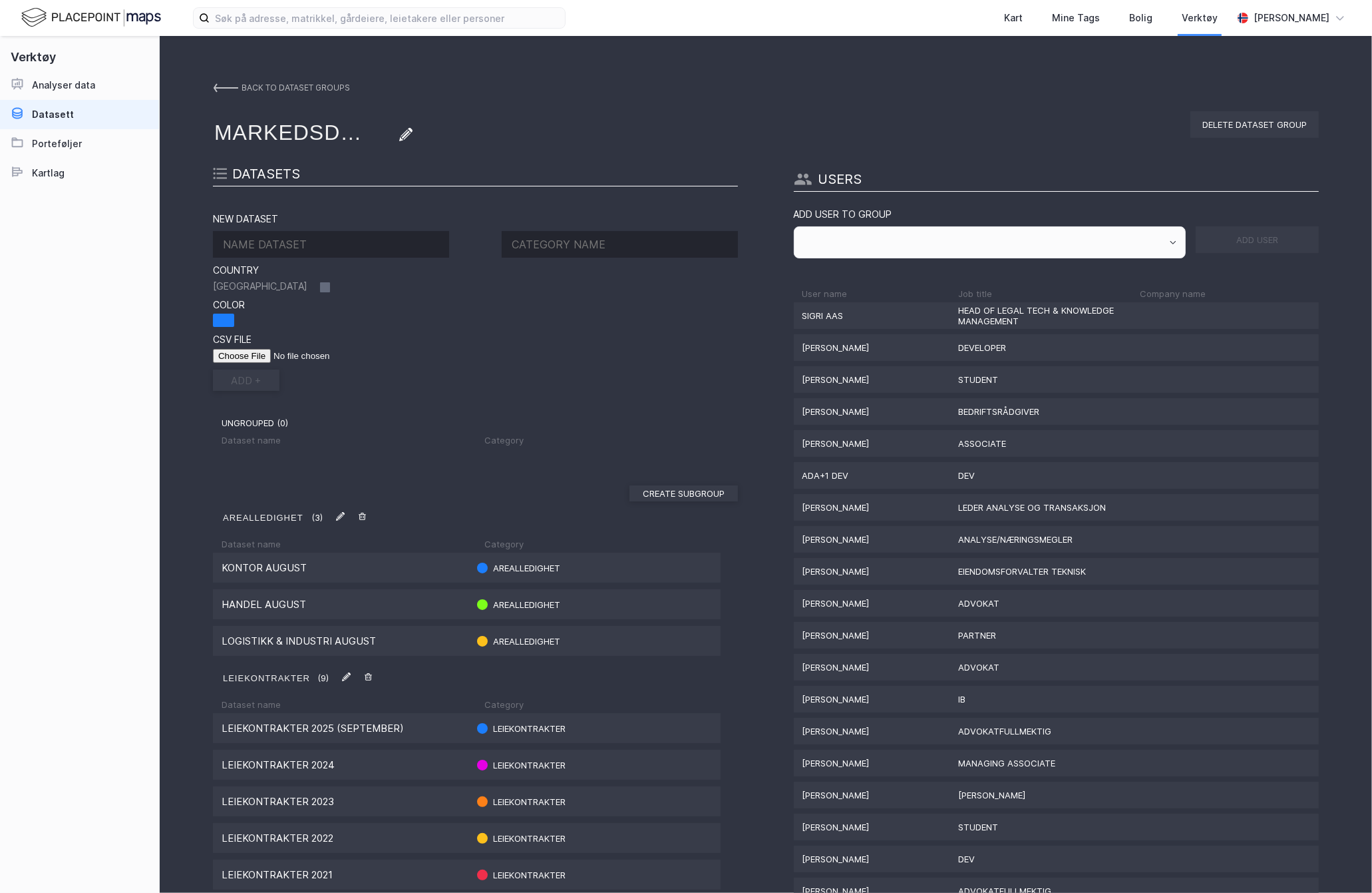
scroll to position [1257, 0]
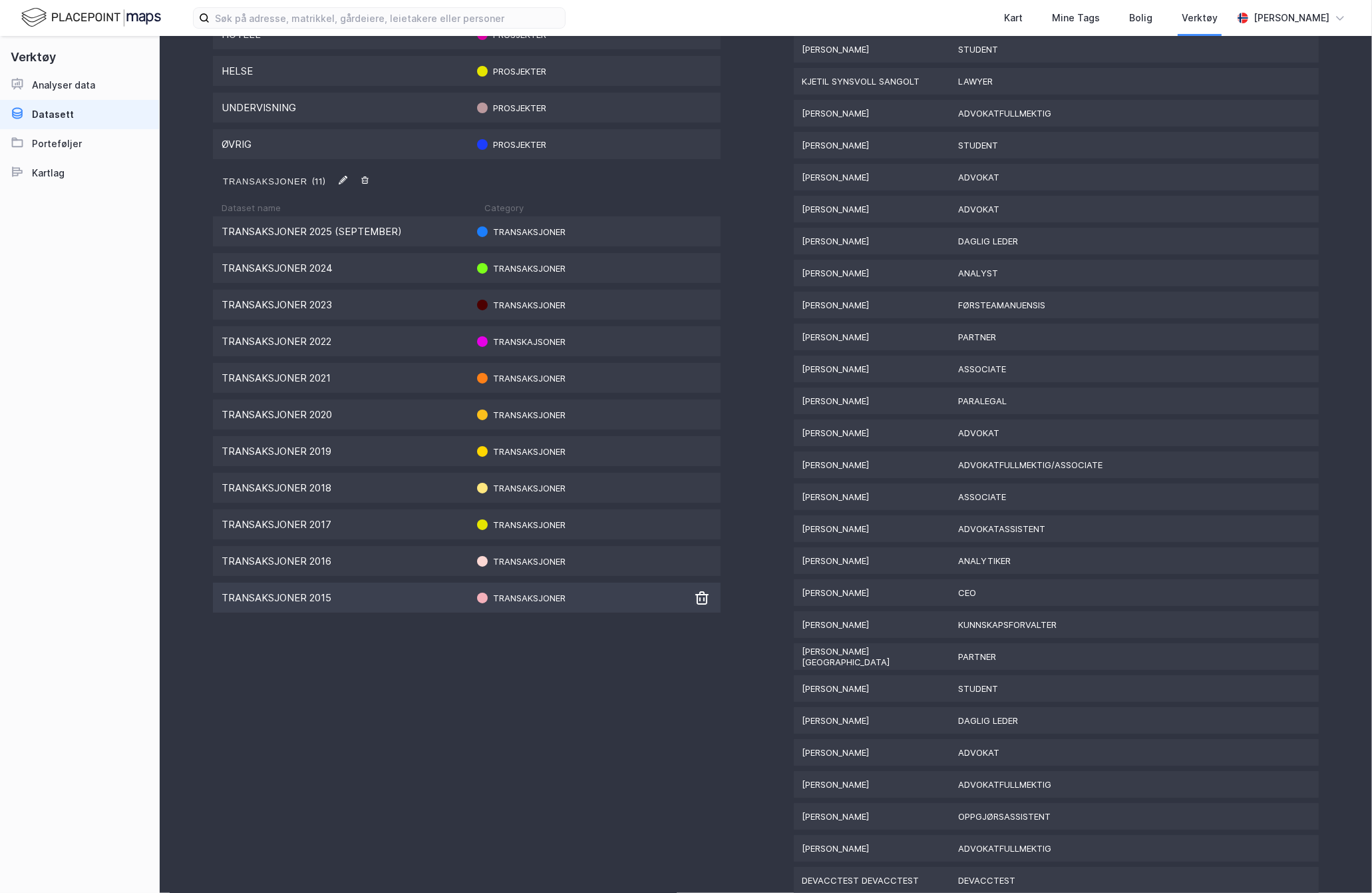
click at [371, 599] on div "Transaksjoner 2015 Transaksjoner" at bounding box center [467, 598] width 508 height 30
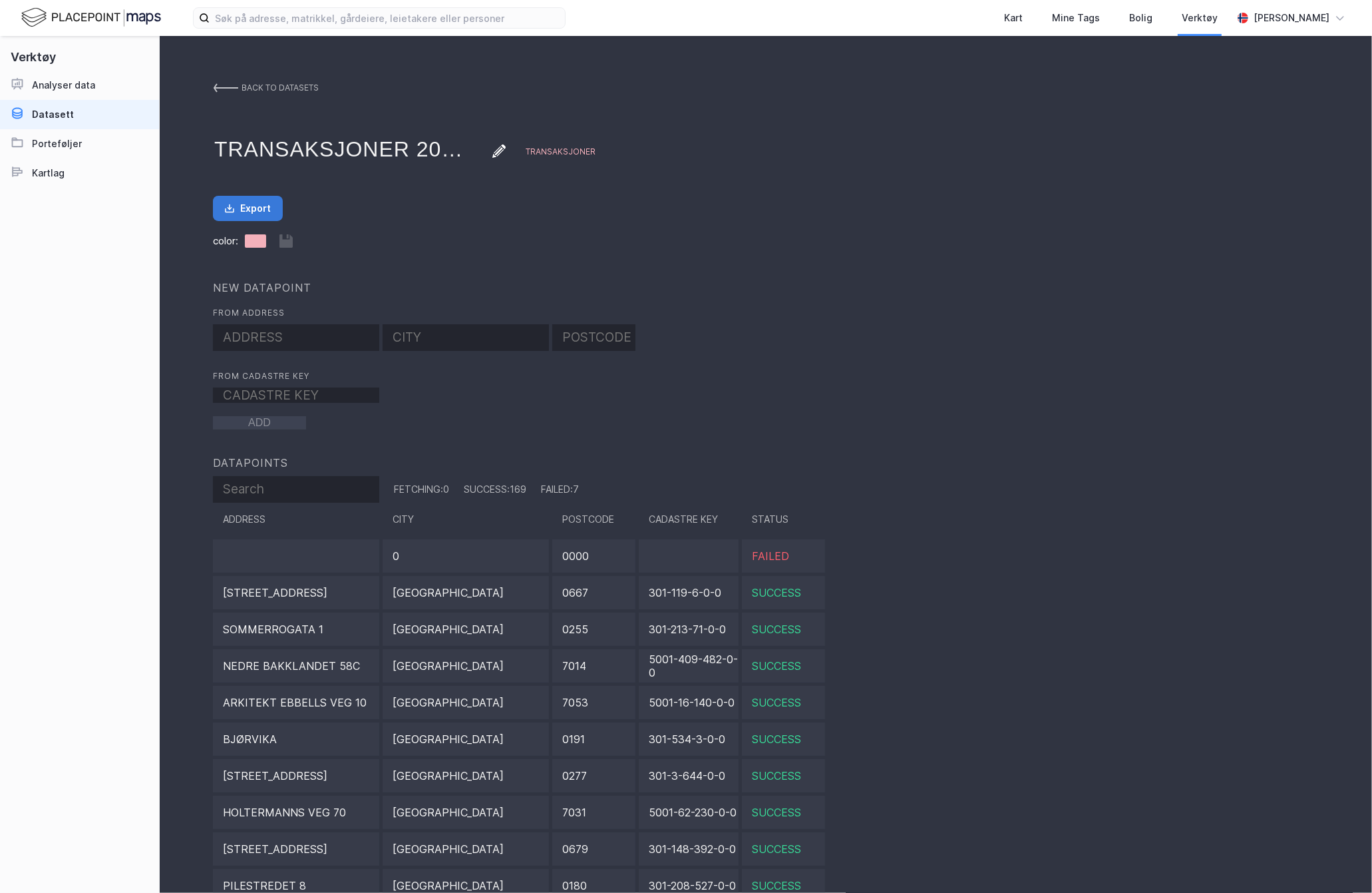
click at [244, 207] on button "Export" at bounding box center [248, 208] width 70 height 25
click at [227, 84] on img at bounding box center [226, 88] width 25 height 11
